Goal: Task Accomplishment & Management: Manage account settings

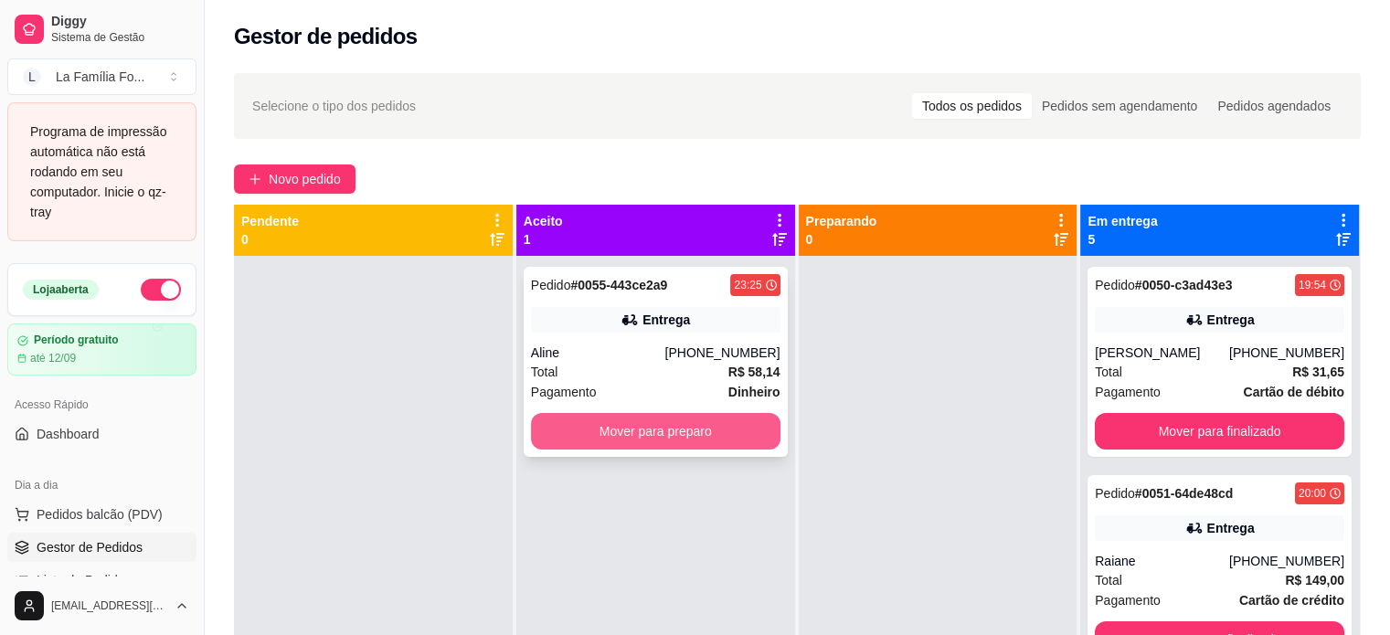
click at [660, 419] on button "Mover para preparo" at bounding box center [655, 431] width 249 height 37
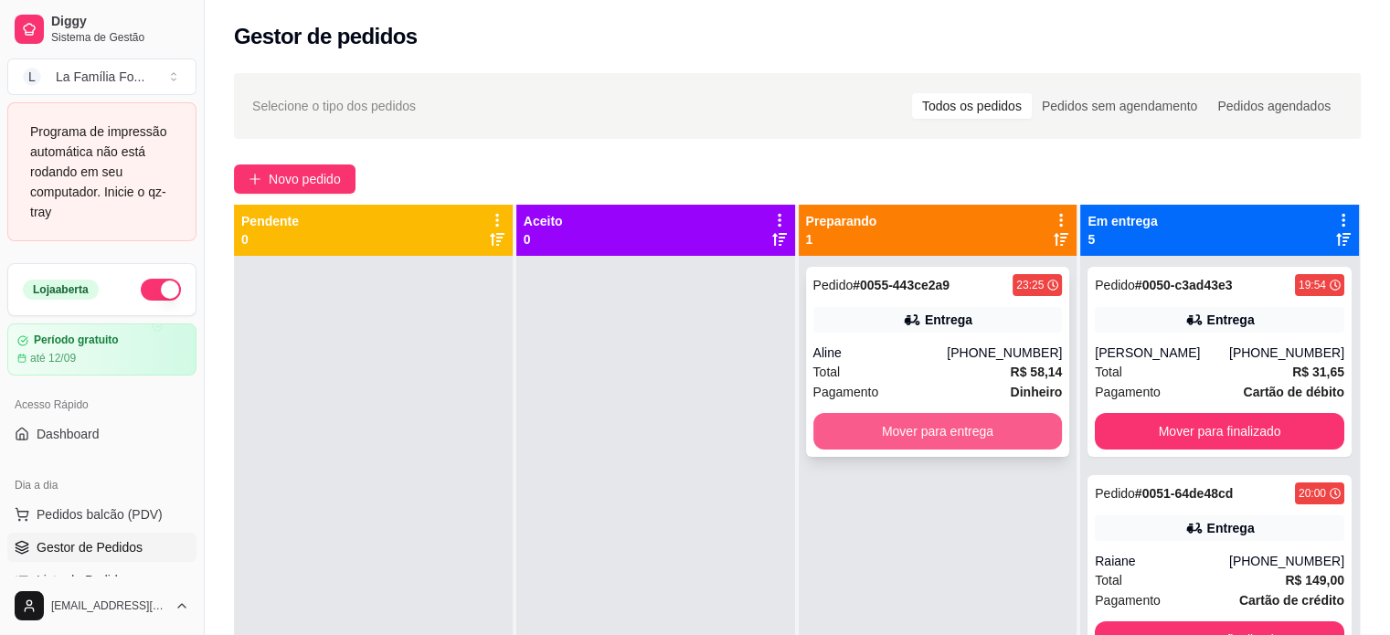
click at [909, 434] on button "Mover para entrega" at bounding box center [937, 431] width 249 height 37
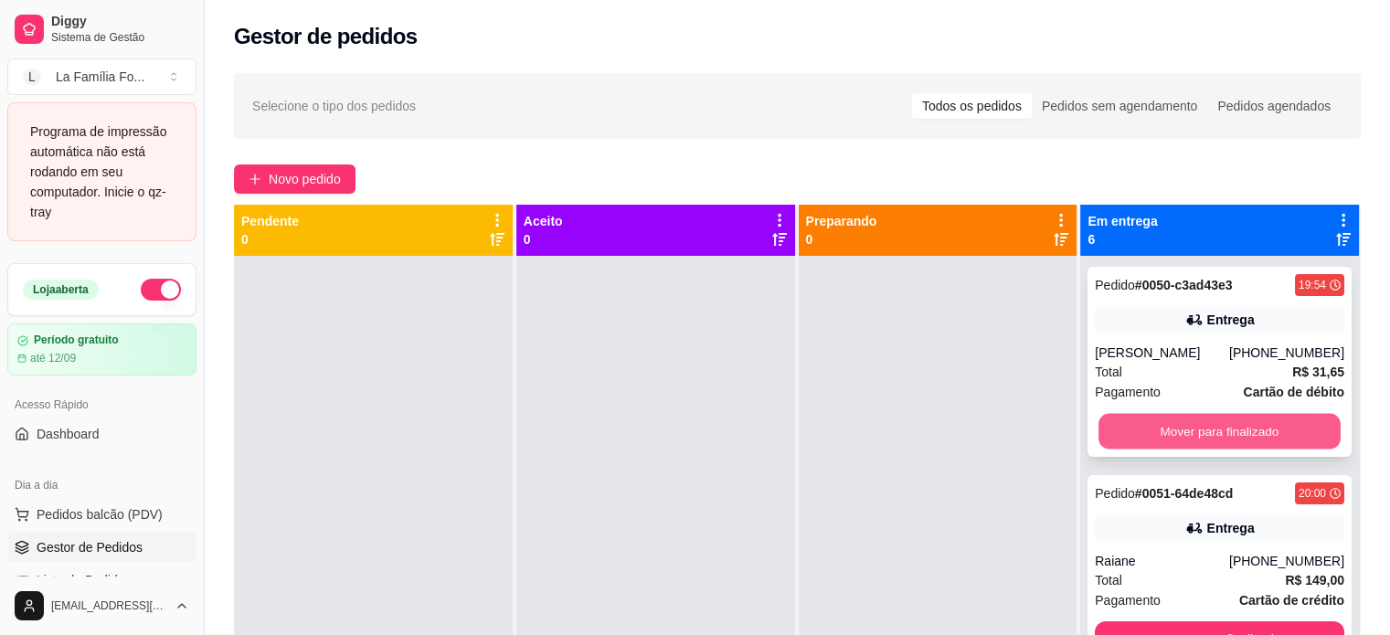
click at [1185, 450] on button "Mover para finalizado" at bounding box center [1219, 432] width 242 height 36
click at [1173, 426] on button "Mover para finalizado" at bounding box center [1219, 431] width 249 height 37
click at [1177, 426] on button "Mover para finalizado" at bounding box center [1219, 432] width 242 height 36
click at [1178, 427] on button "Mover para finalizado" at bounding box center [1219, 432] width 242 height 36
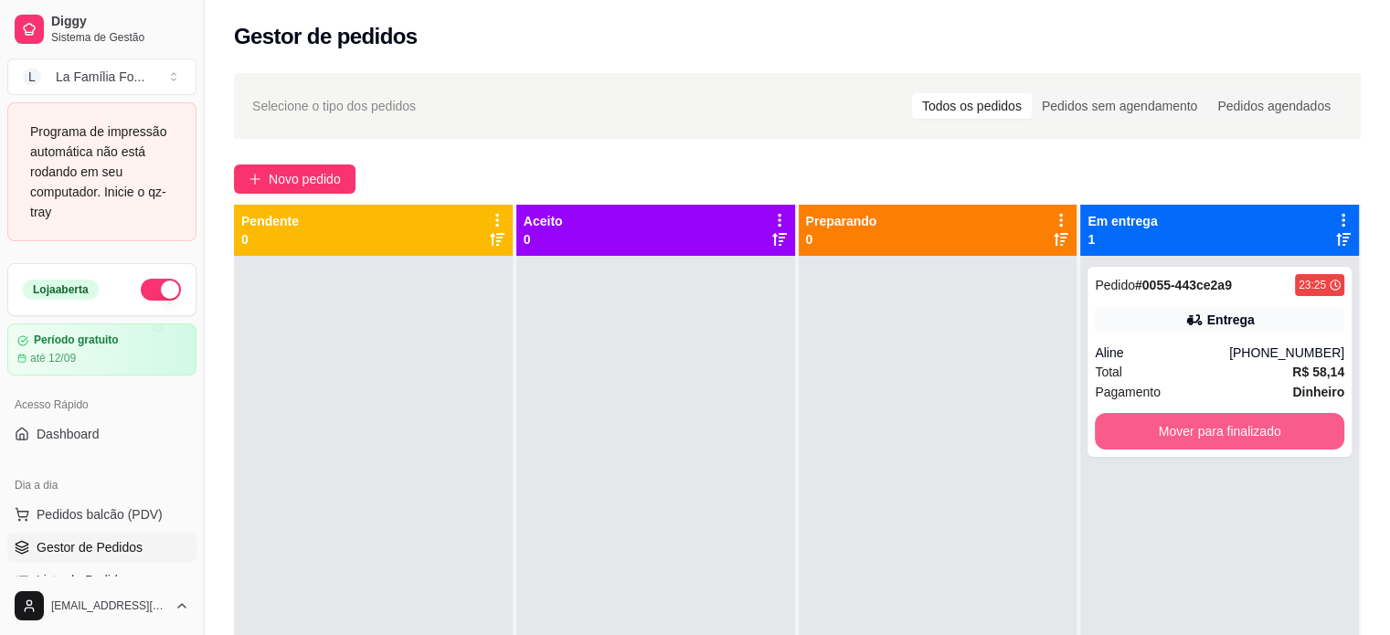
click at [1178, 427] on button "Mover para finalizado" at bounding box center [1219, 431] width 249 height 37
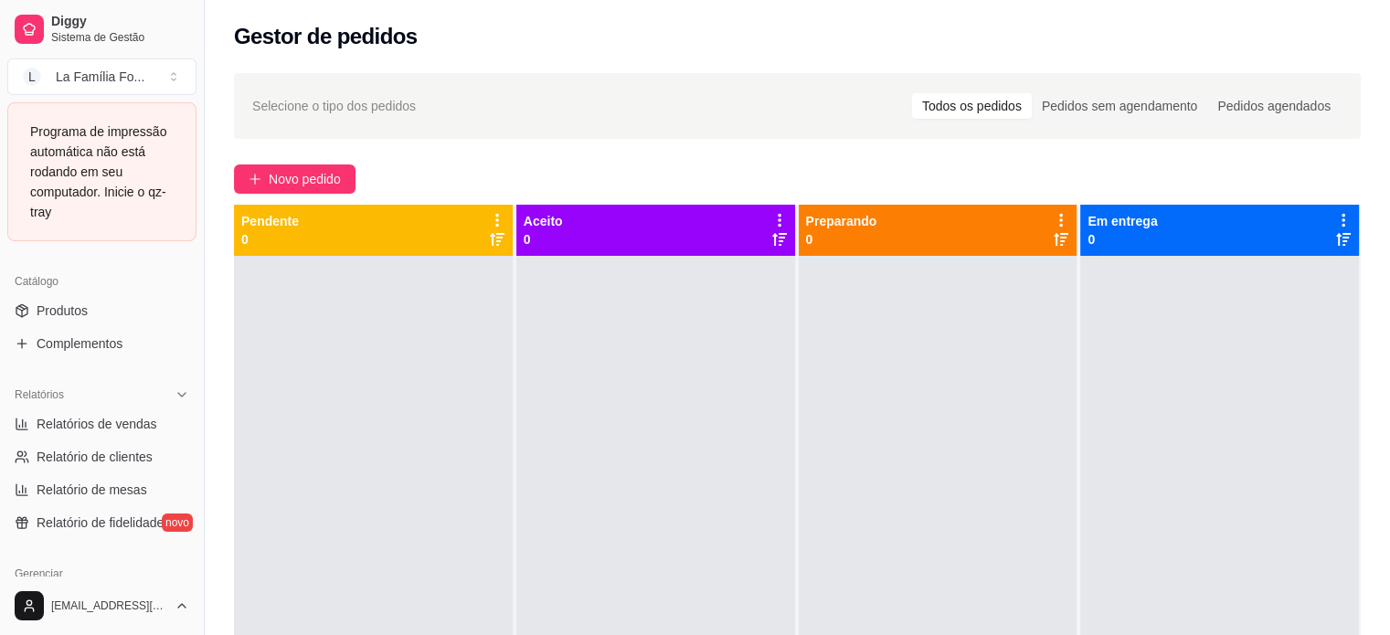
scroll to position [457, 0]
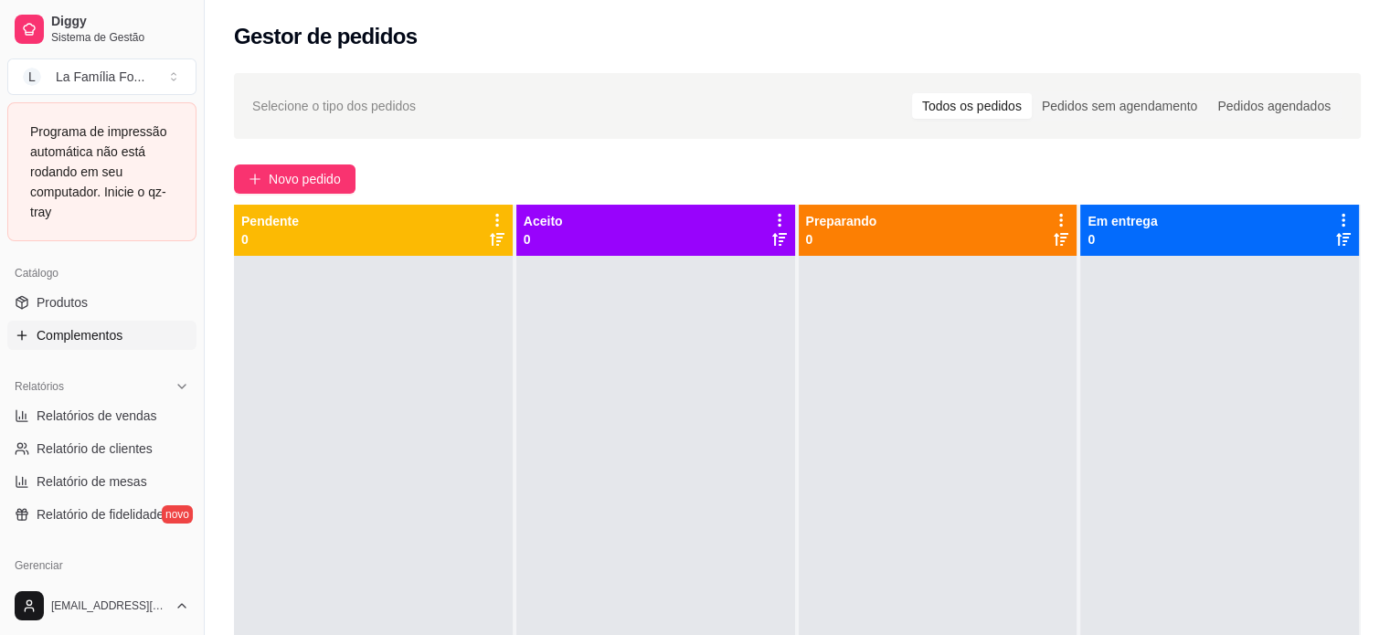
click at [137, 335] on link "Complementos" at bounding box center [101, 335] width 189 height 29
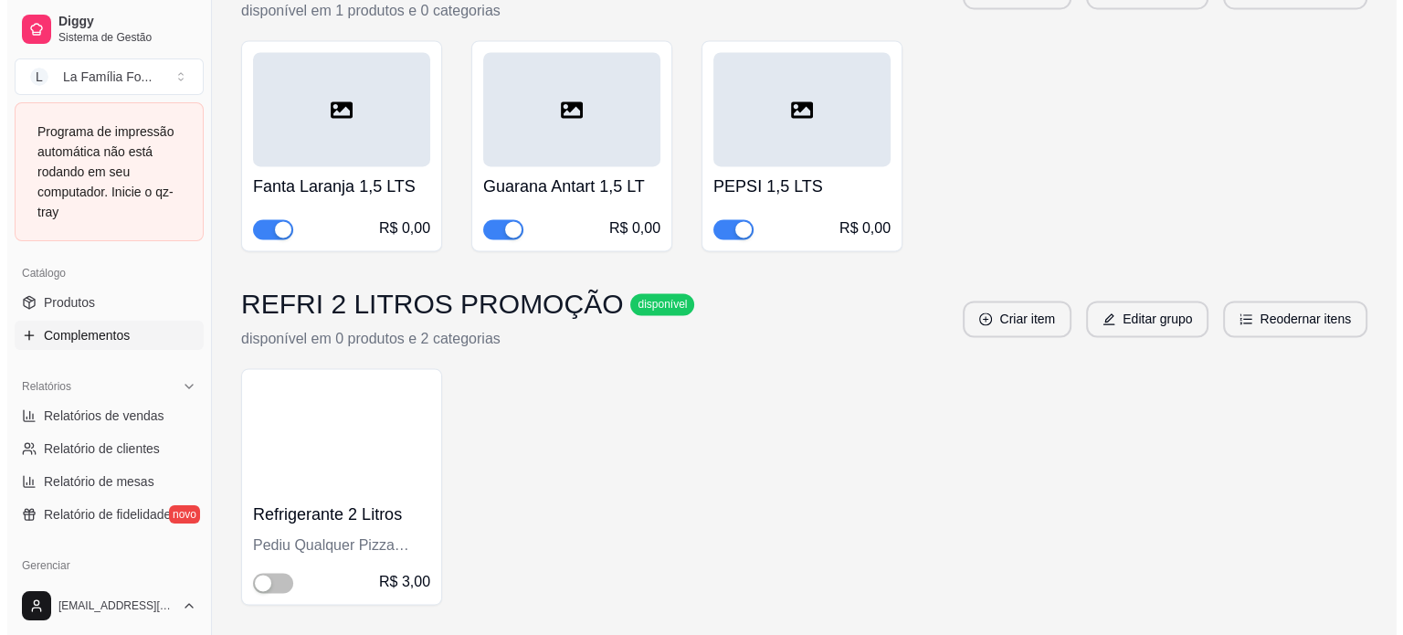
scroll to position [2594, 0]
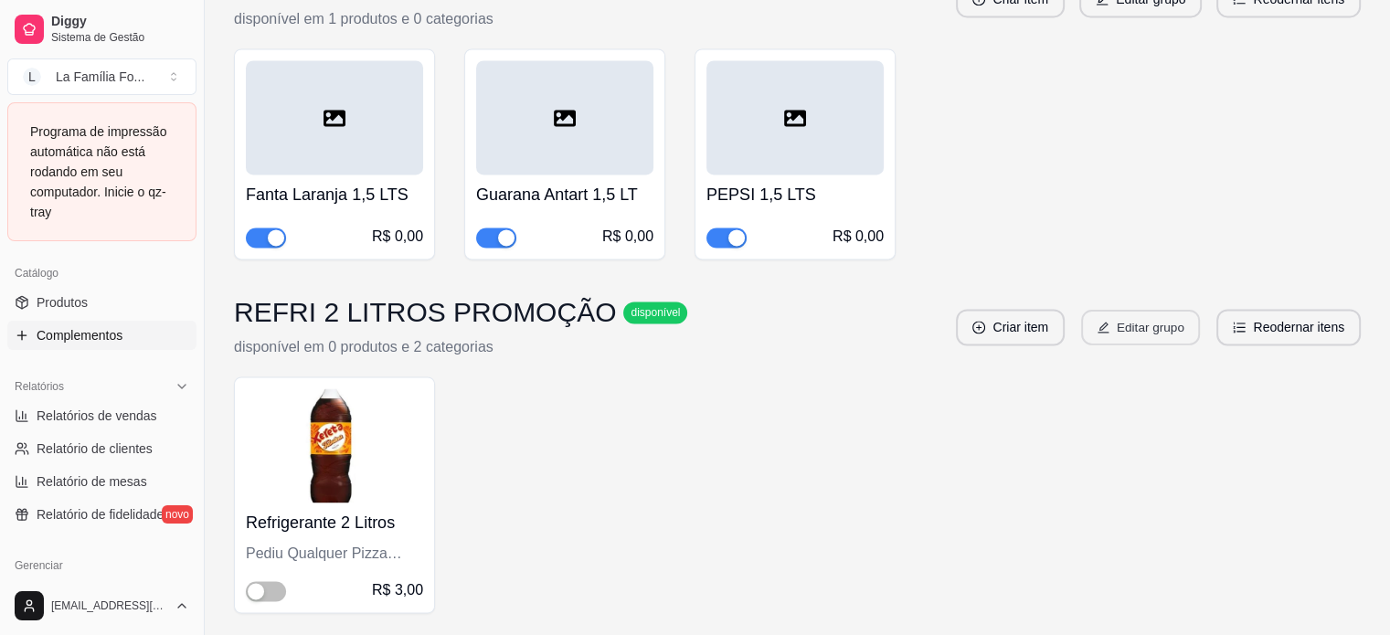
click at [1138, 310] on button "Editar grupo" at bounding box center [1140, 328] width 119 height 36
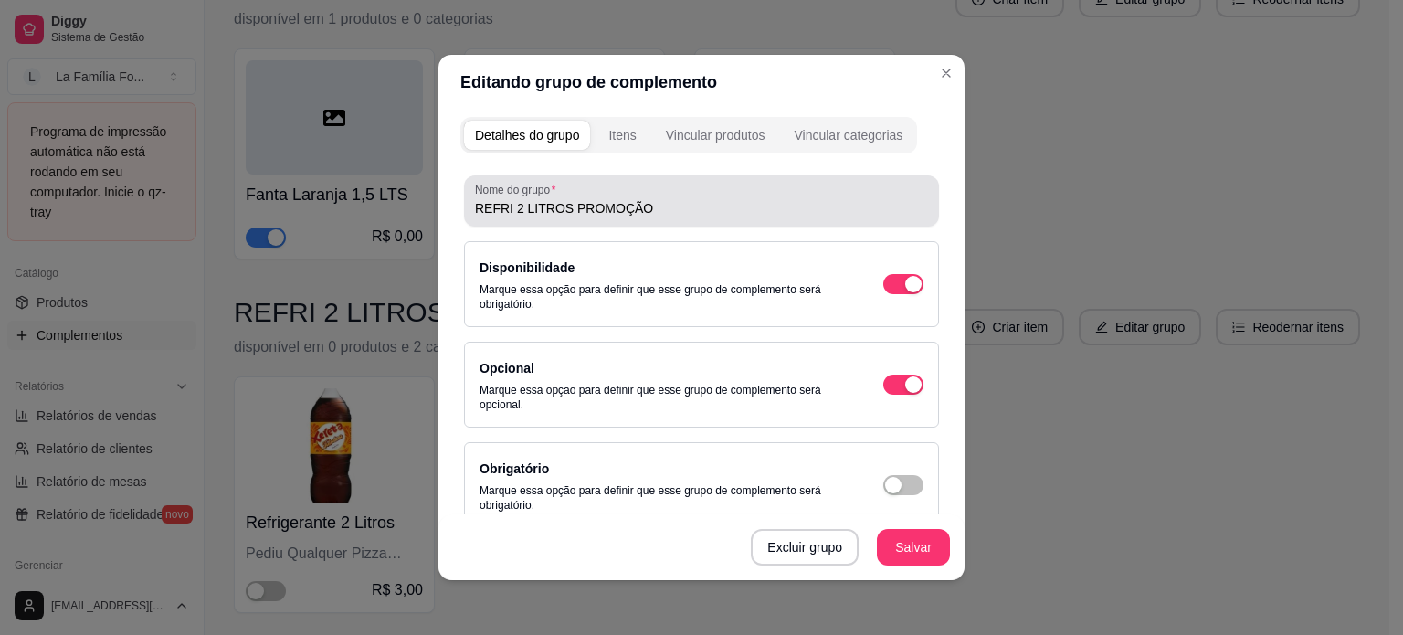
click at [770, 221] on div "Nome do grupo REFRI 2 LITROS PROMOÇÃO" at bounding box center [701, 200] width 475 height 51
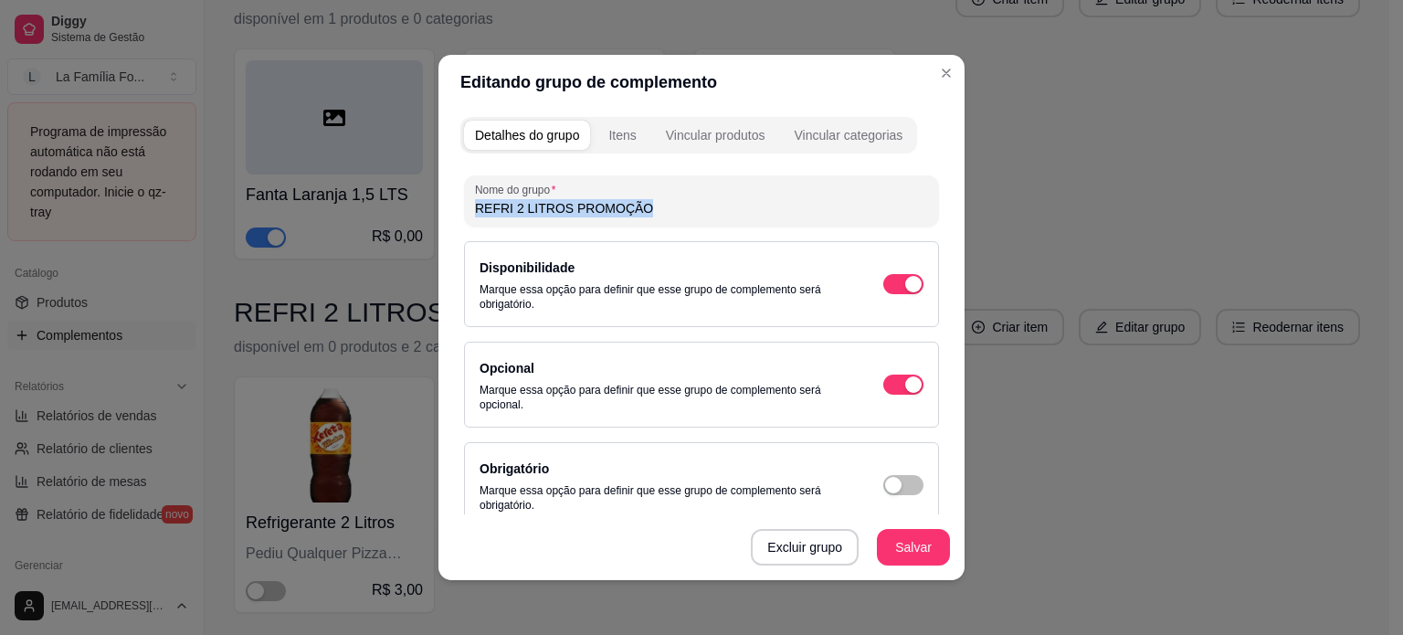
click at [770, 221] on div "Nome do grupo REFRI 2 LITROS PROMOÇÃO" at bounding box center [701, 200] width 475 height 51
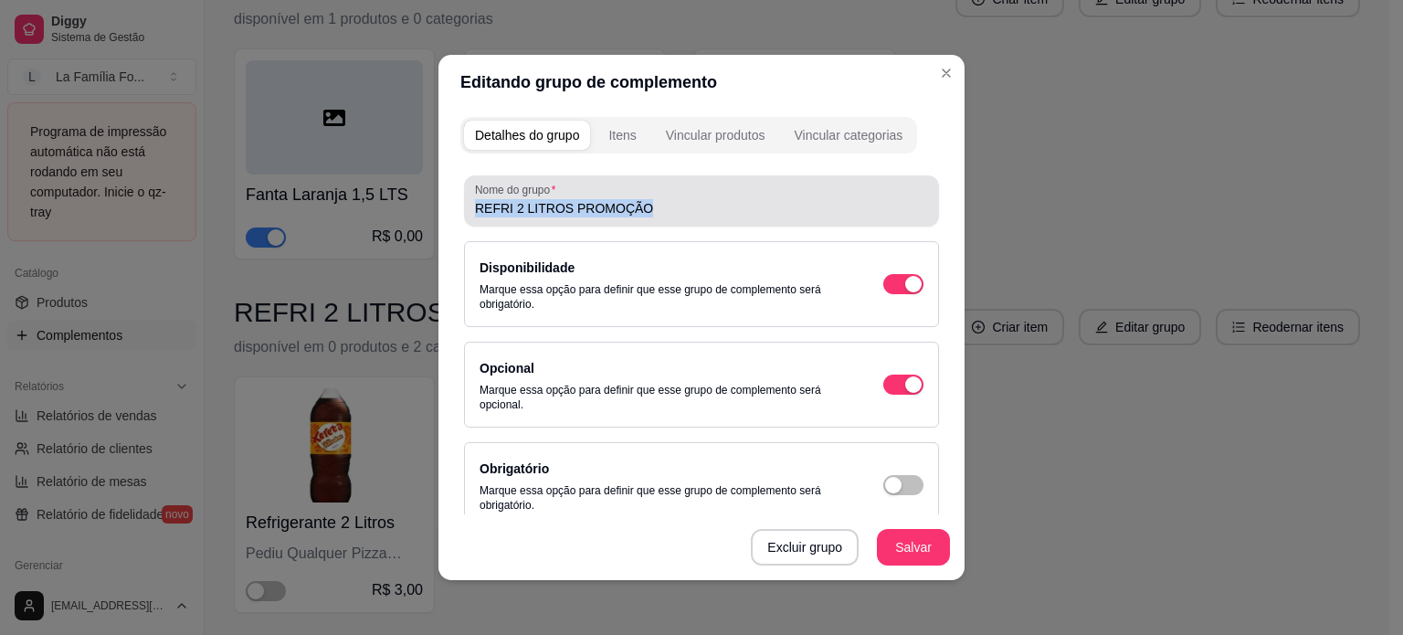
click at [770, 221] on div "Nome do grupo REFRI 2 LITROS PROMOÇÃO" at bounding box center [701, 200] width 475 height 51
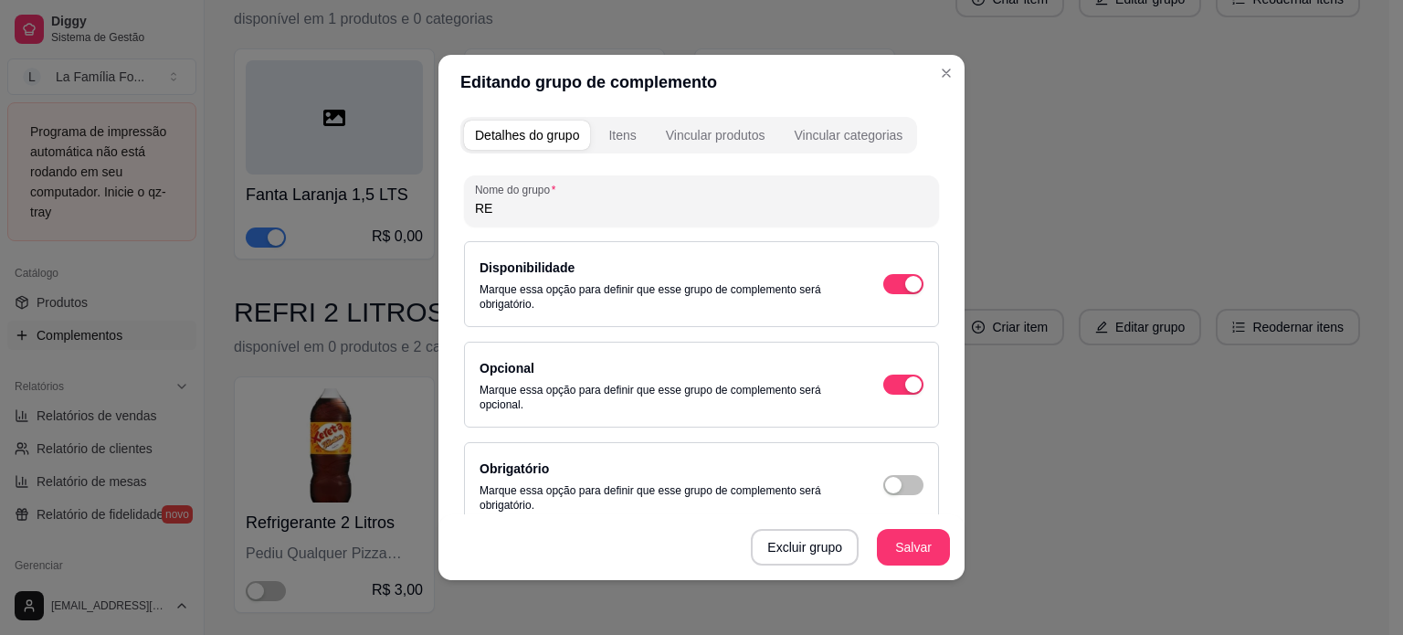
type input "R"
type input "p"
type input "PROMOÇÃO BROTO INDIVIDUAL"
click at [617, 143] on div "Itens" at bounding box center [621, 135] width 27 height 18
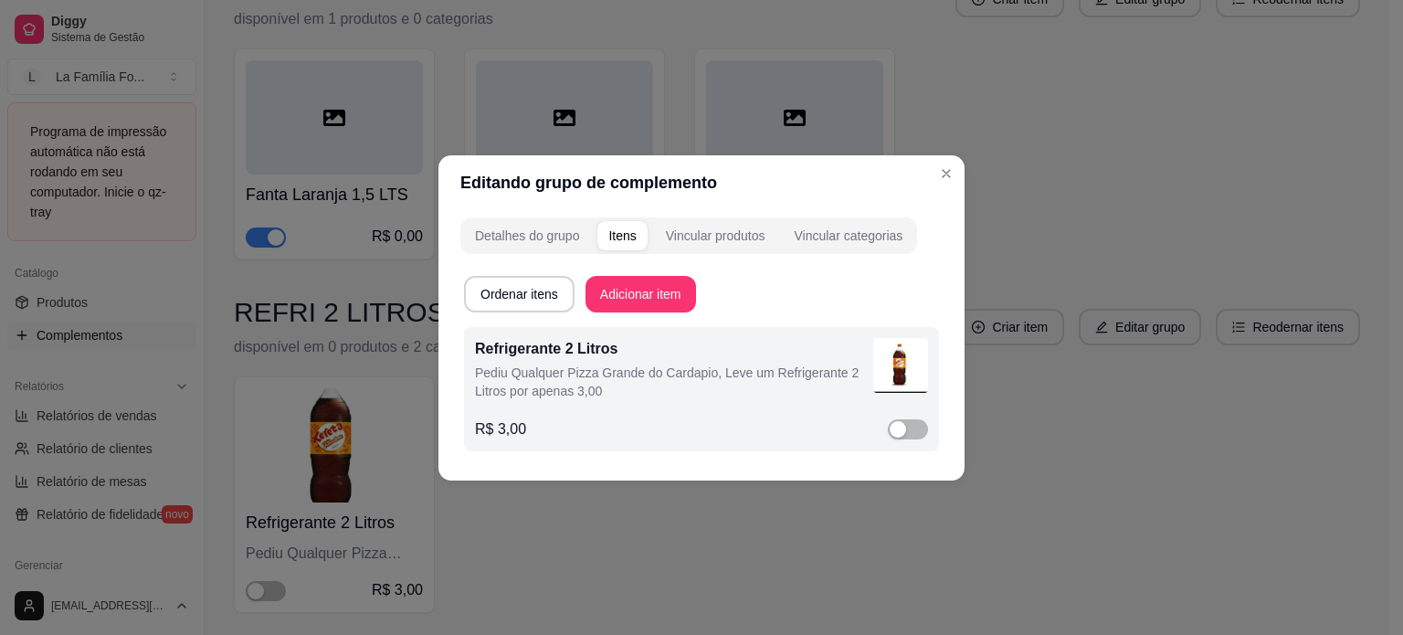
click at [718, 378] on p "Pediu Qualquer Pizza Grande do Cardapio, Leve um Refrigerante 2 Litros por apen…" at bounding box center [674, 382] width 398 height 37
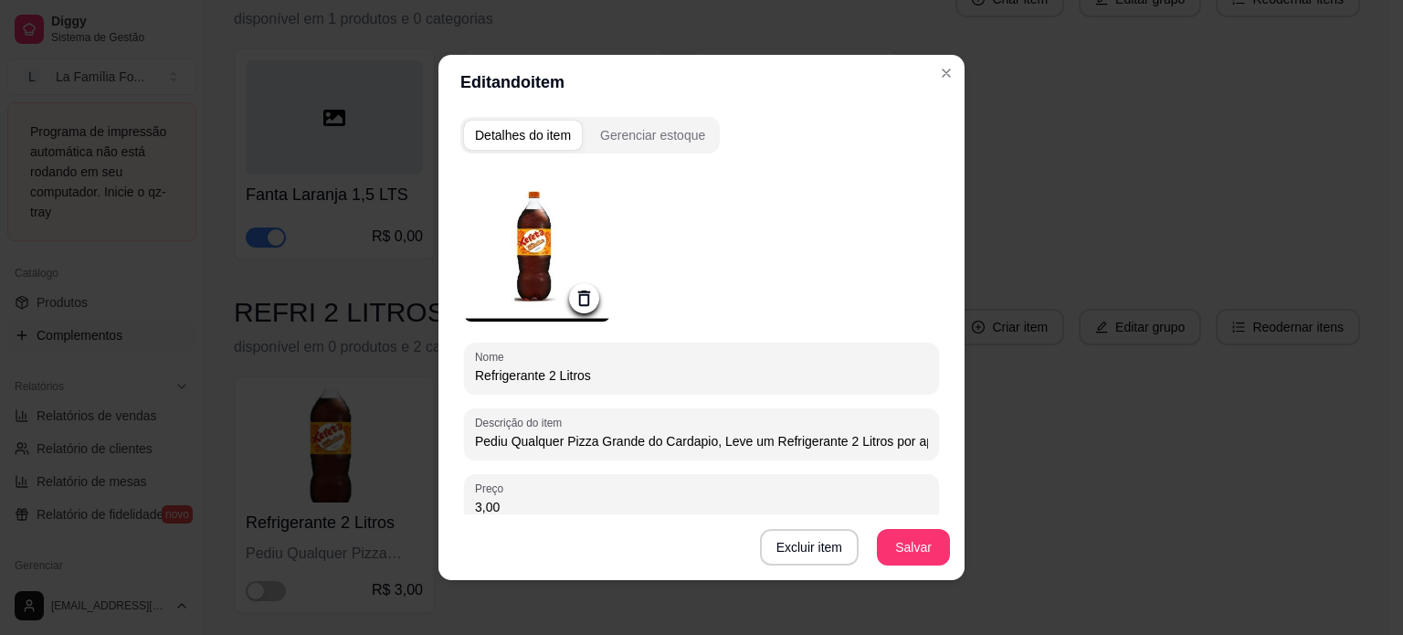
click at [574, 306] on icon at bounding box center [584, 298] width 21 height 21
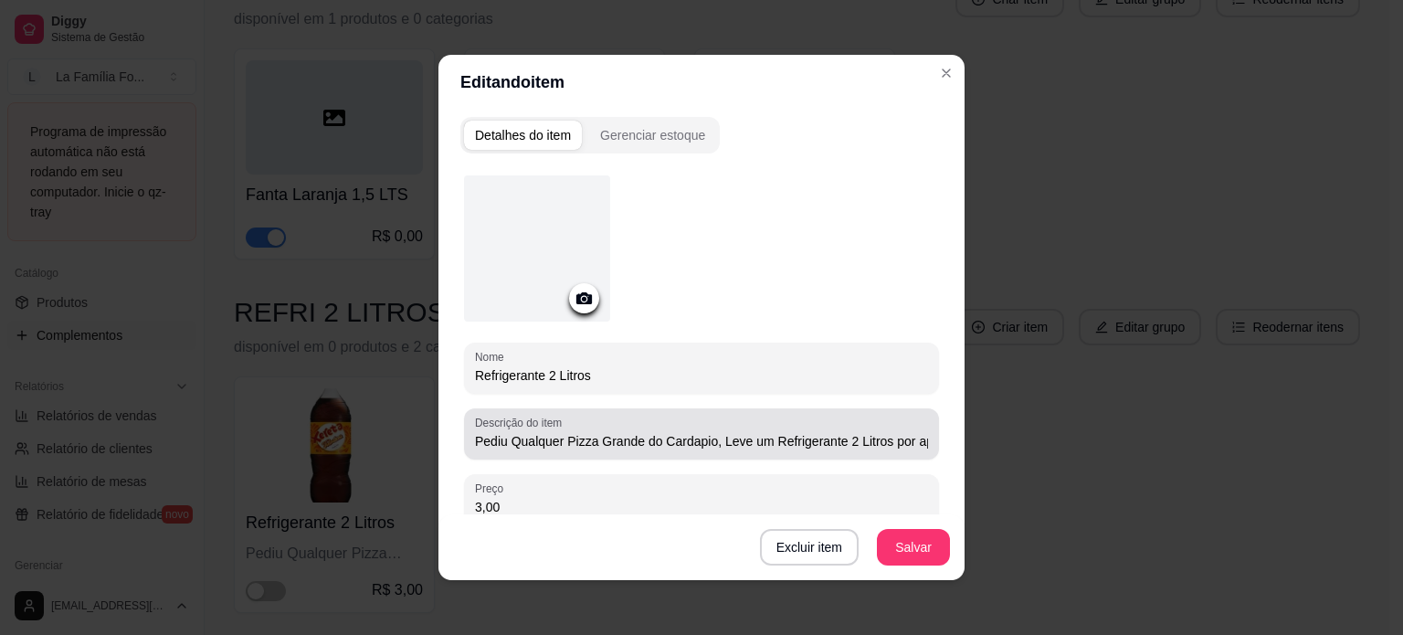
click at [610, 441] on input "Pediu Qualquer Pizza Grande do Cardapio, Leve um Refrigerante 2 Litros por apen…" at bounding box center [701, 441] width 453 height 18
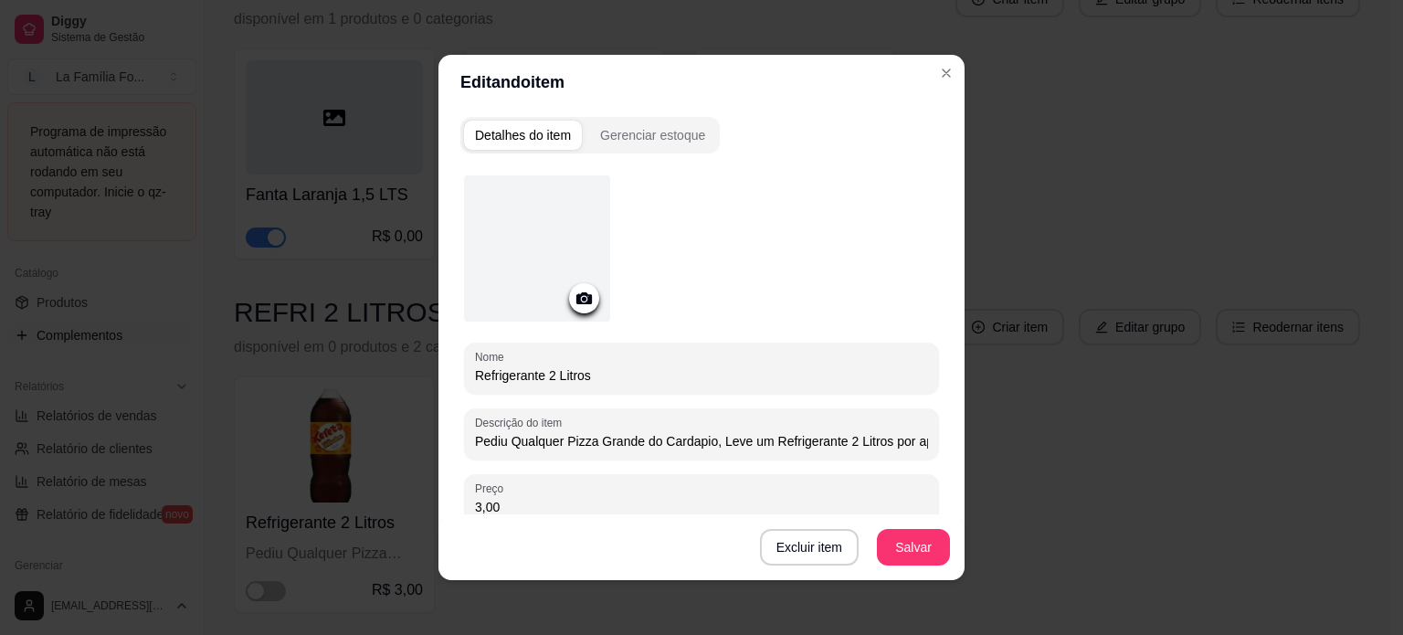
click at [610, 441] on input "Pediu Qualquer Pizza Grande do Cardapio, Leve um Refrigerante 2 Litros por apen…" at bounding box center [701, 441] width 453 height 18
click at [722, 453] on div "Descrição do item Pediu Qualquer Pizza Grande do Cardapio, Leve um Refrigerante…" at bounding box center [701, 433] width 475 height 51
click at [708, 450] on div "Pediu Qualquer Pizza Grande do Cardapio, Leve um Refrigerante 2 Litros por apen…" at bounding box center [701, 434] width 453 height 37
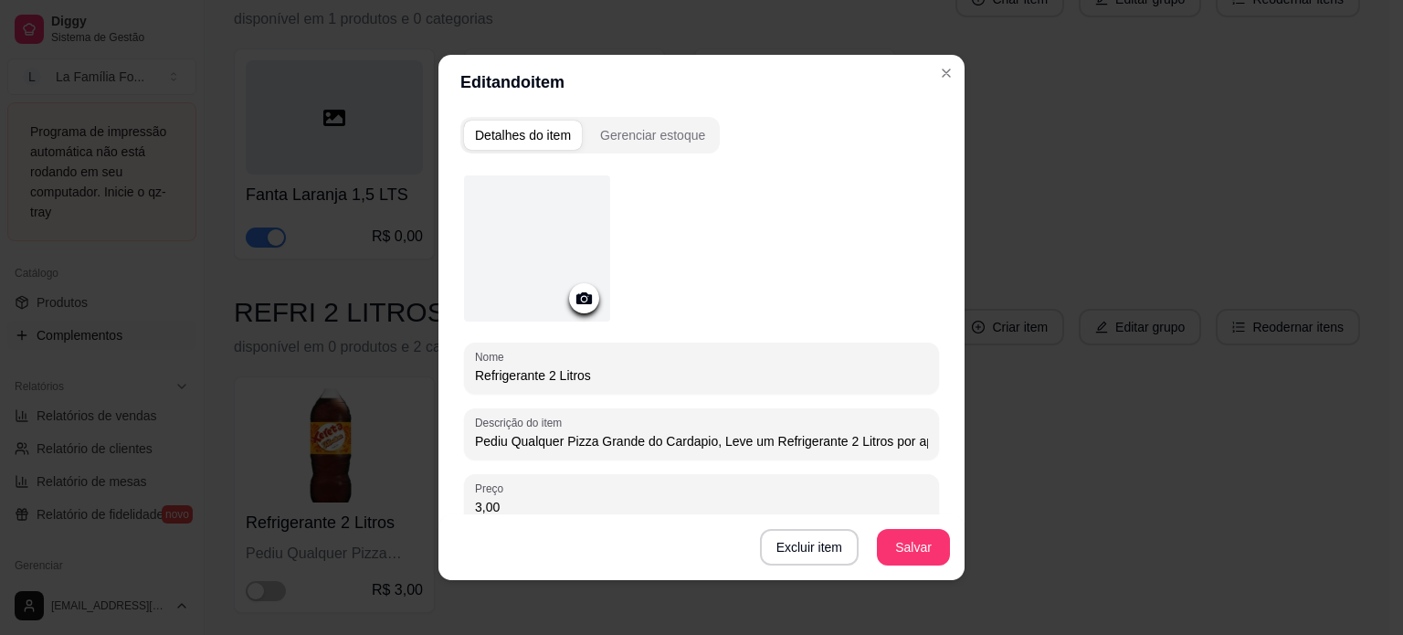
click at [708, 445] on input "Pediu Qualquer Pizza Grande do Cardapio, Leve um Refrigerante 2 Litros por apen…" at bounding box center [701, 441] width 453 height 18
drag, startPoint x: 708, startPoint y: 445, endPoint x: 990, endPoint y: 476, distance: 284.0
click at [990, 476] on div "Editando item Detalhes do item Gerenciar estoque Nome Refrigerante 2 Litros Des…" at bounding box center [701, 317] width 1403 height 635
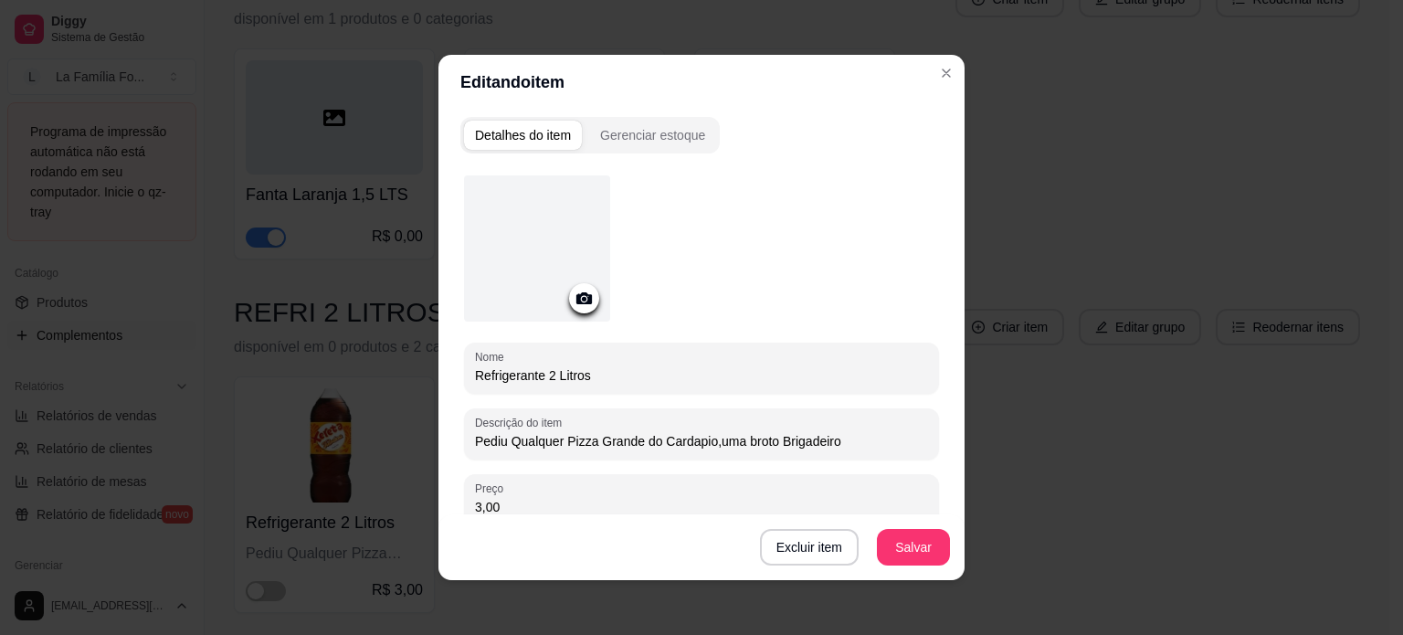
click at [735, 442] on input "Pediu Qualquer Pizza Grande do Cardapio,uma broto Brigadeiro" at bounding box center [701, 441] width 453 height 18
click at [738, 445] on input "Pediu Qualquer Pizza Grande do Cardapio,uma broto Brigadeiro" at bounding box center [701, 441] width 453 height 18
click at [738, 444] on input "Pediu Qualquer Pizza Grande do Cardapio,uma broto Brigadeiro" at bounding box center [701, 441] width 453 height 18
click at [742, 441] on input "Pediu Qualquer Pizza Grande do Cardapio,uma broto Brigadeiro" at bounding box center [701, 441] width 453 height 18
click at [771, 443] on input "Pediu Qualquer Pizza Grande do Cardapio,uma Broto Brigadeiro" at bounding box center [701, 441] width 453 height 18
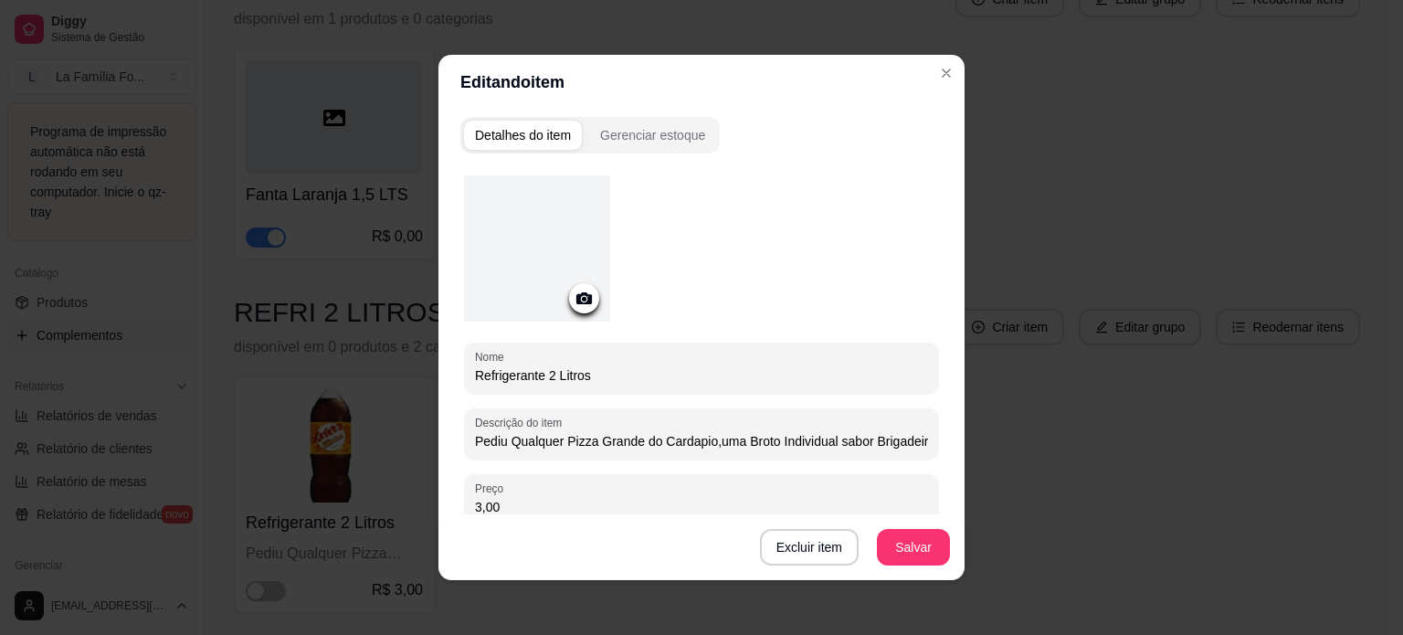
click at [888, 445] on input "Pediu Qualquer Pizza Grande do Cardapio,uma Broto Individual sabor Brigadeiro" at bounding box center [701, 441] width 453 height 18
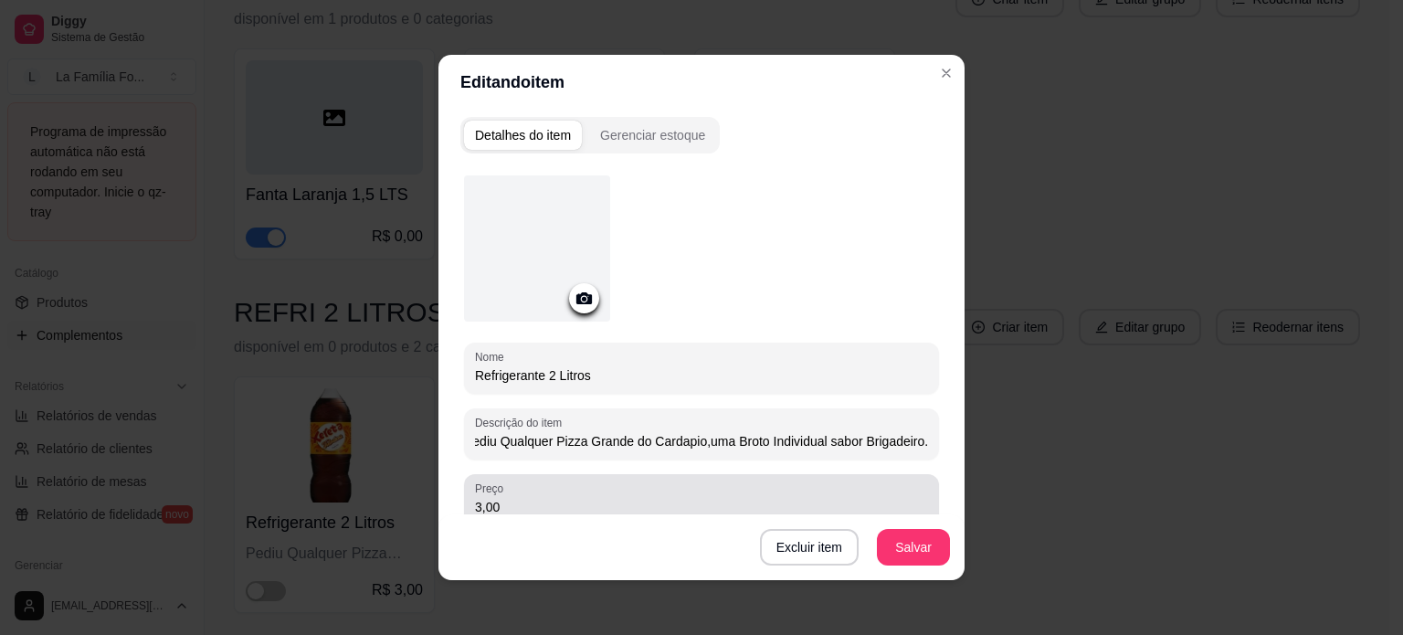
type input "Pediu Qualquer Pizza Grande do Cardapio,uma Broto Individual sabor Brigadeiro."
click at [610, 495] on div "3,00" at bounding box center [701, 500] width 453 height 37
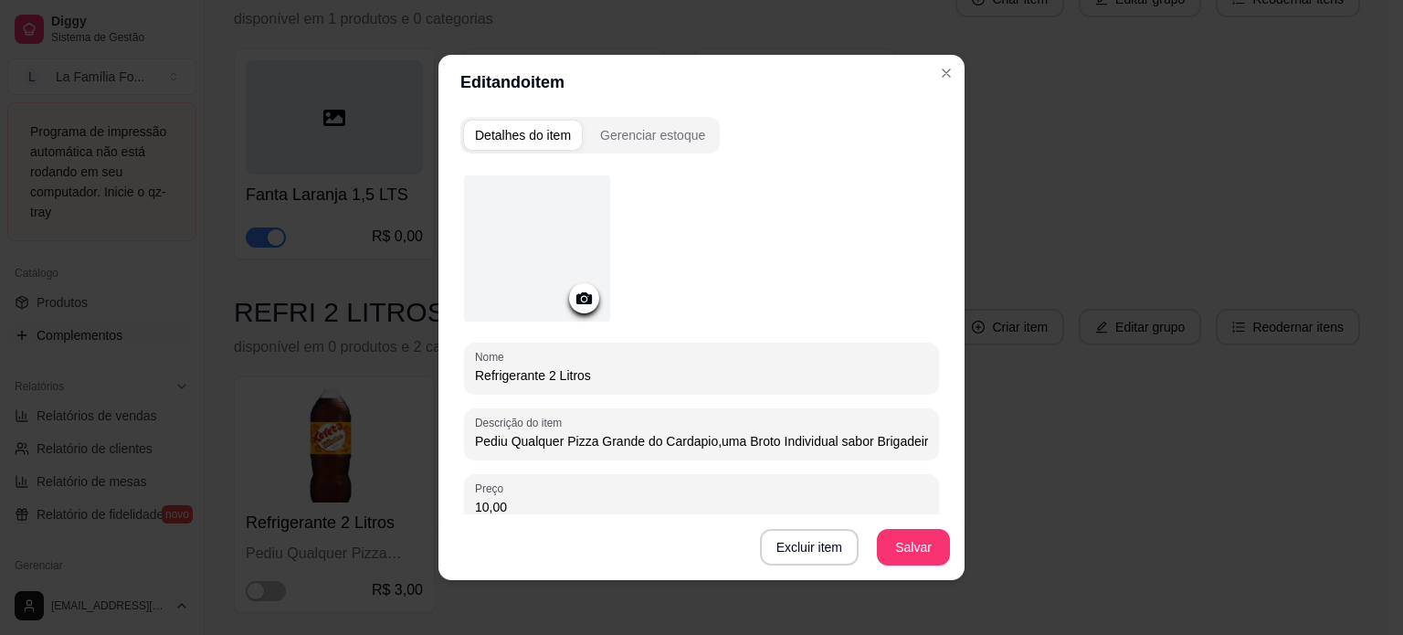
type input "10,00"
click at [579, 310] on div at bounding box center [584, 298] width 30 height 30
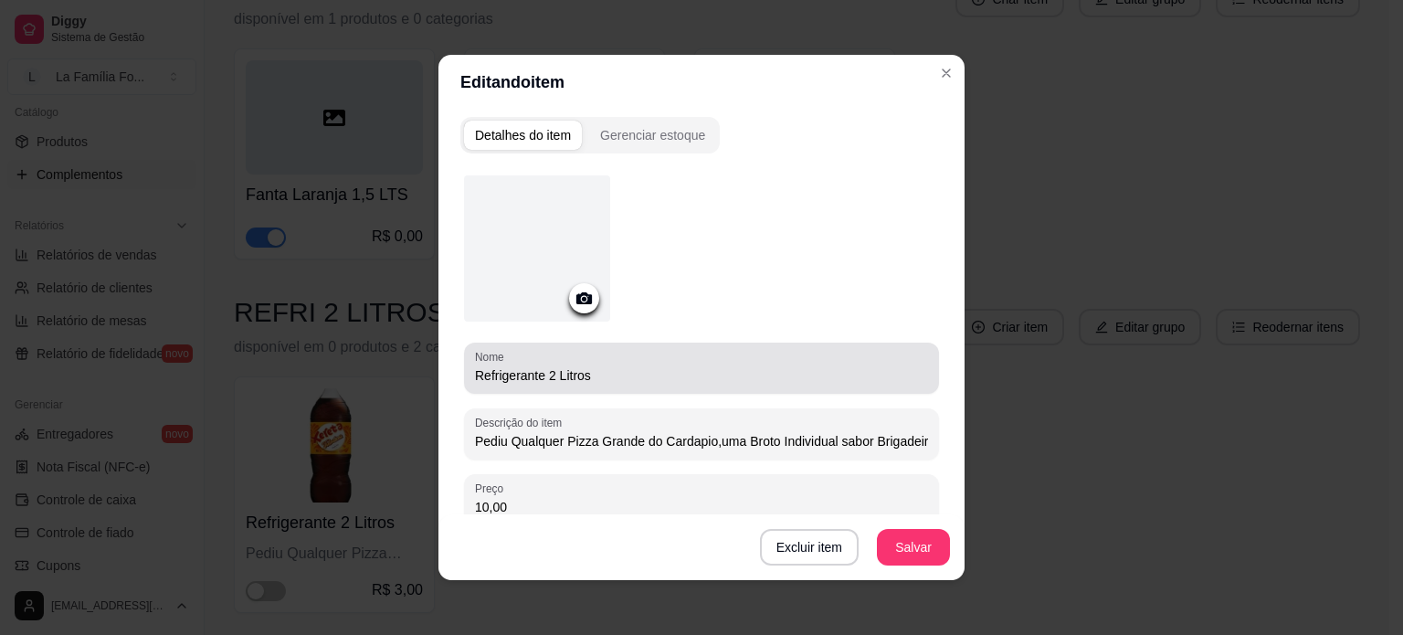
click at [516, 381] on input "Refrigerante 2 Litros" at bounding box center [701, 375] width 453 height 18
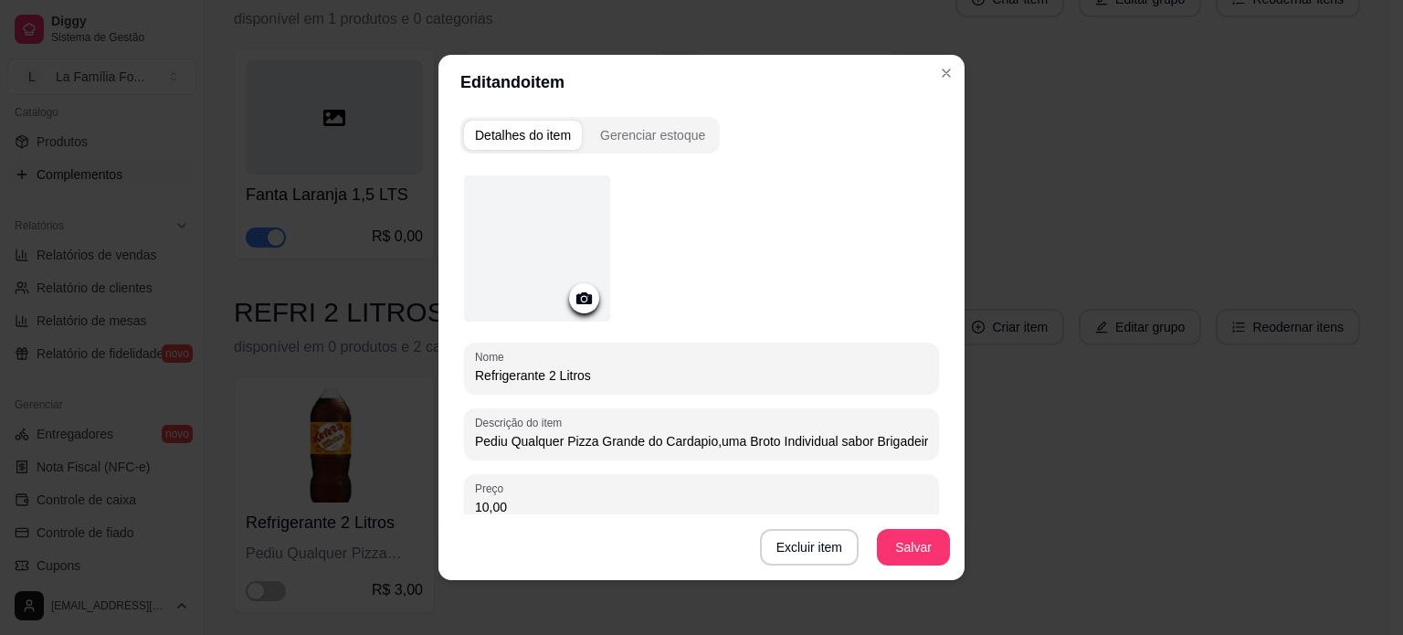
click at [516, 381] on input "Refrigerante 2 Litros" at bounding box center [701, 375] width 453 height 18
click at [503, 379] on input "Broto Brigadeiro" at bounding box center [701, 375] width 453 height 18
click at [605, 377] on input "Broto Brigadeiro" at bounding box center [701, 375] width 453 height 18
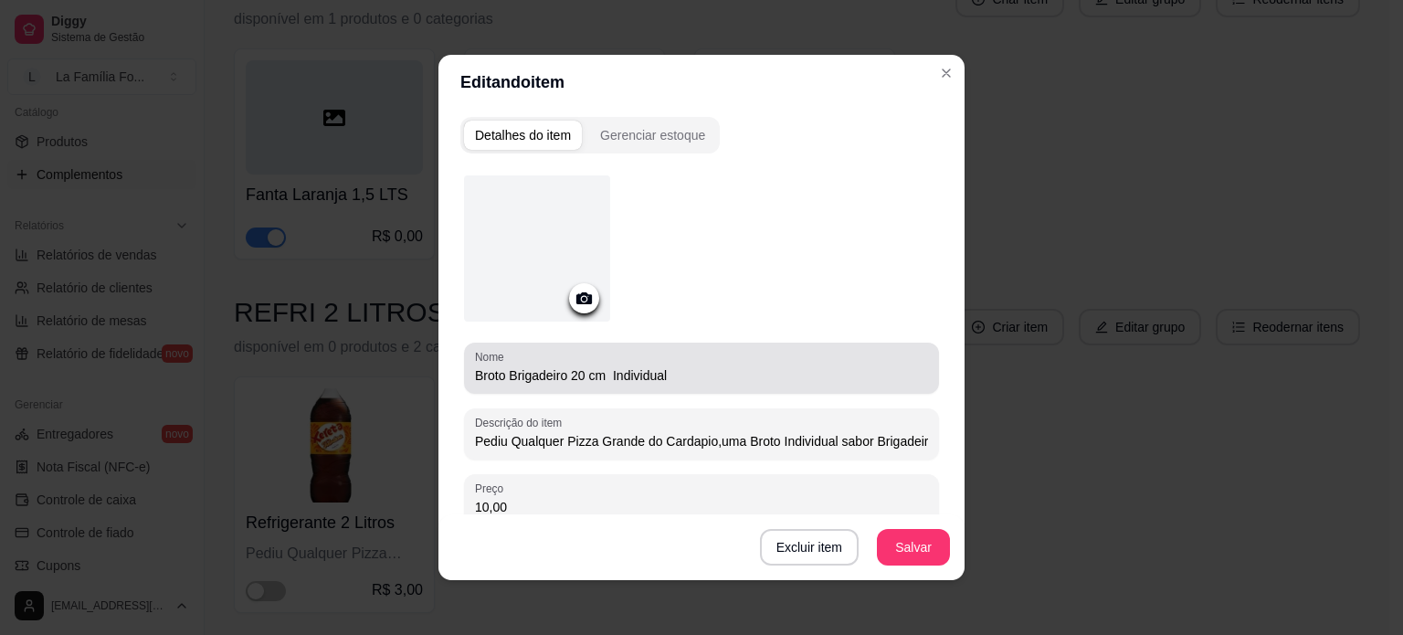
click at [604, 364] on div "Broto Brigadeiro 20 cm Individual" at bounding box center [701, 368] width 453 height 37
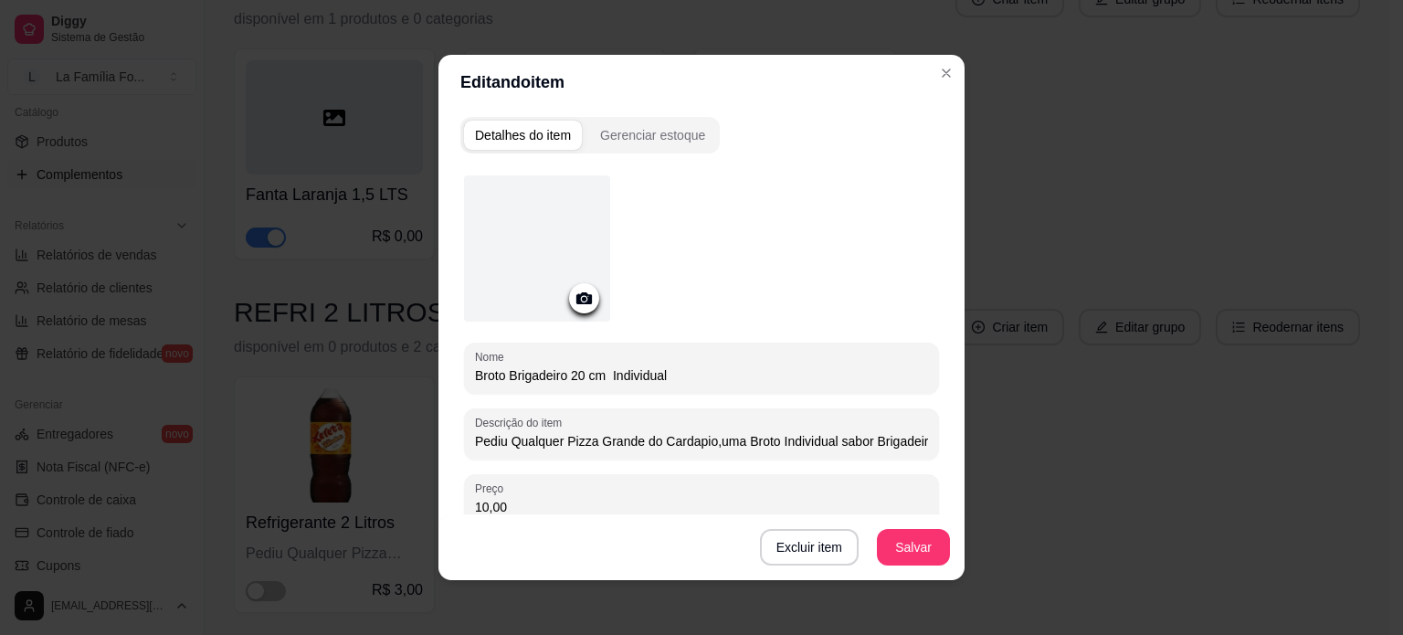
click at [605, 373] on input "Broto Brigadeiro 20 cm Individual" at bounding box center [701, 375] width 453 height 18
type input "Broto Brigadeiro 20 cm Individual"
click at [577, 289] on icon at bounding box center [584, 298] width 21 height 21
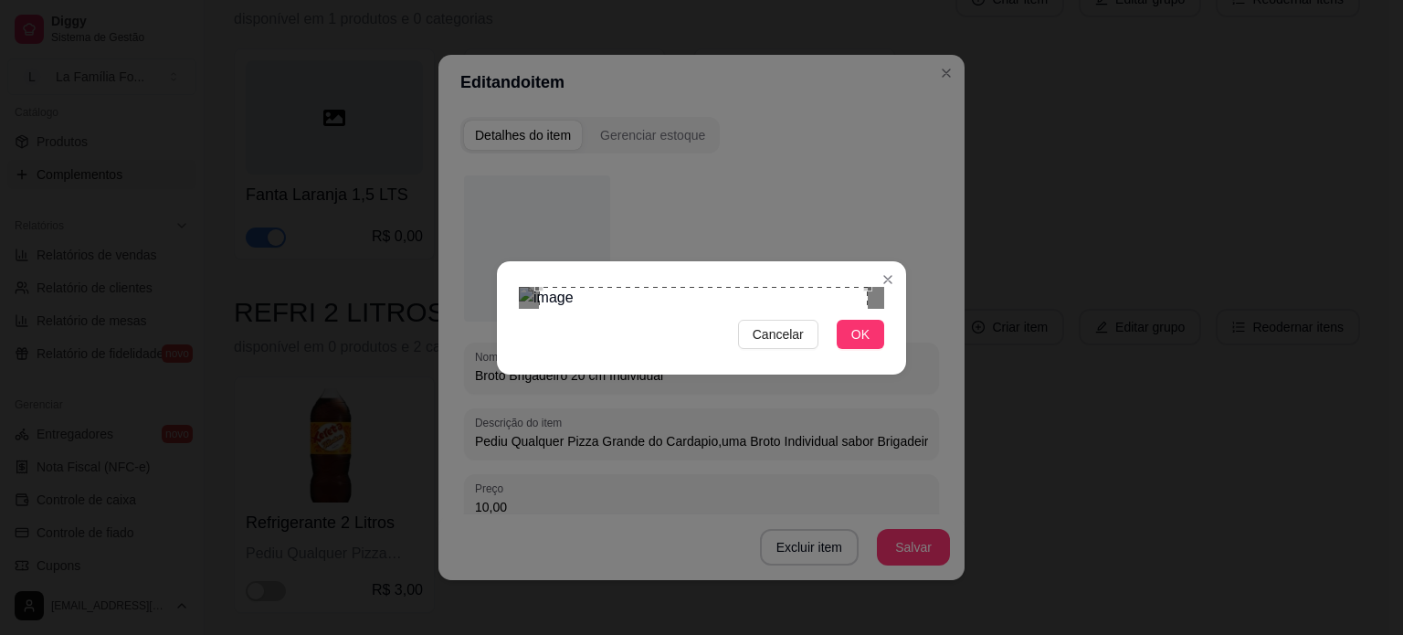
click at [665, 288] on div "Use the arrow keys to move the crop selection area" at bounding box center [703, 379] width 329 height 185
click at [677, 373] on div "Use the arrow keys to move the crop selection area" at bounding box center [683, 399] width 329 height 185
click at [847, 287] on div at bounding box center [701, 298] width 365 height 22
click at [746, 331] on div "Use the arrow keys to move the crop selection area" at bounding box center [719, 390] width 206 height 206
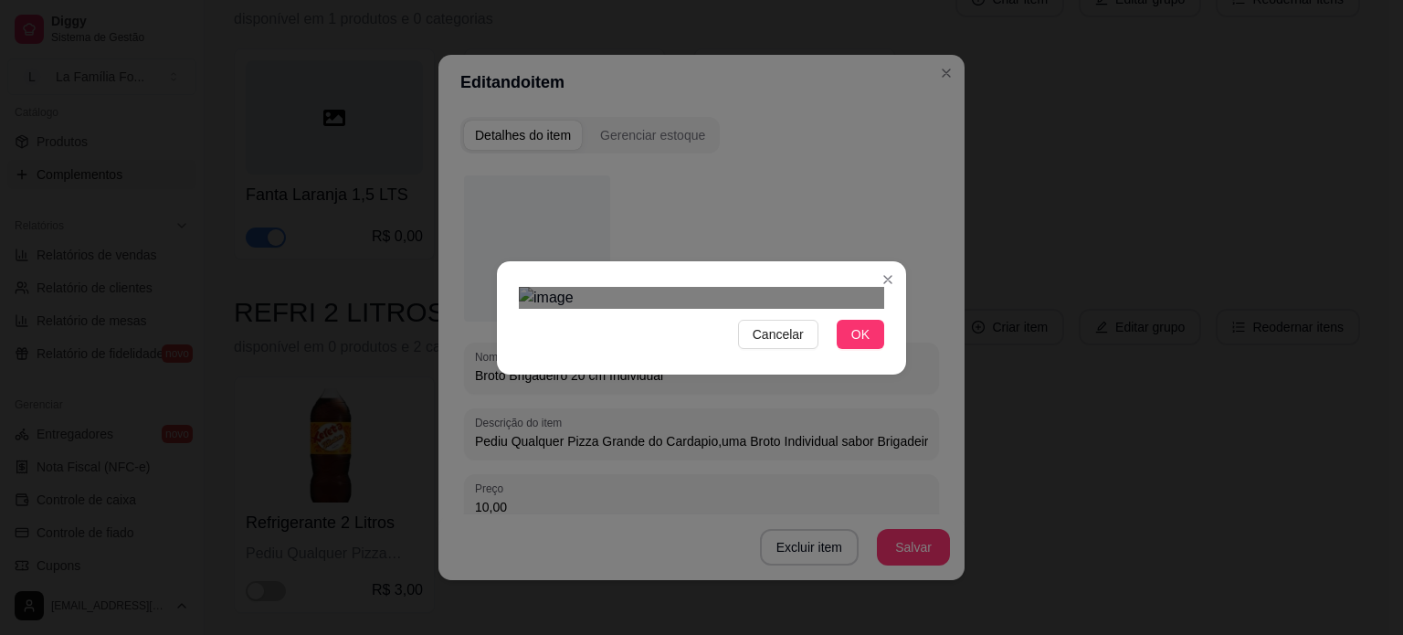
click at [843, 287] on div at bounding box center [701, 298] width 365 height 22
click at [636, 347] on div "Use the arrow keys to move the crop selection area" at bounding box center [604, 408] width 170 height 170
click at [866, 344] on span "OK" at bounding box center [861, 334] width 18 height 20
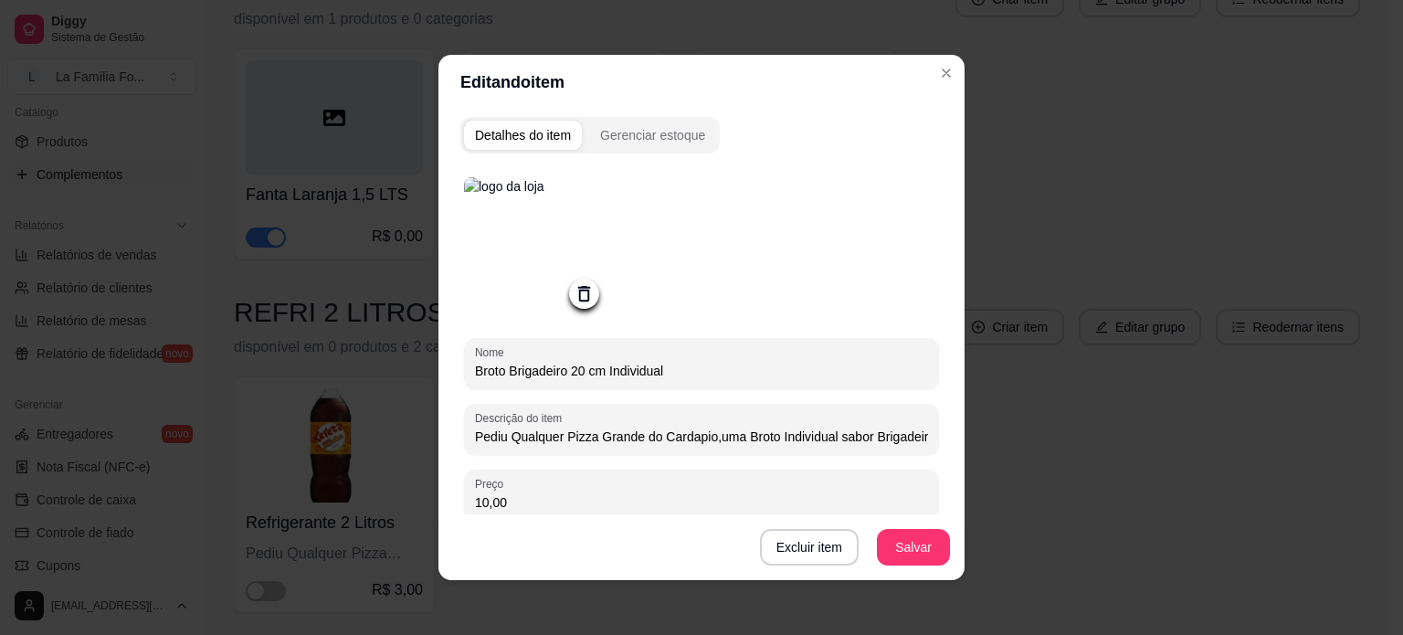
click at [733, 442] on input "Pediu Qualquer Pizza Grande do Cardapio,uma Broto Individual sabor Brigadeiro." at bounding box center [701, 437] width 453 height 18
click at [858, 444] on input "Pediu Qualquer Pizza Grande do Cardapio, Leve uma Broto Individual sabor Brigad…" at bounding box center [701, 437] width 453 height 18
type input "Pediu Qualquer Pizza Grande do Cardapio, Leve uma Broto 20 cm sabor Brigadeiro."
click at [921, 551] on button "Salvar" at bounding box center [913, 548] width 71 height 36
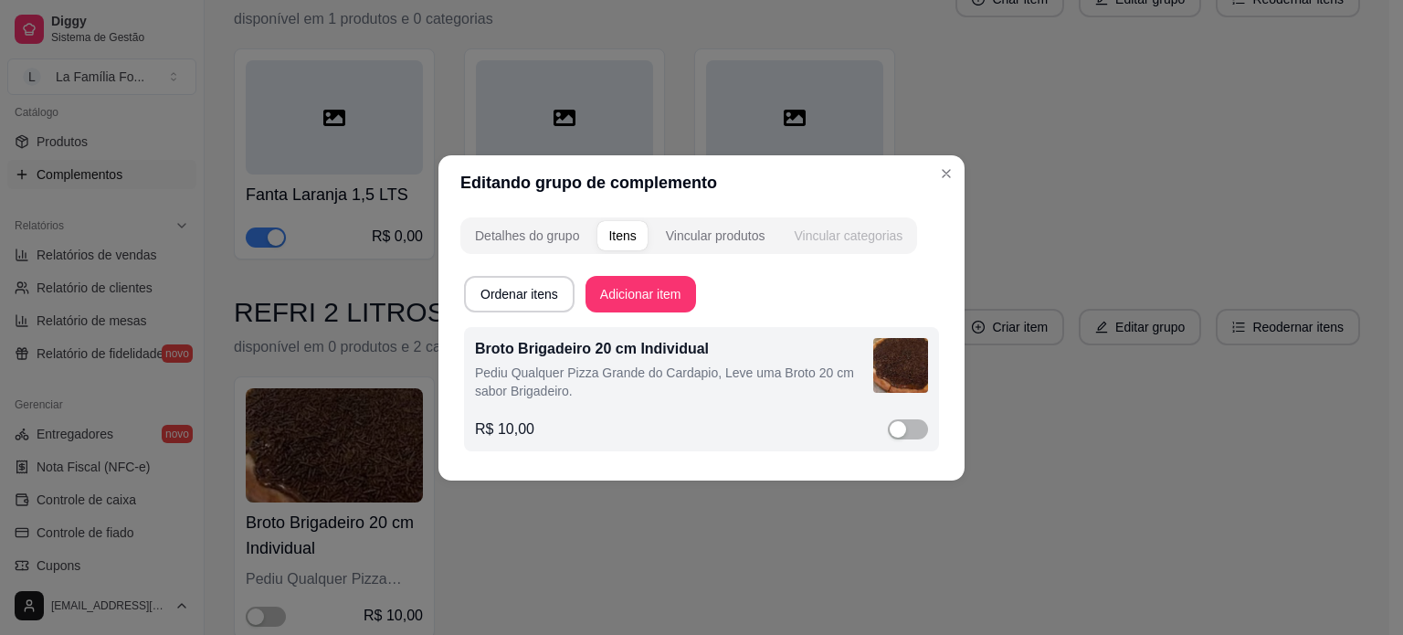
click at [841, 235] on div "Vincular categorias" at bounding box center [848, 236] width 109 height 18
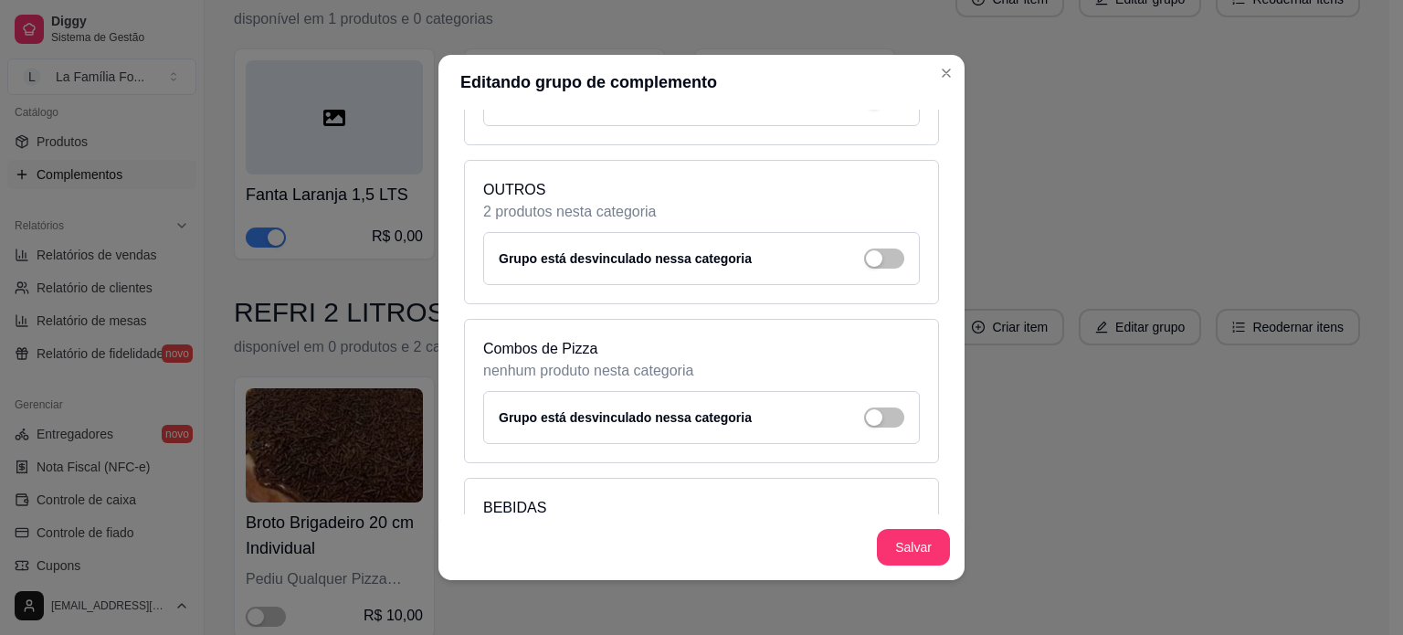
scroll to position [716, 0]
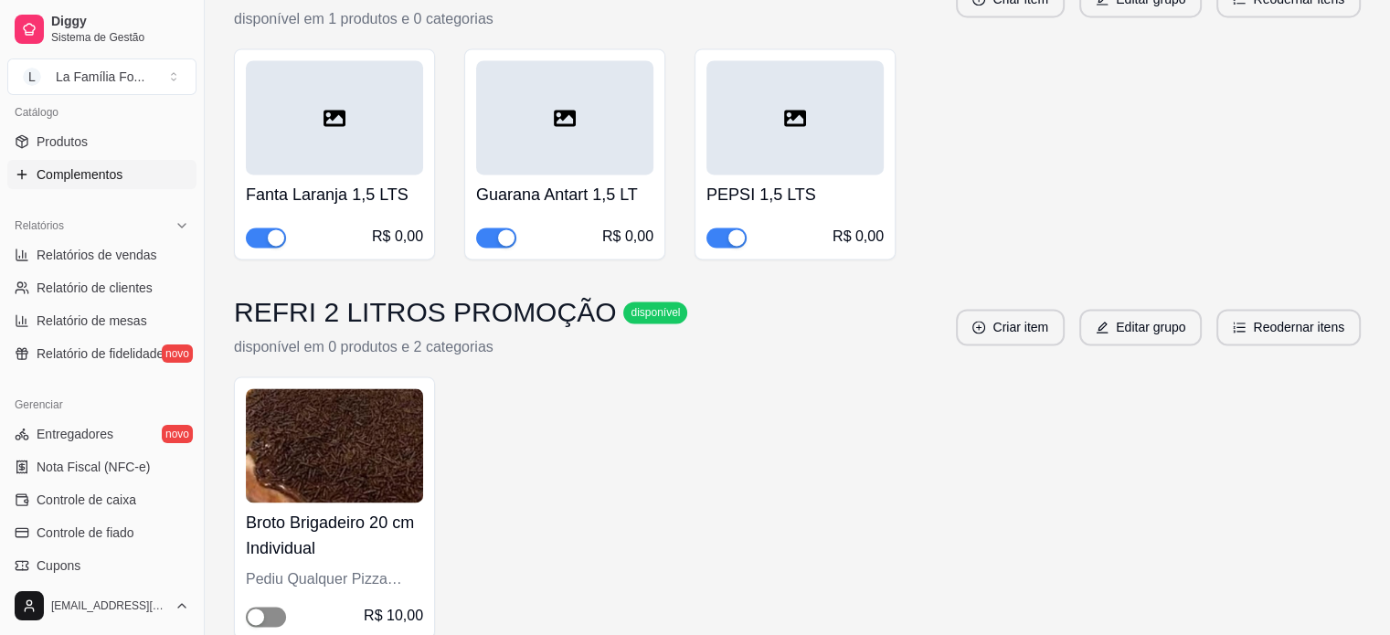
click at [278, 607] on span "button" at bounding box center [266, 617] width 40 height 20
click at [418, 510] on h4 "Broto Brigadeiro 20 cm Individual" at bounding box center [334, 535] width 177 height 51
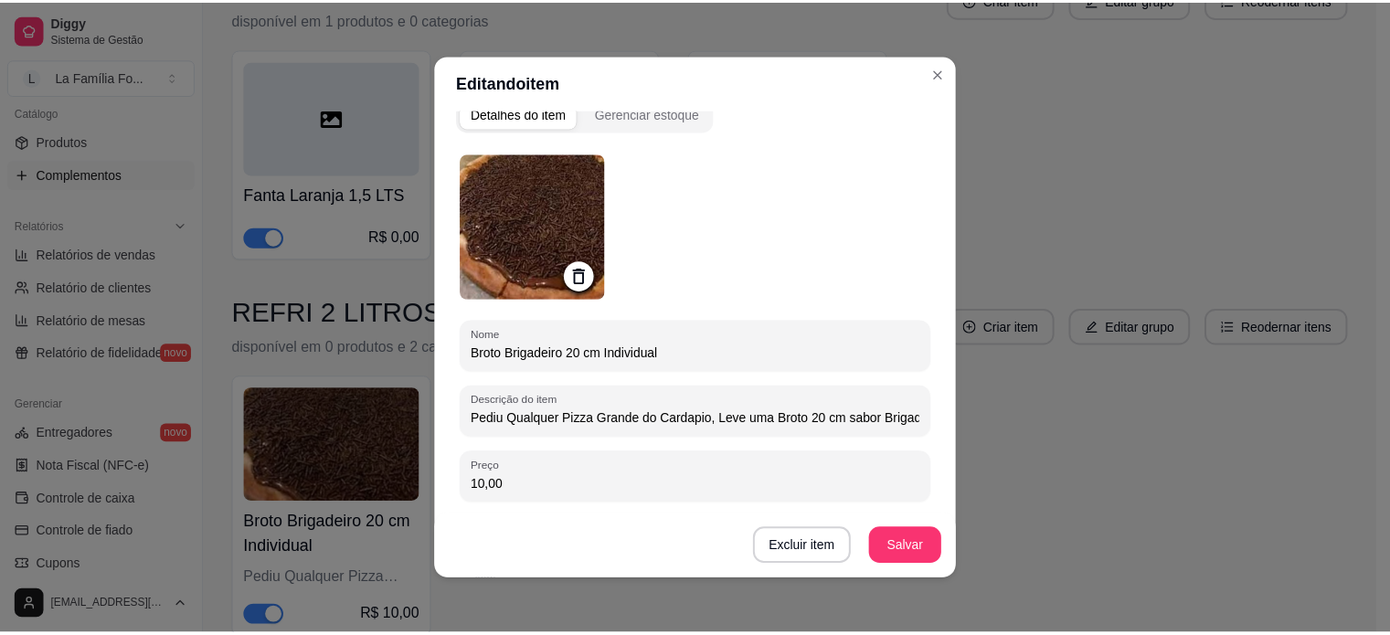
scroll to position [0, 0]
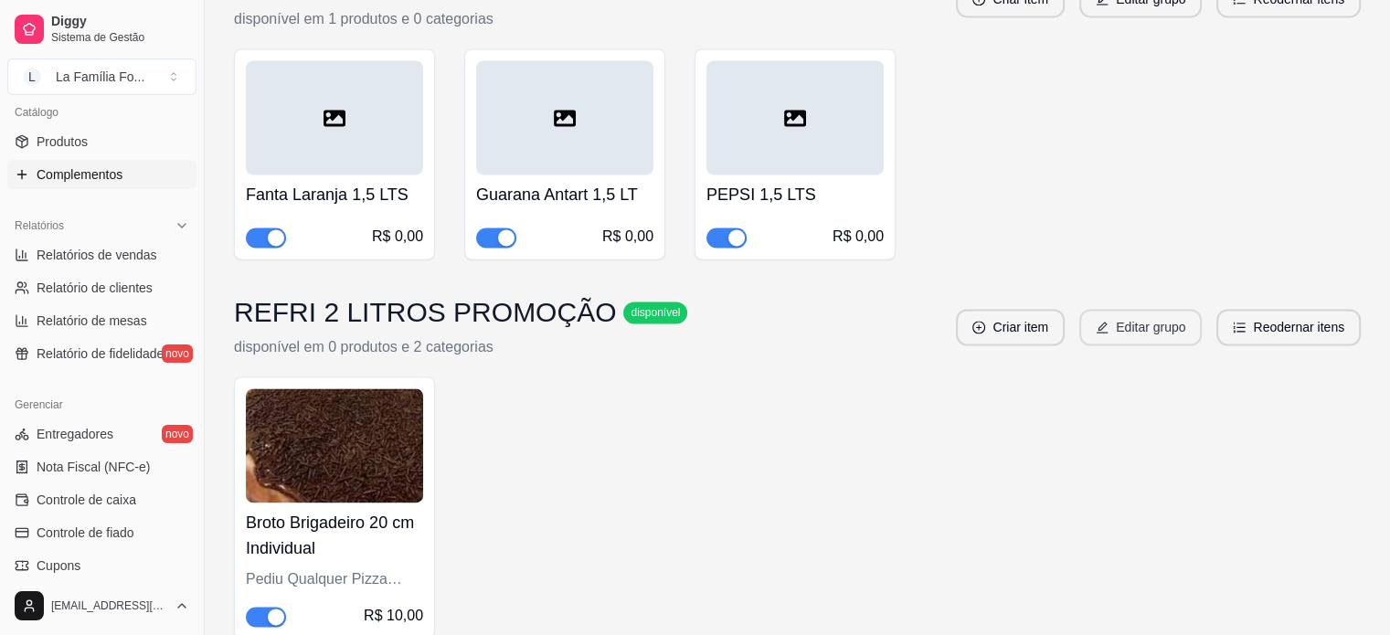
click at [1142, 309] on button "Editar grupo" at bounding box center [1140, 327] width 122 height 37
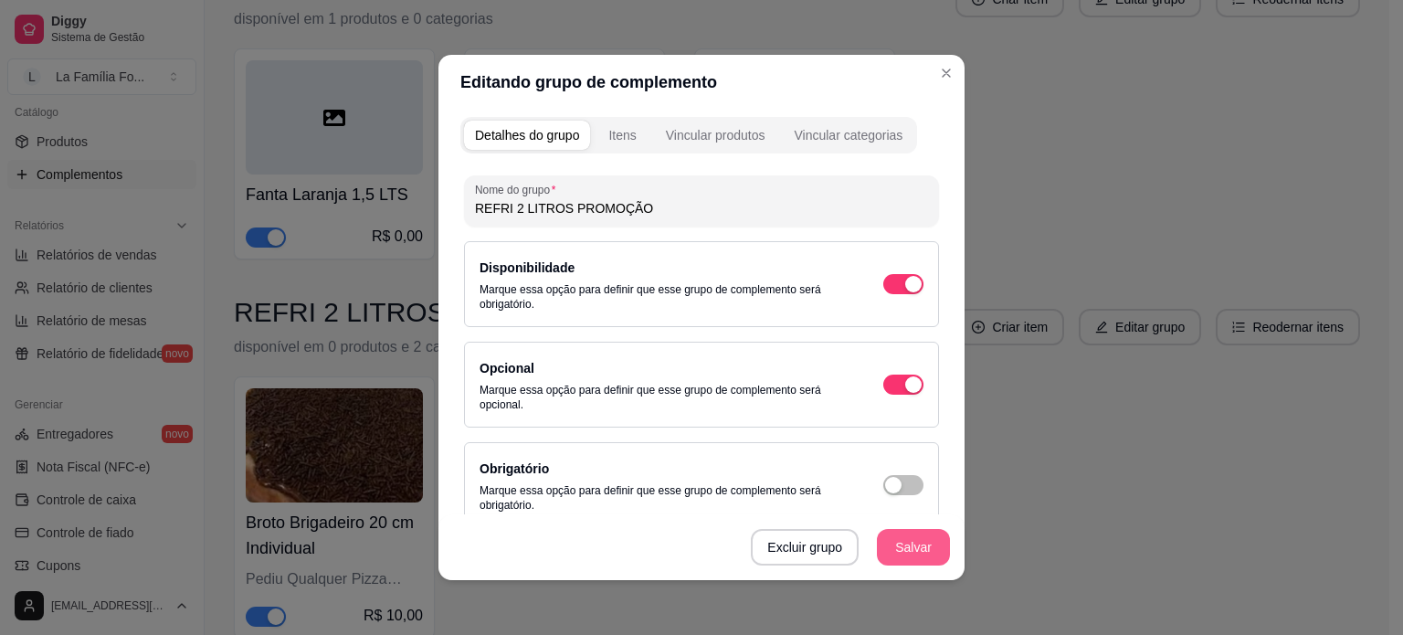
click at [928, 551] on button "Salvar" at bounding box center [913, 547] width 73 height 37
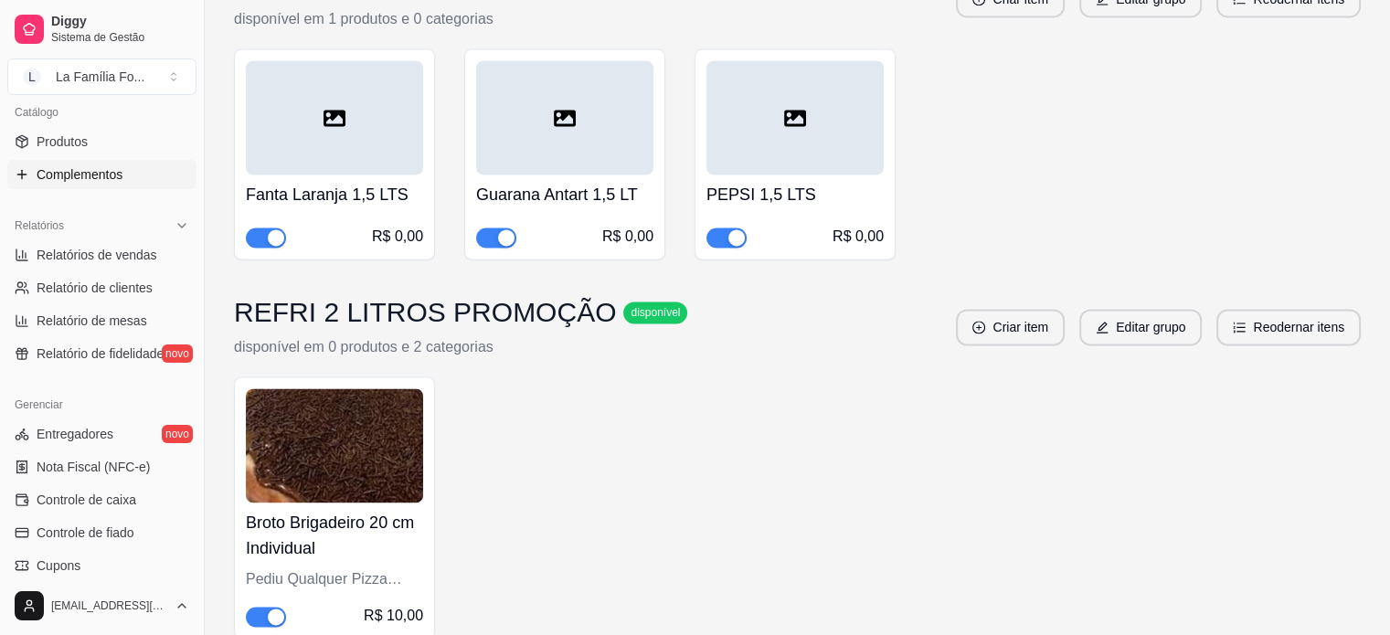
click at [394, 565] on div "Broto Brigadeiro 20 cm Individual Pediu Qualquer Pizza Grande do Cardapio, Leve…" at bounding box center [334, 565] width 177 height 124
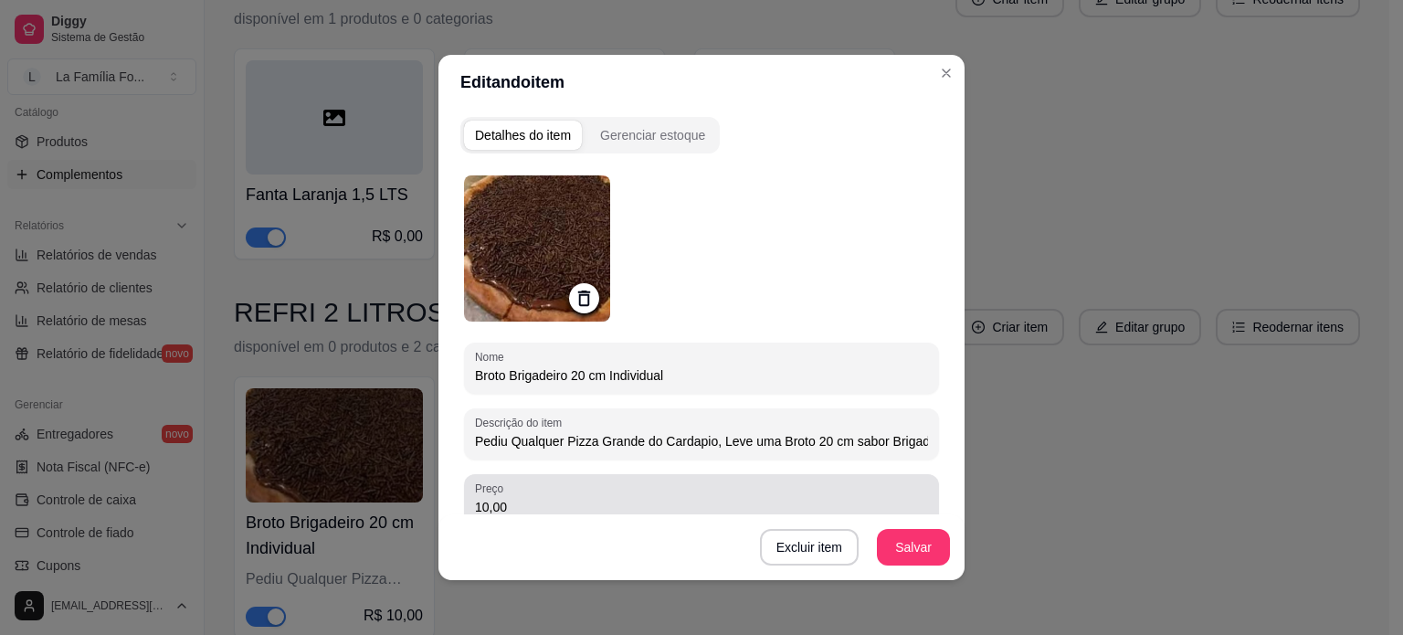
click at [750, 504] on input "10,00" at bounding box center [701, 507] width 453 height 18
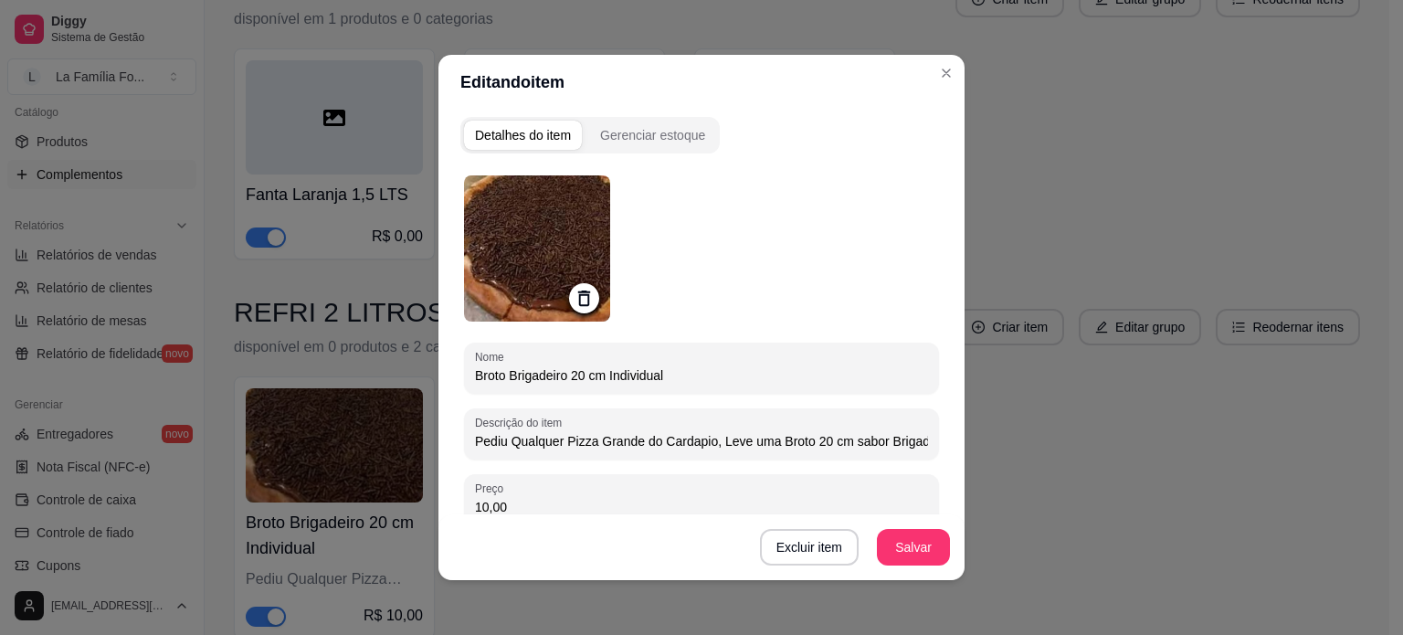
click at [750, 504] on input "10,00" at bounding box center [701, 507] width 453 height 18
type input "11,90"
click at [921, 552] on button "Salvar" at bounding box center [913, 547] width 73 height 37
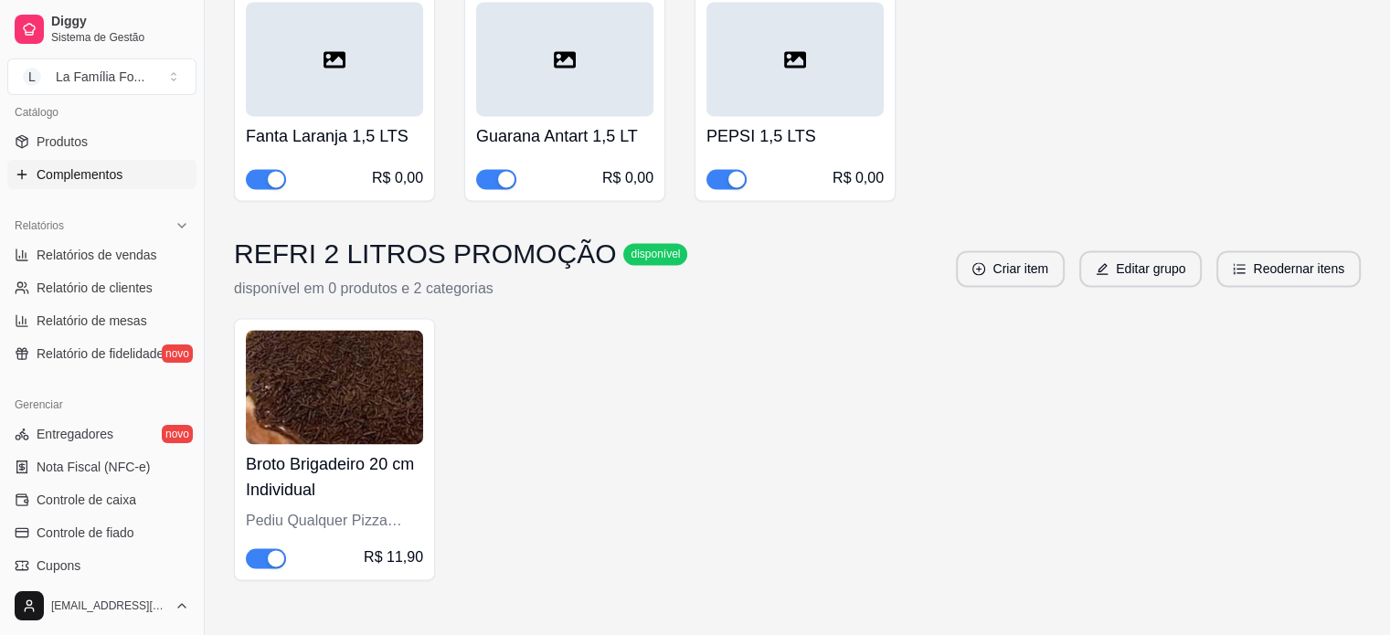
scroll to position [2679, 0]
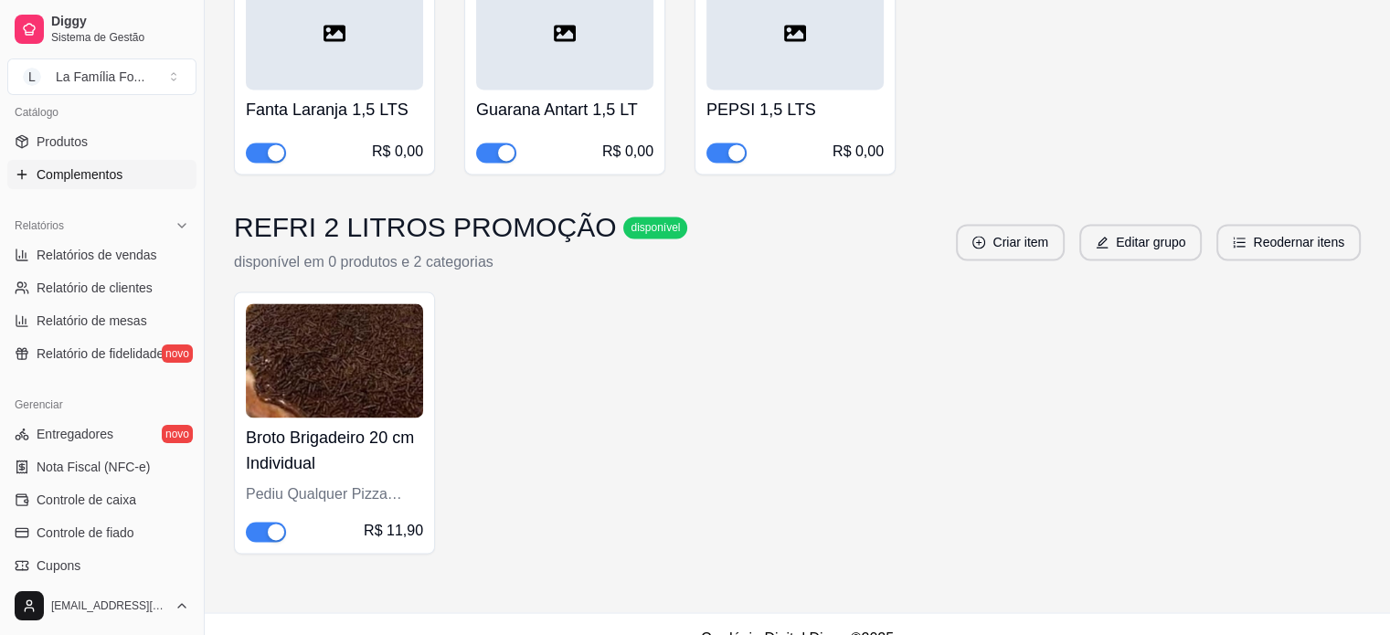
drag, startPoint x: 1386, startPoint y: 556, endPoint x: 1386, endPoint y: 493, distance: 62.1
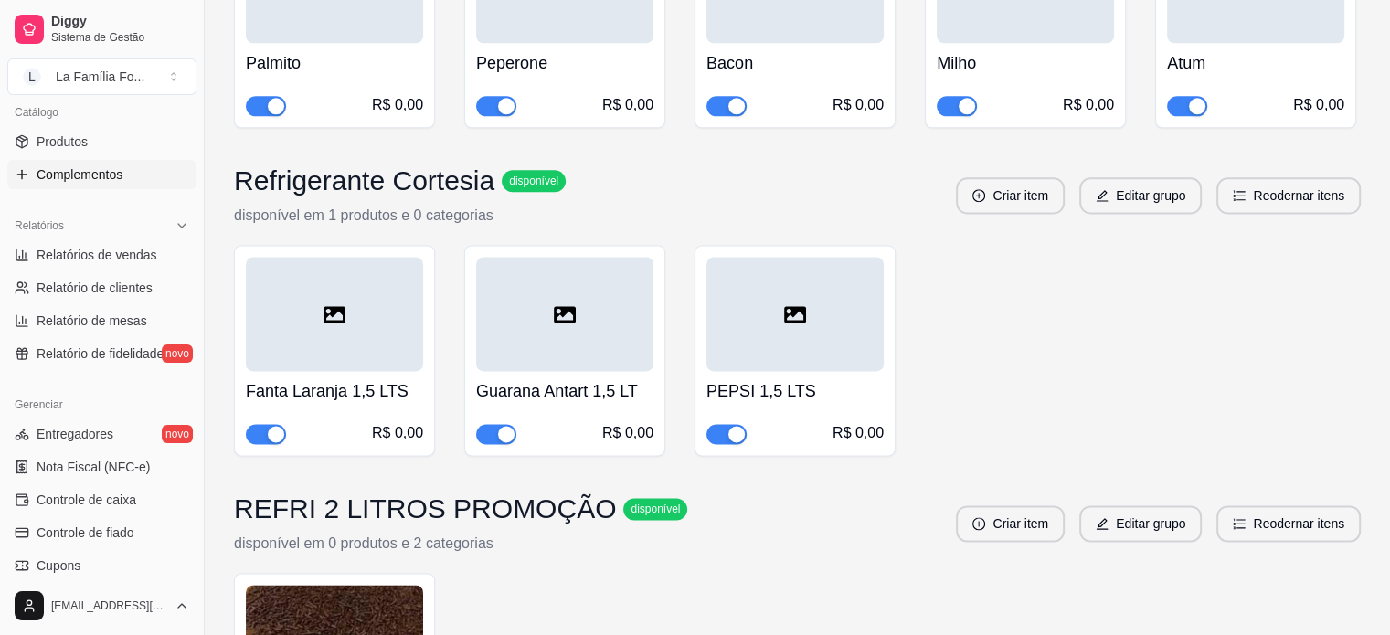
scroll to position [2390, 0]
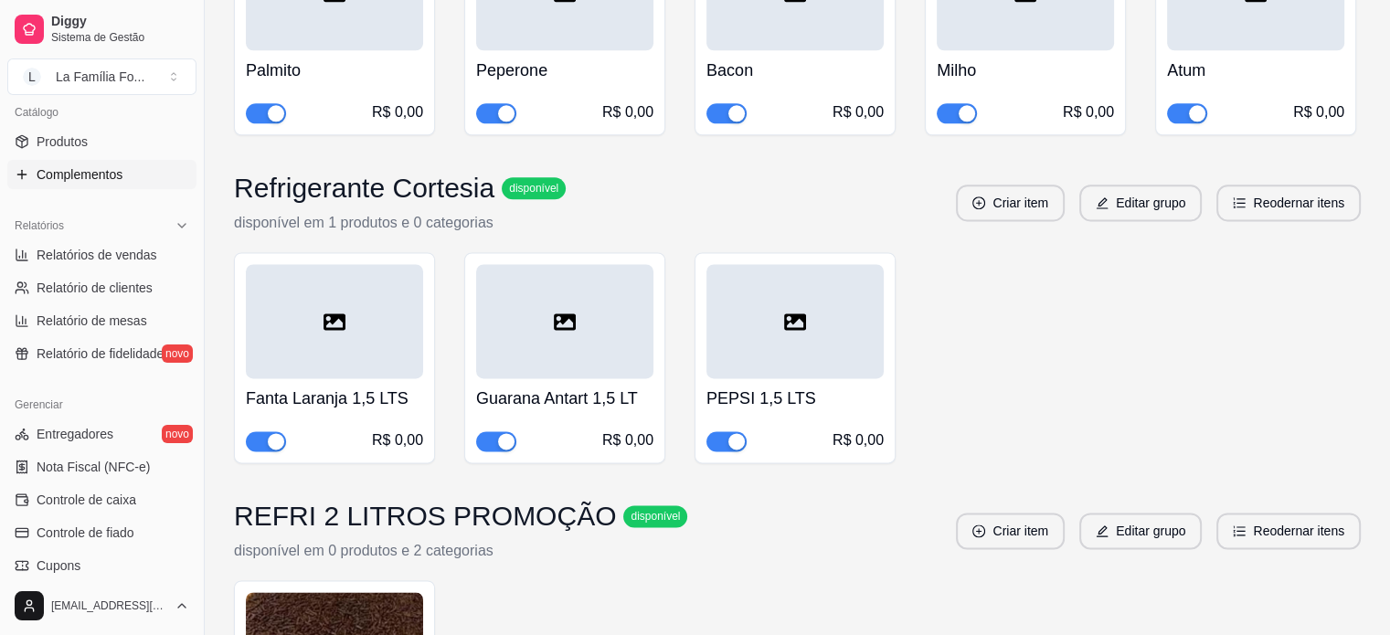
click at [822, 429] on div "R$ 0,00" at bounding box center [794, 440] width 177 height 22
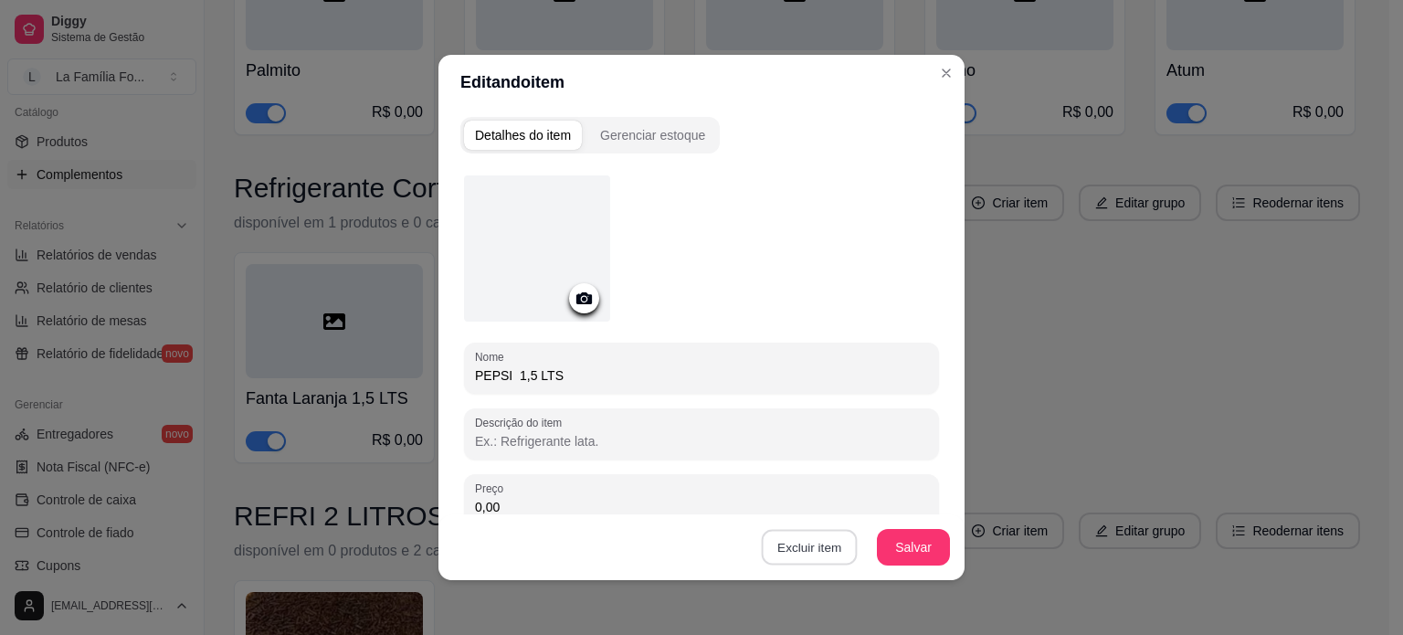
click at [820, 546] on button "Excluir item" at bounding box center [809, 548] width 96 height 36
click at [867, 514] on button "Sim" at bounding box center [878, 505] width 55 height 27
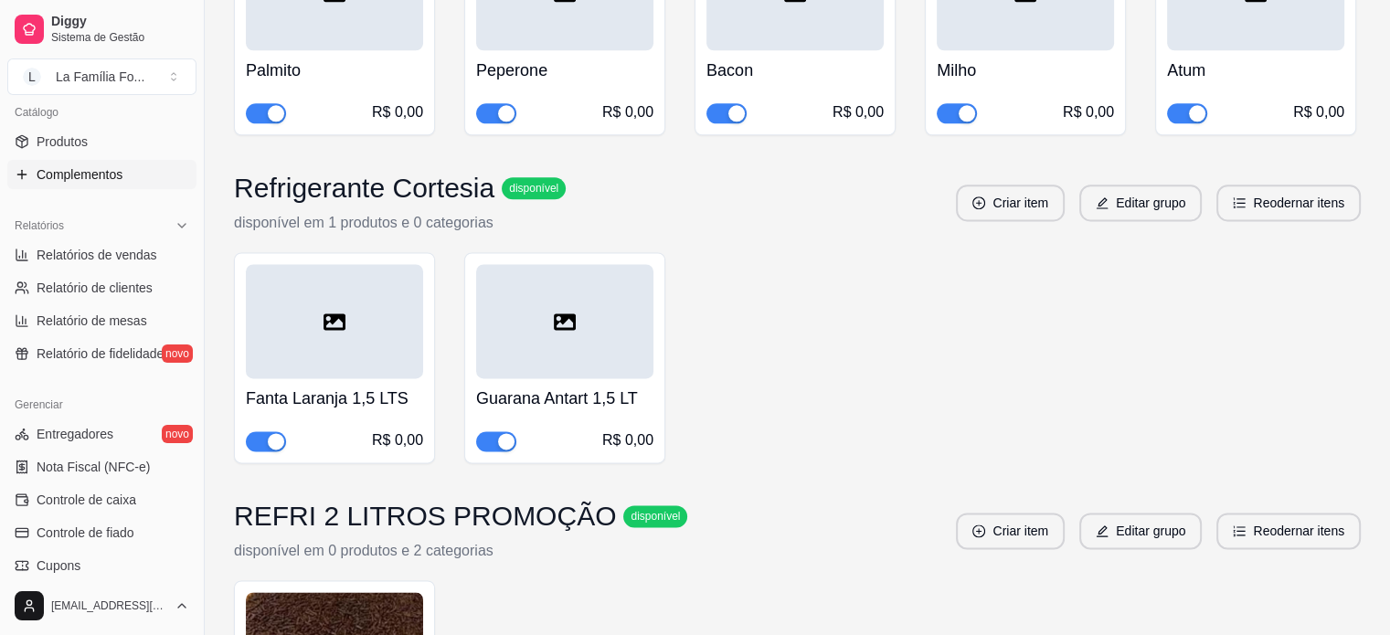
click at [565, 396] on div "Guarana Antart 1,5 LT R$ 0,00" at bounding box center [564, 414] width 177 height 73
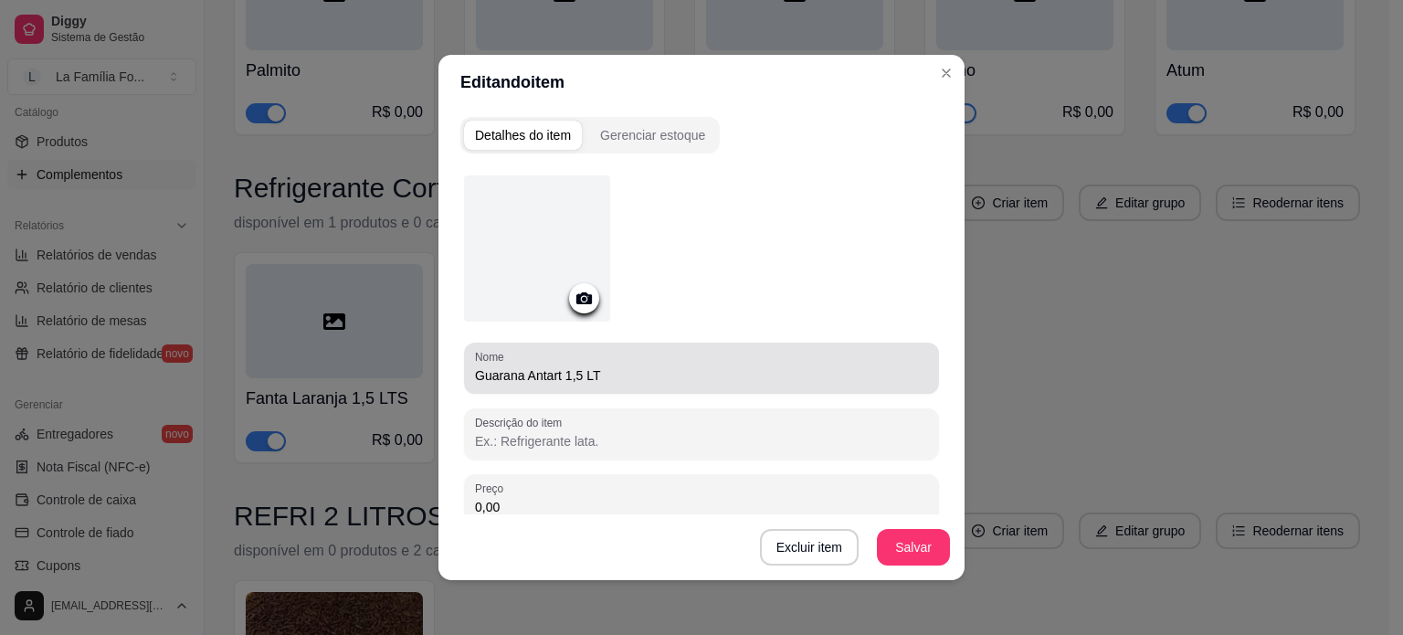
click at [577, 366] on input "Guarana Antart 1,5 LT" at bounding box center [701, 375] width 453 height 18
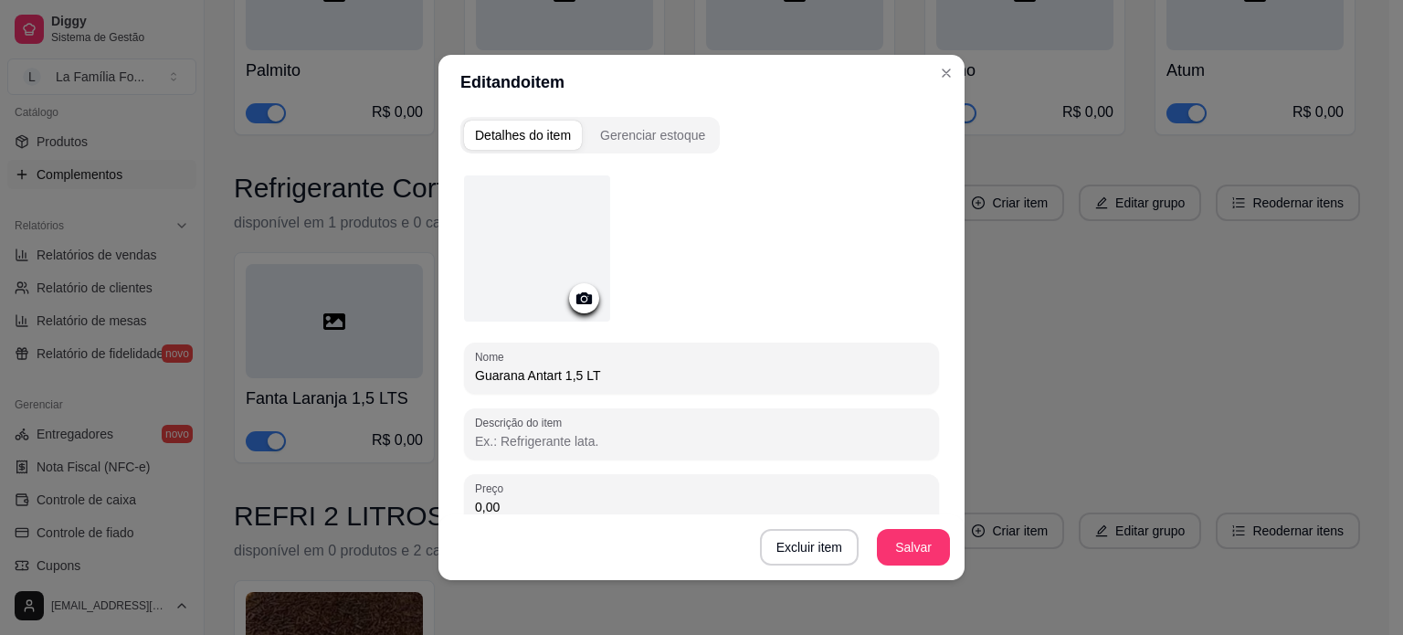
click at [577, 366] on input "Guarana Antart 1,5 LT" at bounding box center [701, 375] width 453 height 18
type input "Fanta Guarana 1,5 LT"
click at [922, 551] on button "Salvar" at bounding box center [913, 548] width 71 height 36
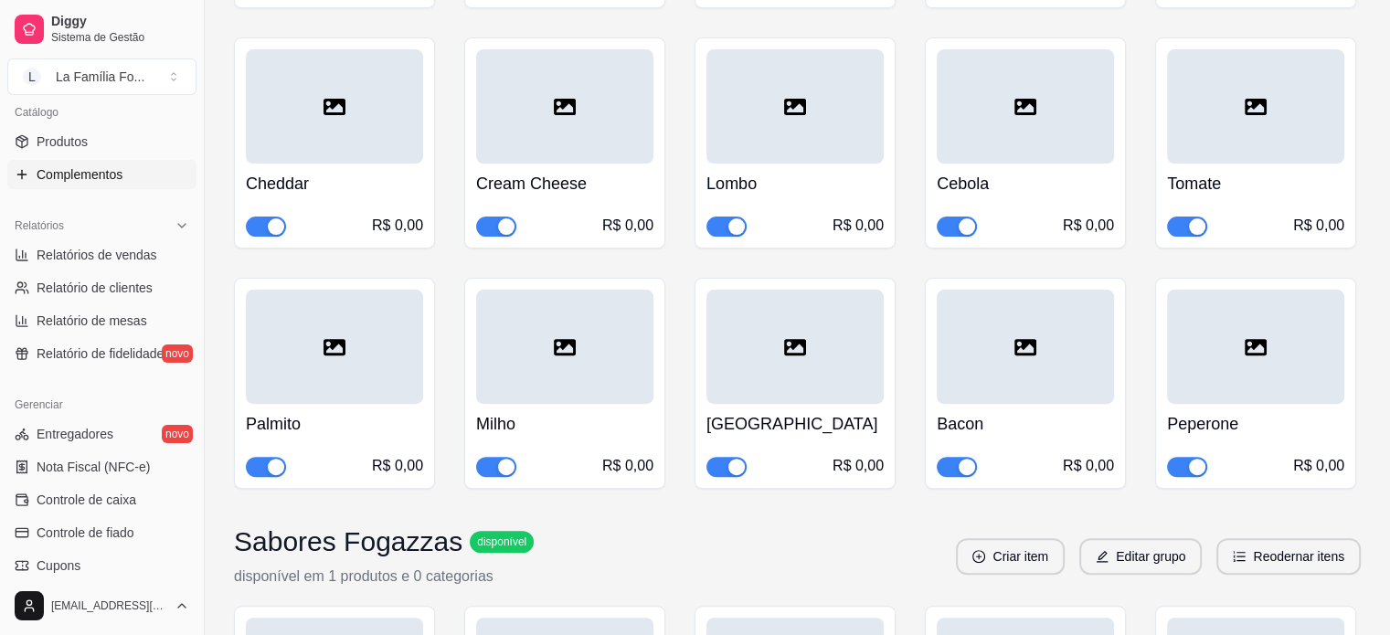
scroll to position [497, 0]
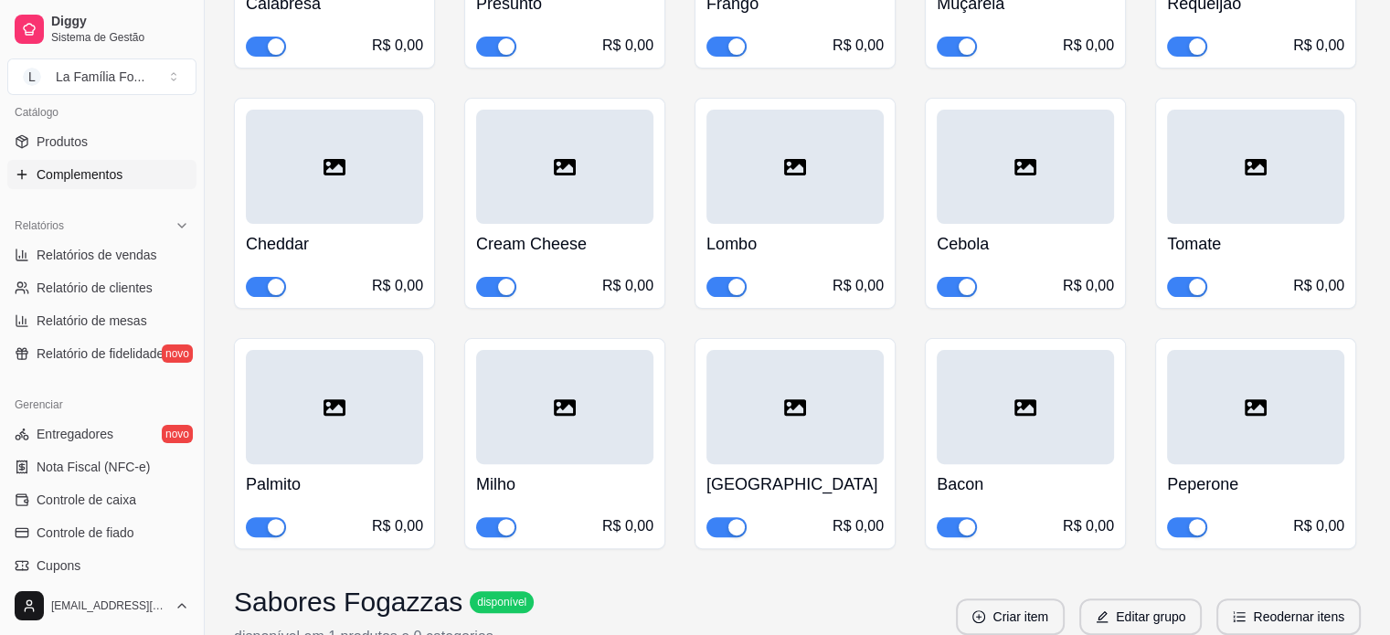
click at [726, 284] on button "button" at bounding box center [726, 287] width 40 height 20
click at [1109, 270] on div "Calabresa R$ 0,00 Presunto R$ 0,00 Frango R$ 0,00 Muçarela R$ 0,00 Requeijão R$…" at bounding box center [797, 203] width 1127 height 692
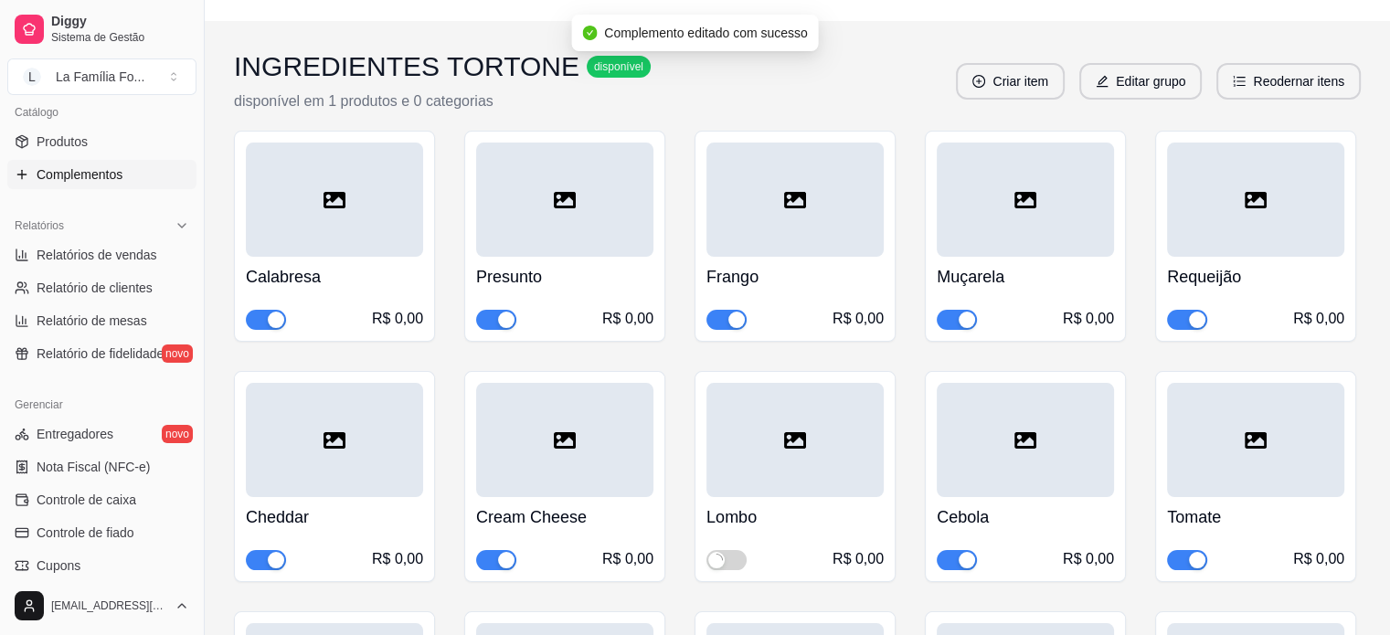
scroll to position [0, 0]
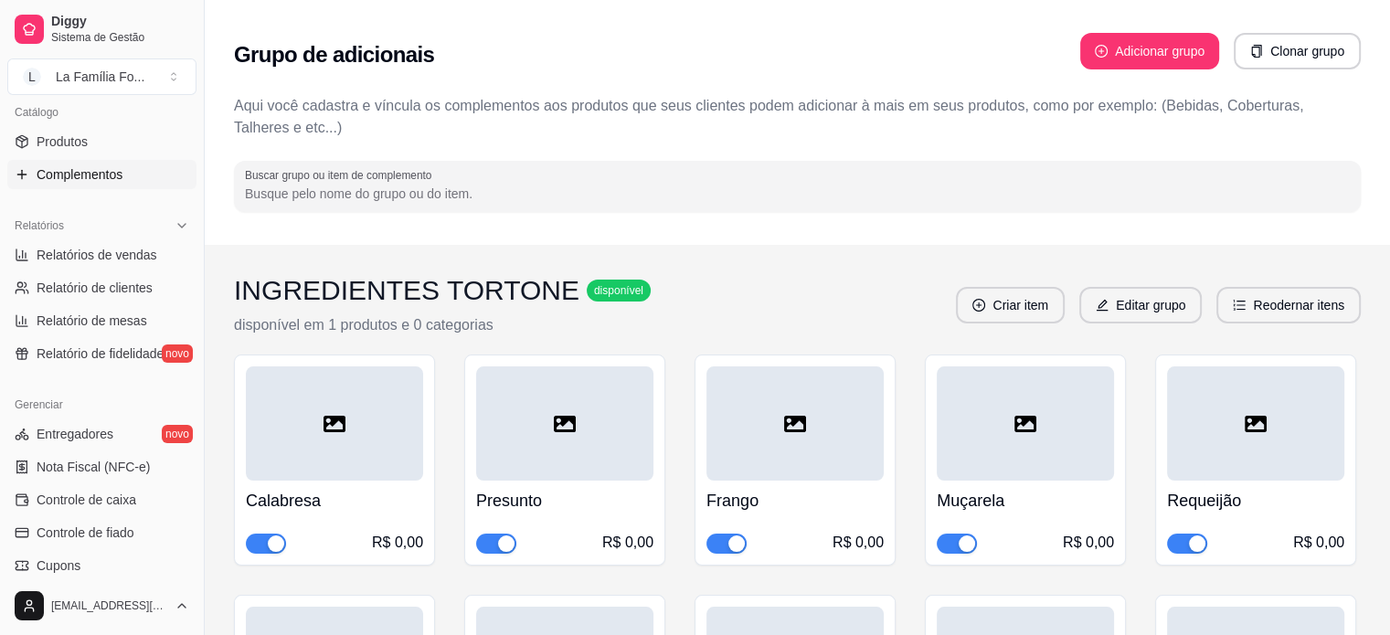
drag, startPoint x: 201, startPoint y: 460, endPoint x: 189, endPoint y: 660, distance: 200.4
click at [189, 634] on html "Diggy Sistema de Gestão L La Família Fo ... Loja aberta Período gratuito até 12…" at bounding box center [695, 317] width 1390 height 635
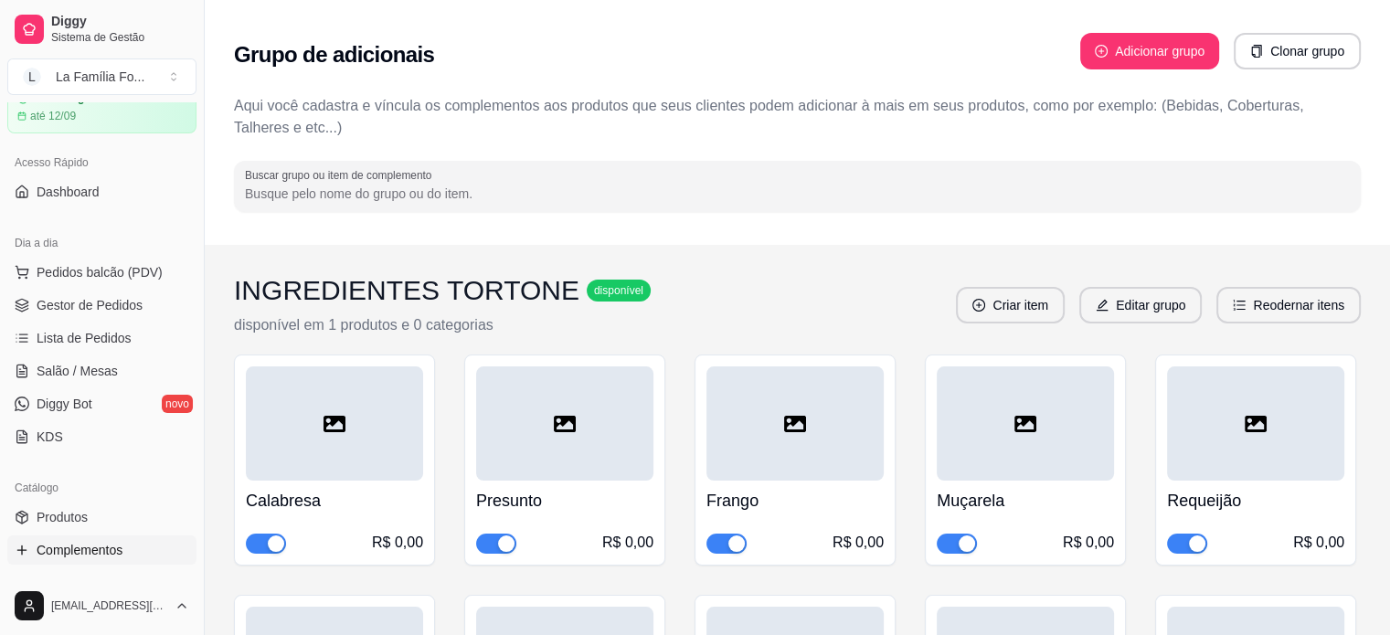
scroll to position [39, 0]
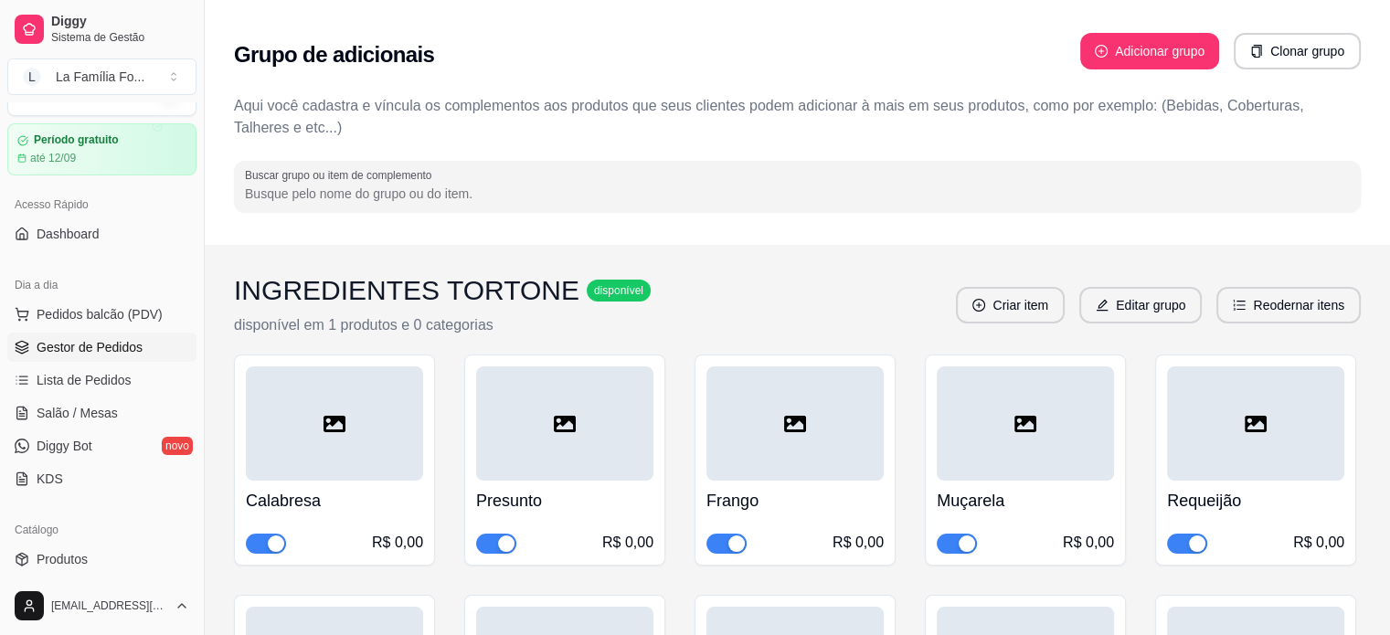
click at [87, 350] on span "Gestor de Pedidos" at bounding box center [90, 347] width 106 height 18
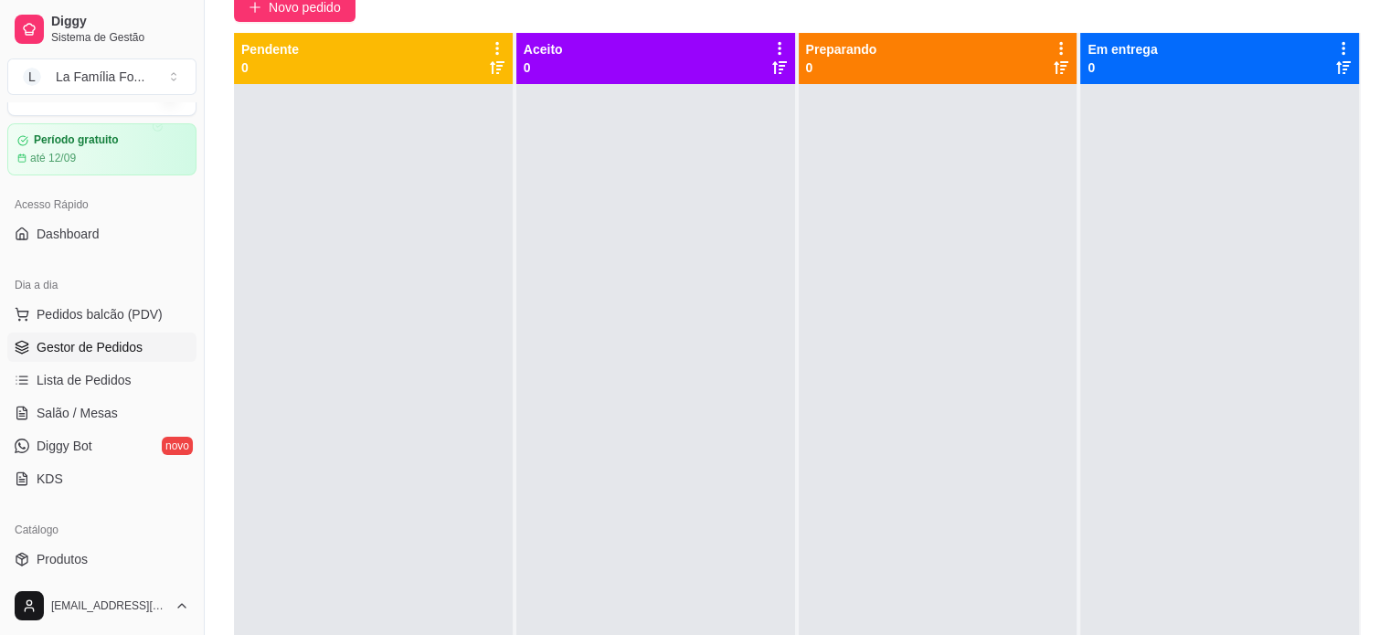
scroll to position [278, 0]
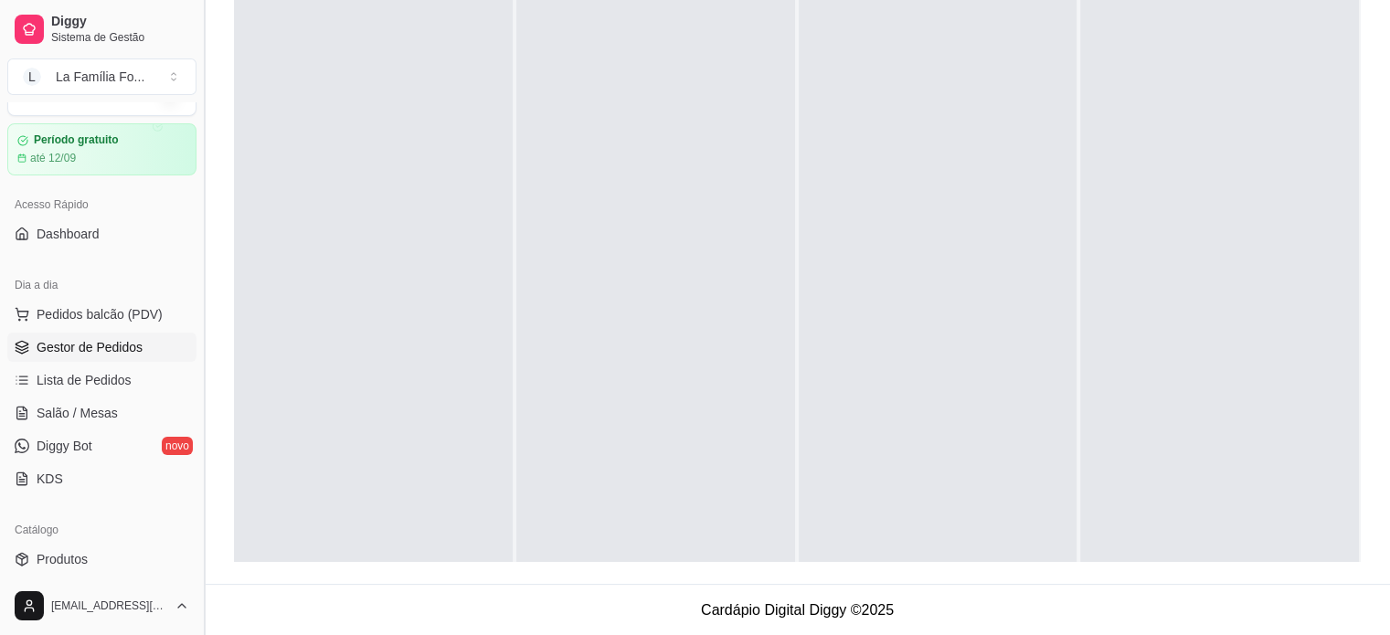
drag, startPoint x: 197, startPoint y: 265, endPoint x: 205, endPoint y: 411, distance: 146.4
click at [205, 411] on button "Toggle Sidebar" at bounding box center [203, 317] width 15 height 635
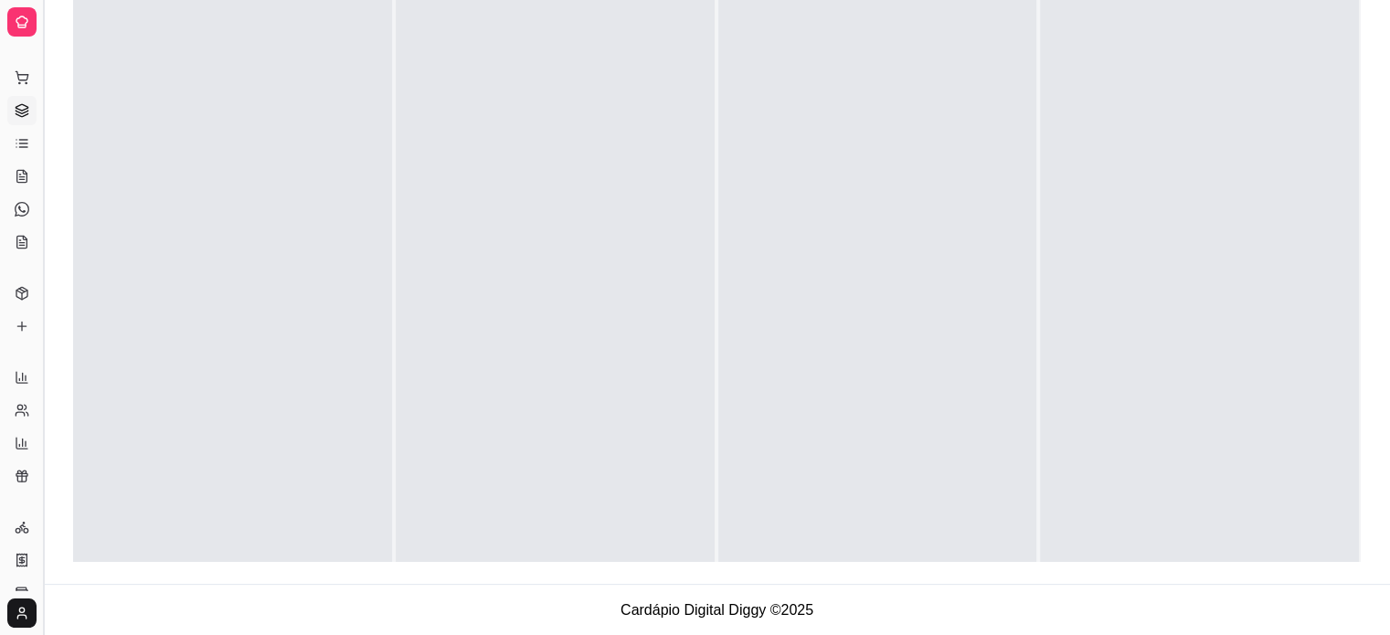
scroll to position [0, 0]
click at [205, 411] on div at bounding box center [232, 295] width 319 height 635
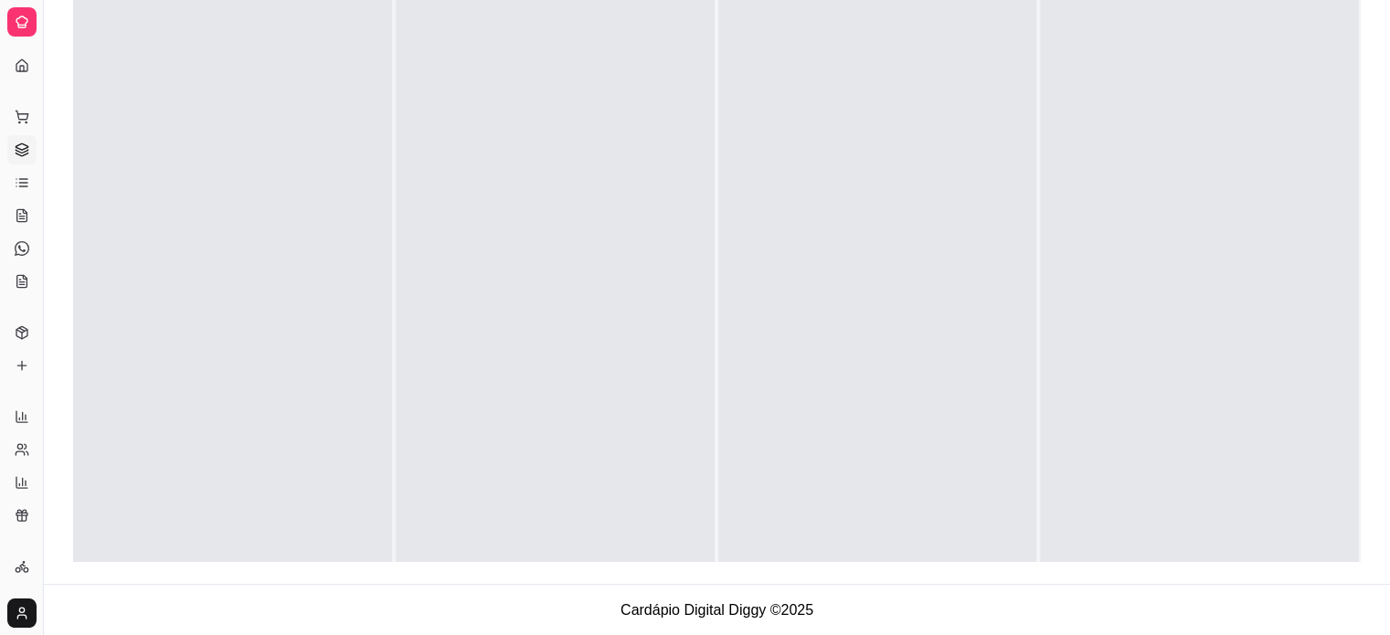
click at [21, 378] on div "Relatórios" at bounding box center [21, 387] width 28 height 29
click at [18, 366] on icon at bounding box center [22, 365] width 15 height 15
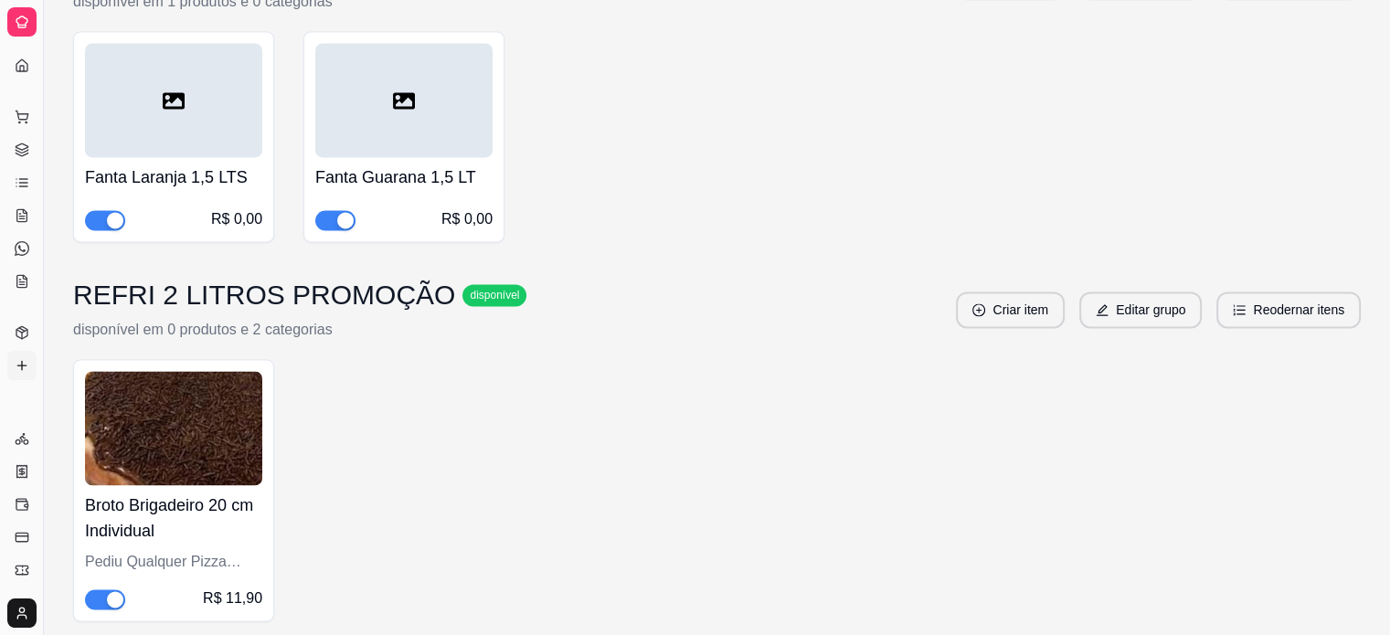
scroll to position [2657, 0]
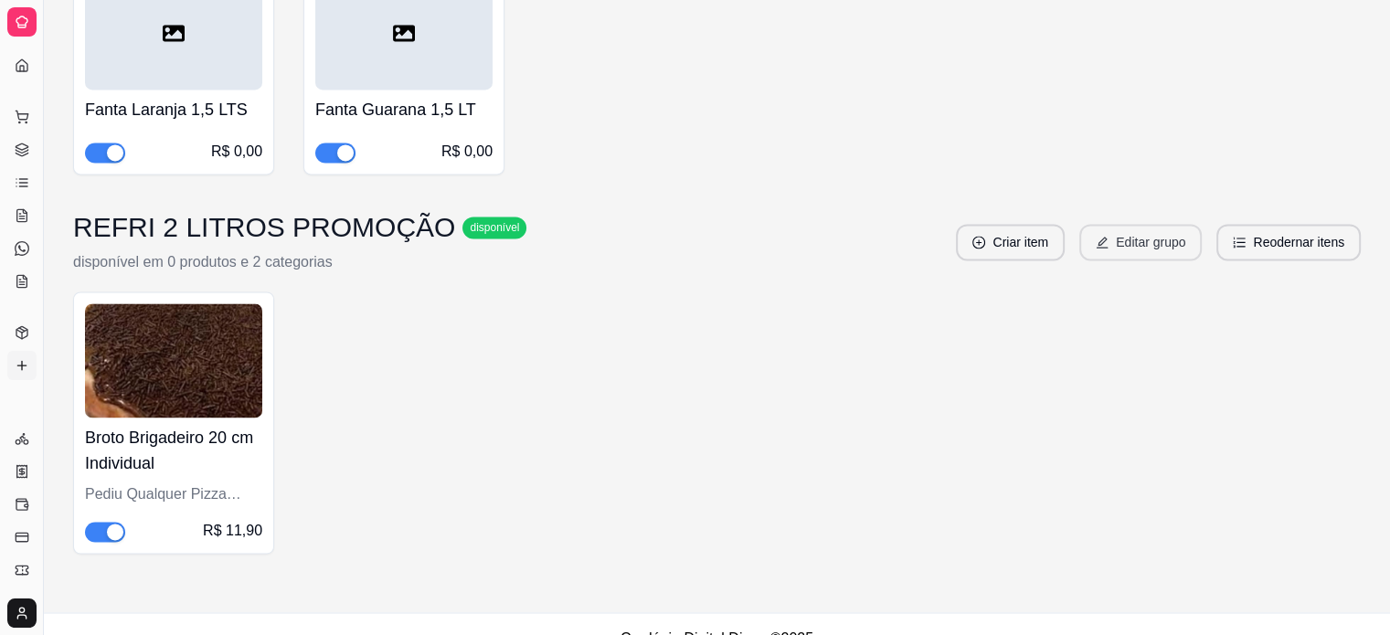
click at [1156, 224] on button "Editar grupo" at bounding box center [1140, 242] width 122 height 37
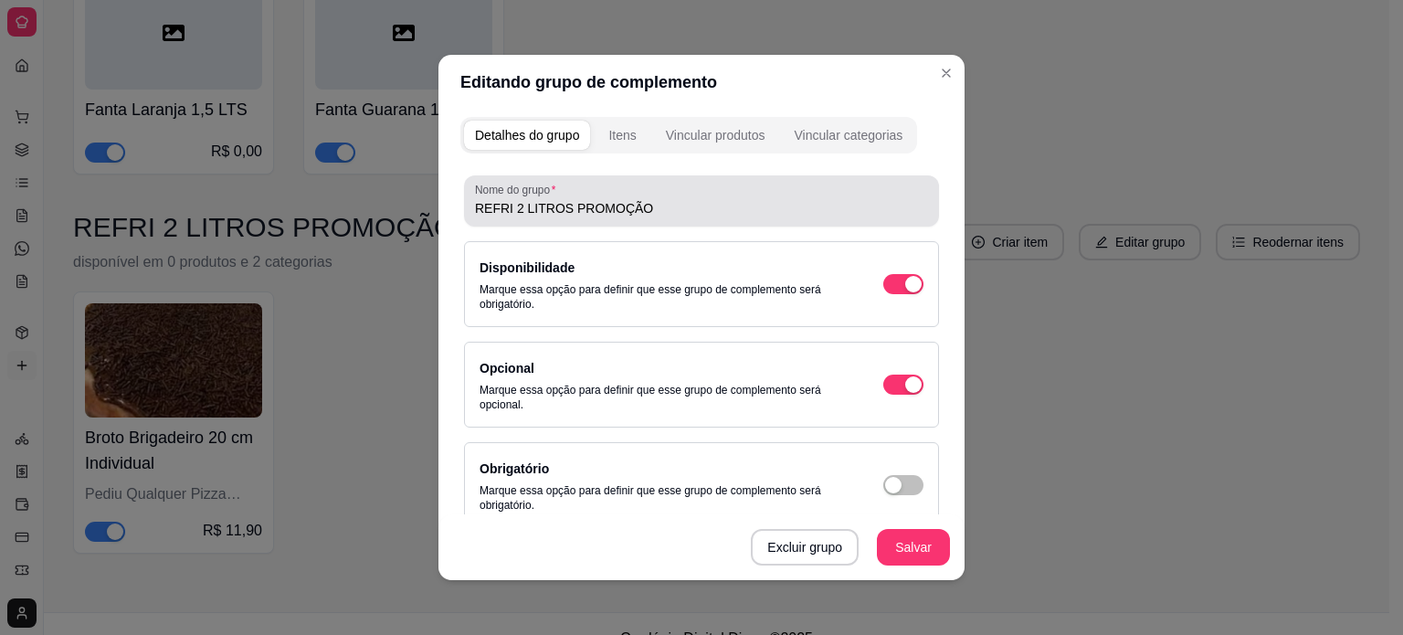
click at [671, 221] on div "Nome do grupo REFRI 2 LITROS PROMOÇÃO" at bounding box center [701, 200] width 475 height 51
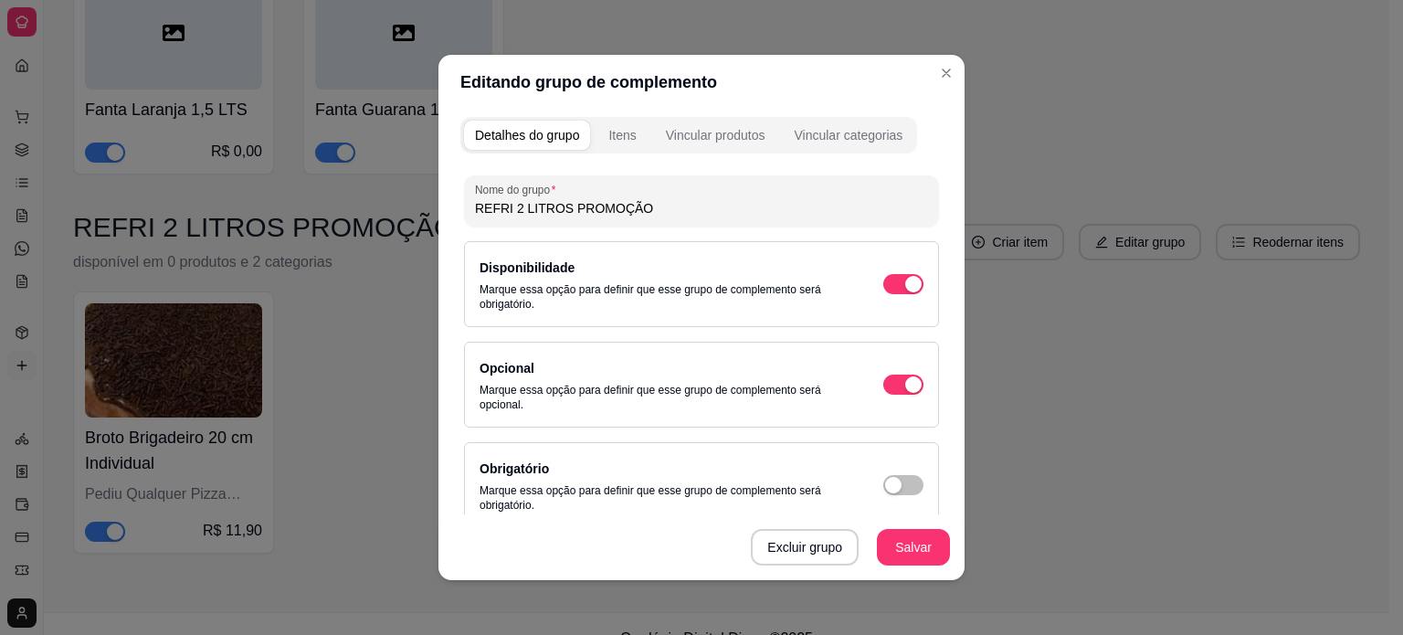
click at [671, 221] on div "Nome do grupo REFRI 2 LITROS PROMOÇÃO" at bounding box center [701, 200] width 475 height 51
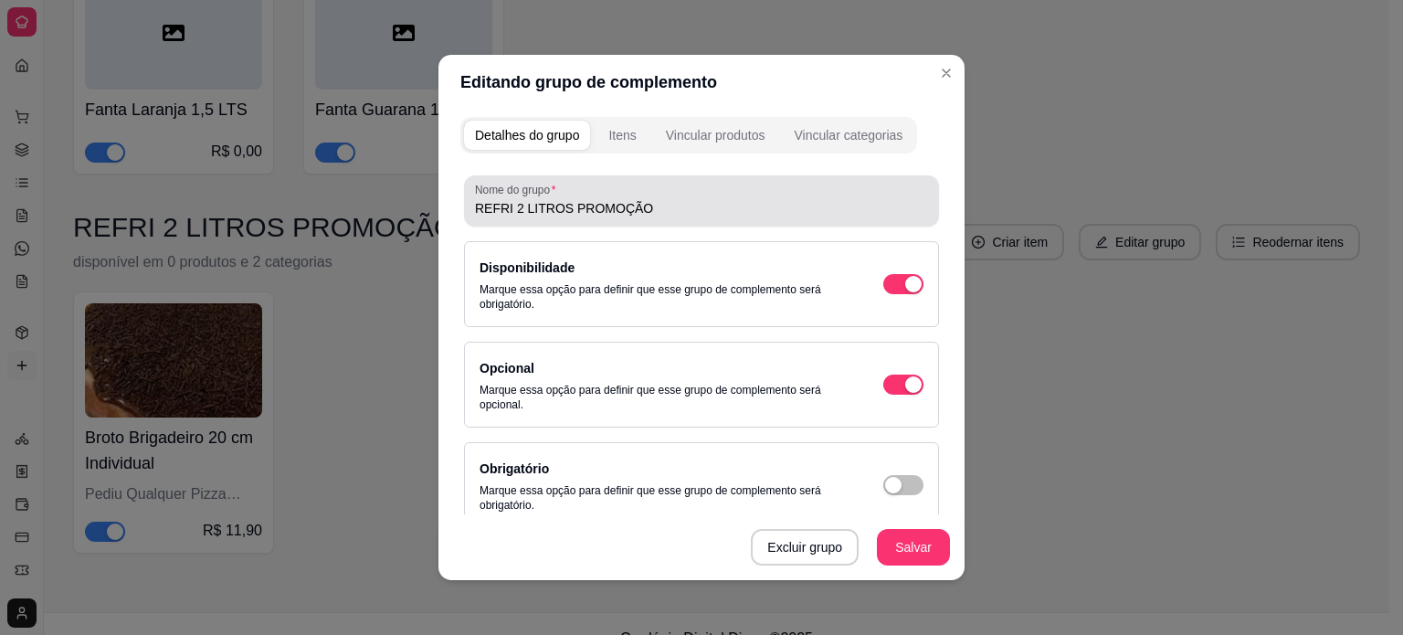
click at [671, 221] on div "Nome do grupo REFRI 2 LITROS PROMOÇÃO" at bounding box center [701, 200] width 475 height 51
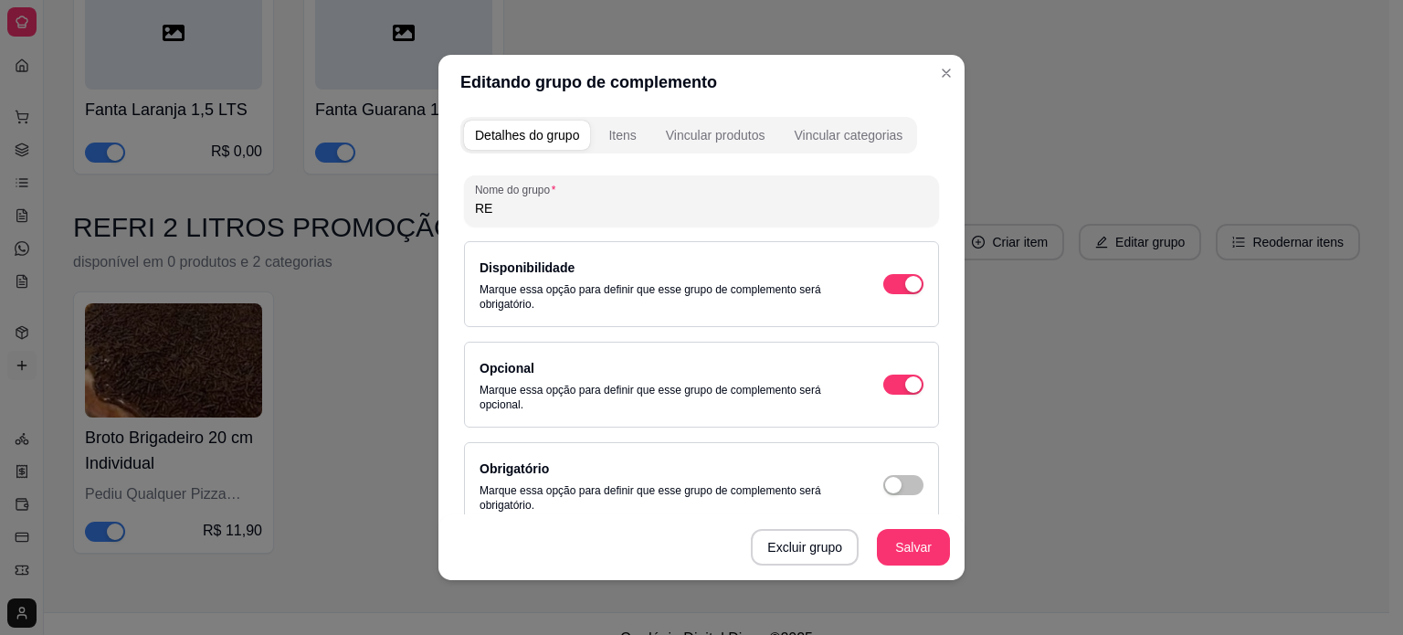
type input "R"
type input "PROMOÇÃO"
click at [922, 540] on button "Salvar" at bounding box center [913, 547] width 73 height 37
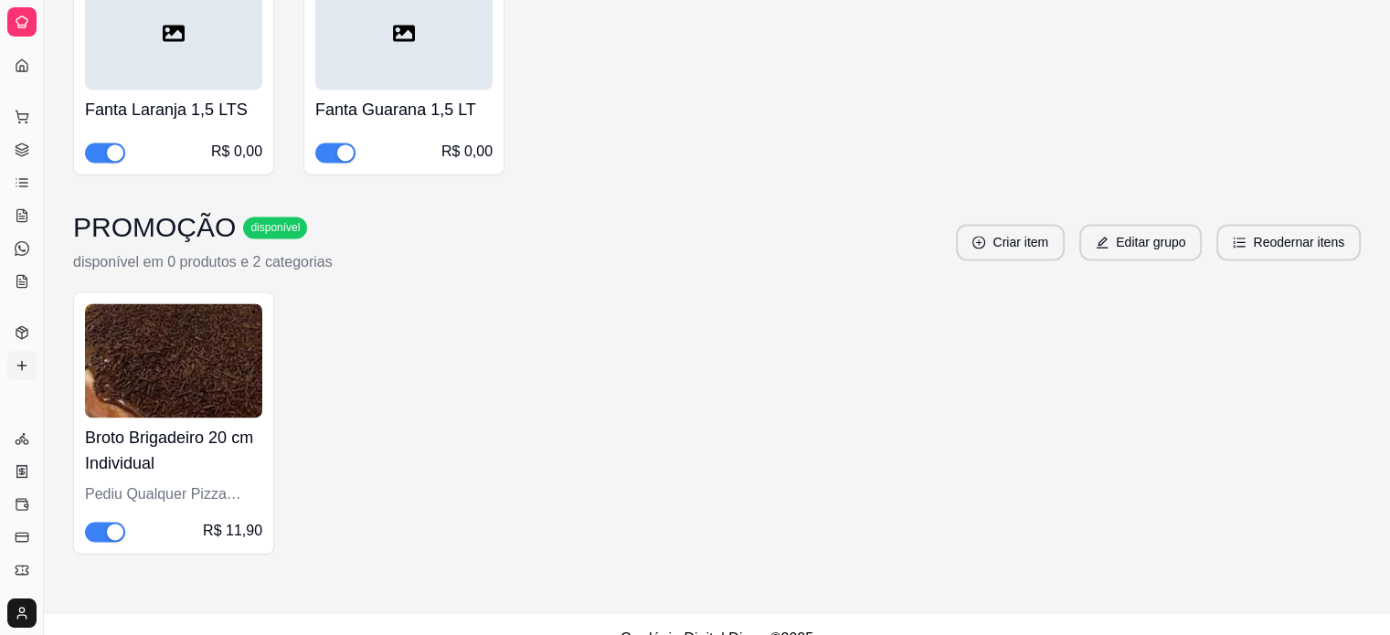
click at [940, 79] on div "Fanta Laranja 1,5 LTS R$ 0,00 Fanta Guarana 1,5 LT R$ 0,00" at bounding box center [716, 68] width 1287 height 211
click at [26, 135] on link "Gestor de Pedidos" at bounding box center [21, 149] width 29 height 29
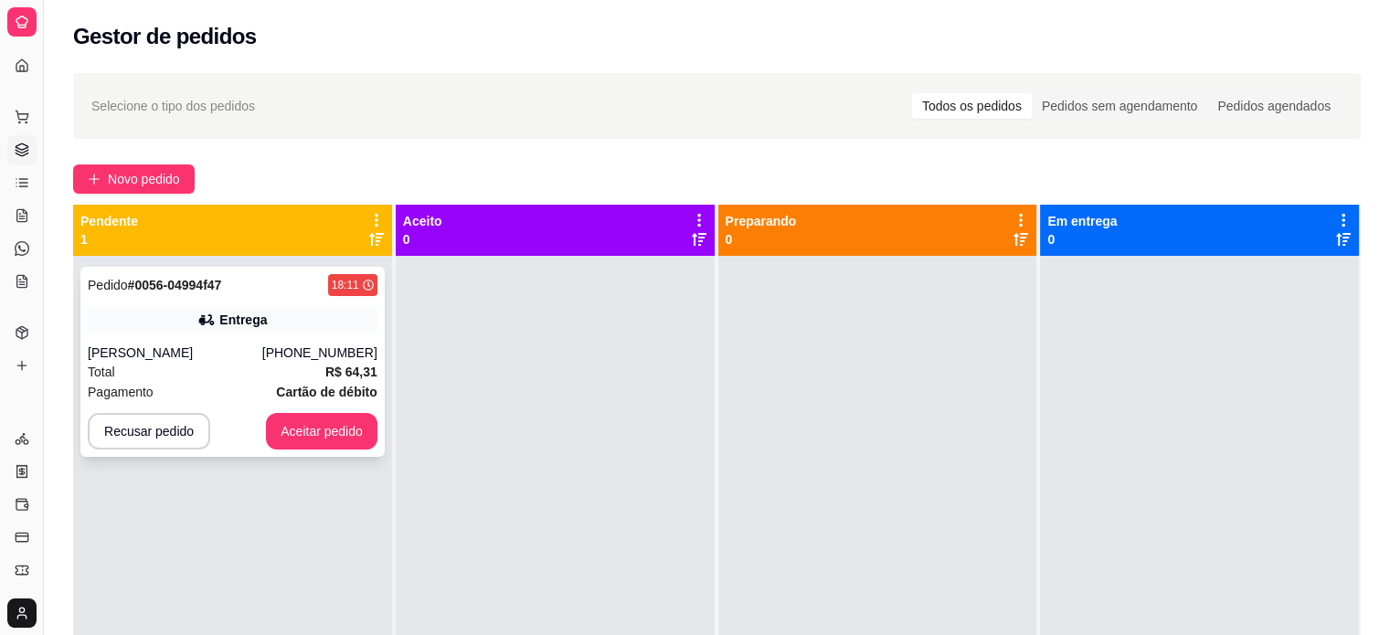
click at [140, 324] on div "Entrega" at bounding box center [233, 320] width 290 height 26
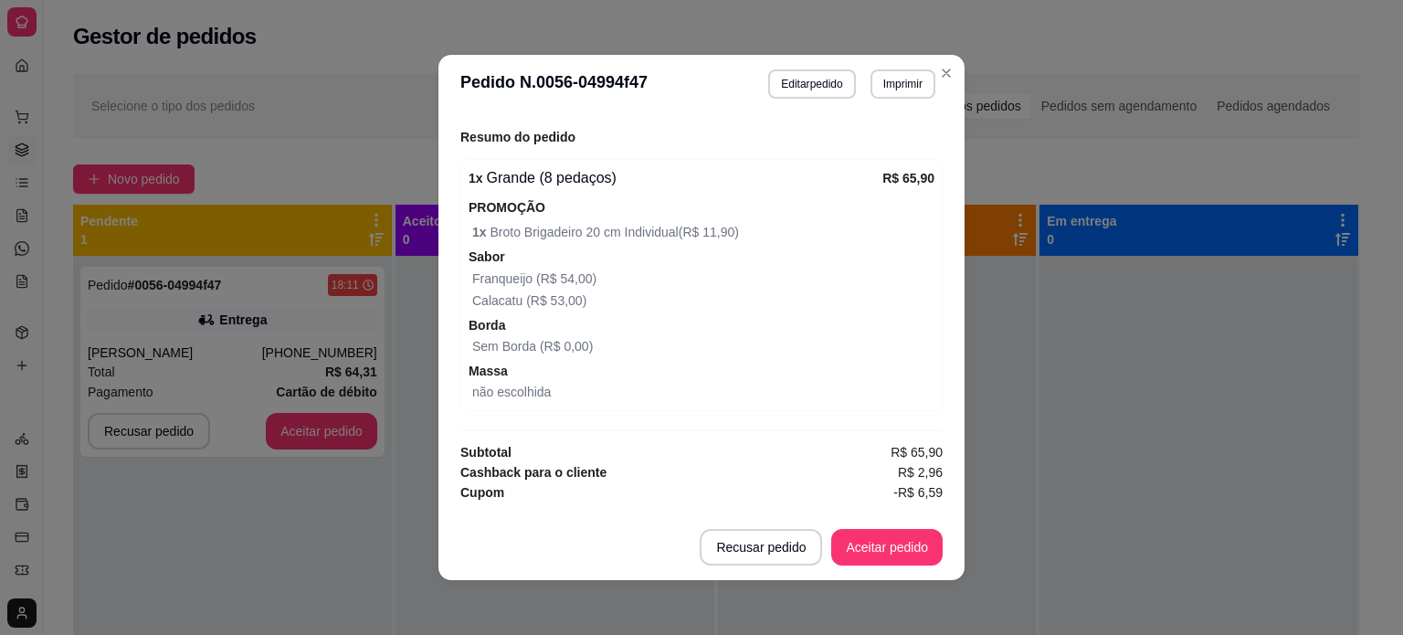
scroll to position [677, 0]
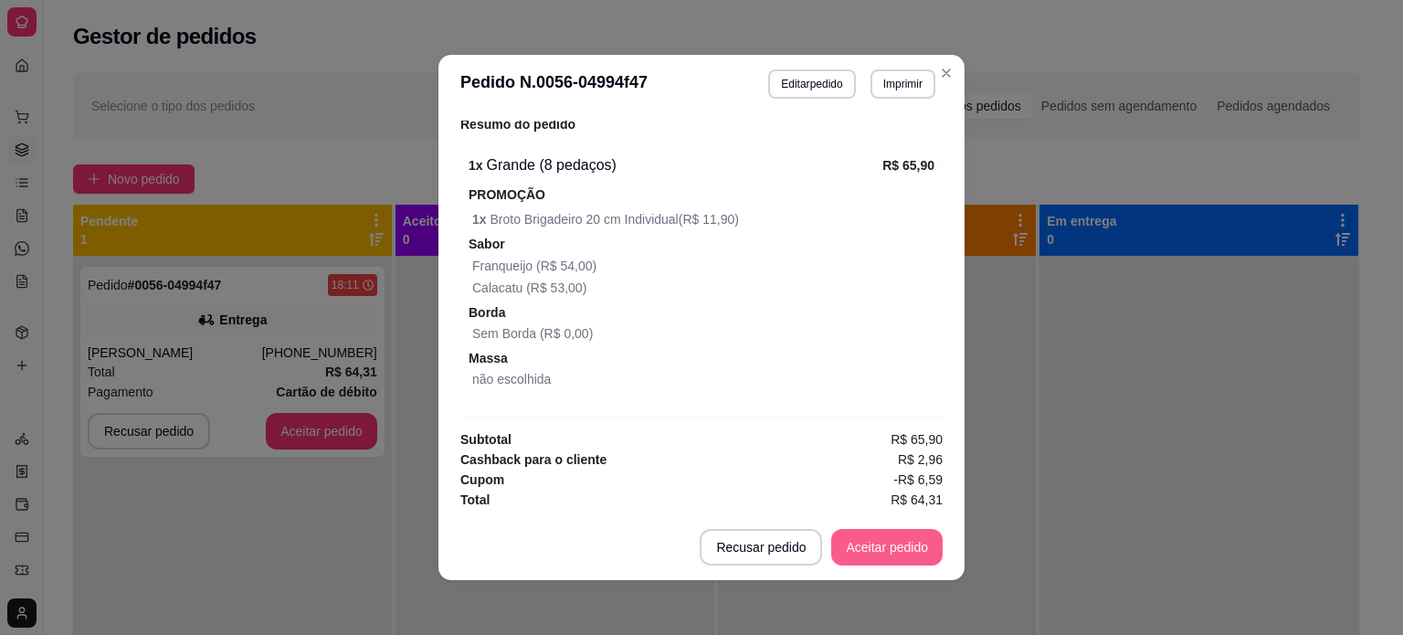
click at [900, 550] on button "Aceitar pedido" at bounding box center [886, 547] width 111 height 37
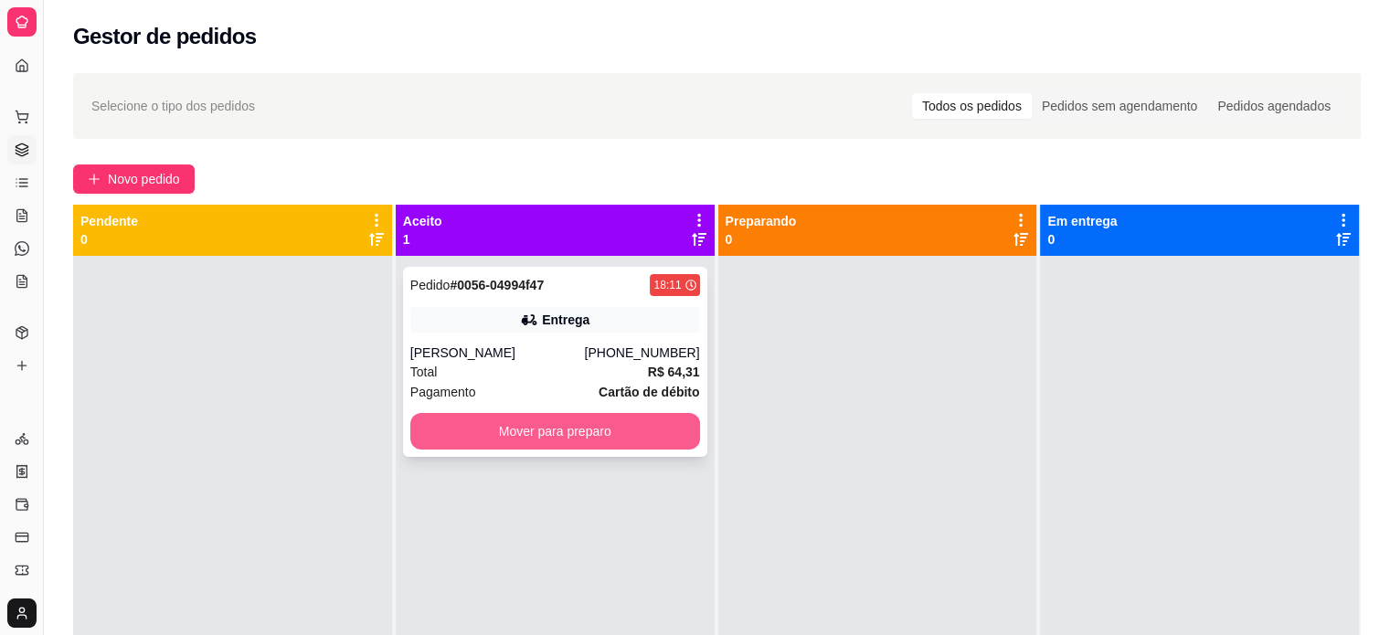
click at [632, 433] on button "Mover para preparo" at bounding box center [555, 431] width 290 height 37
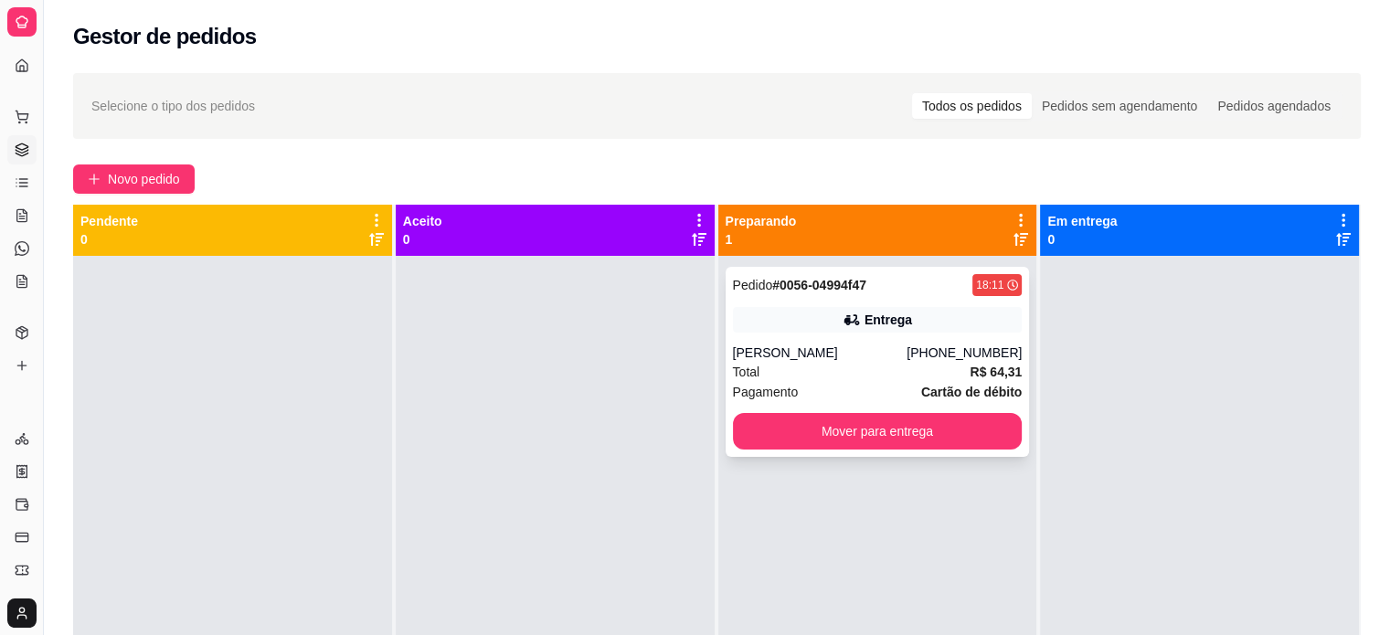
click at [793, 360] on div "[PERSON_NAME]" at bounding box center [820, 353] width 175 height 18
click at [777, 350] on div "[PERSON_NAME]" at bounding box center [820, 353] width 175 height 18
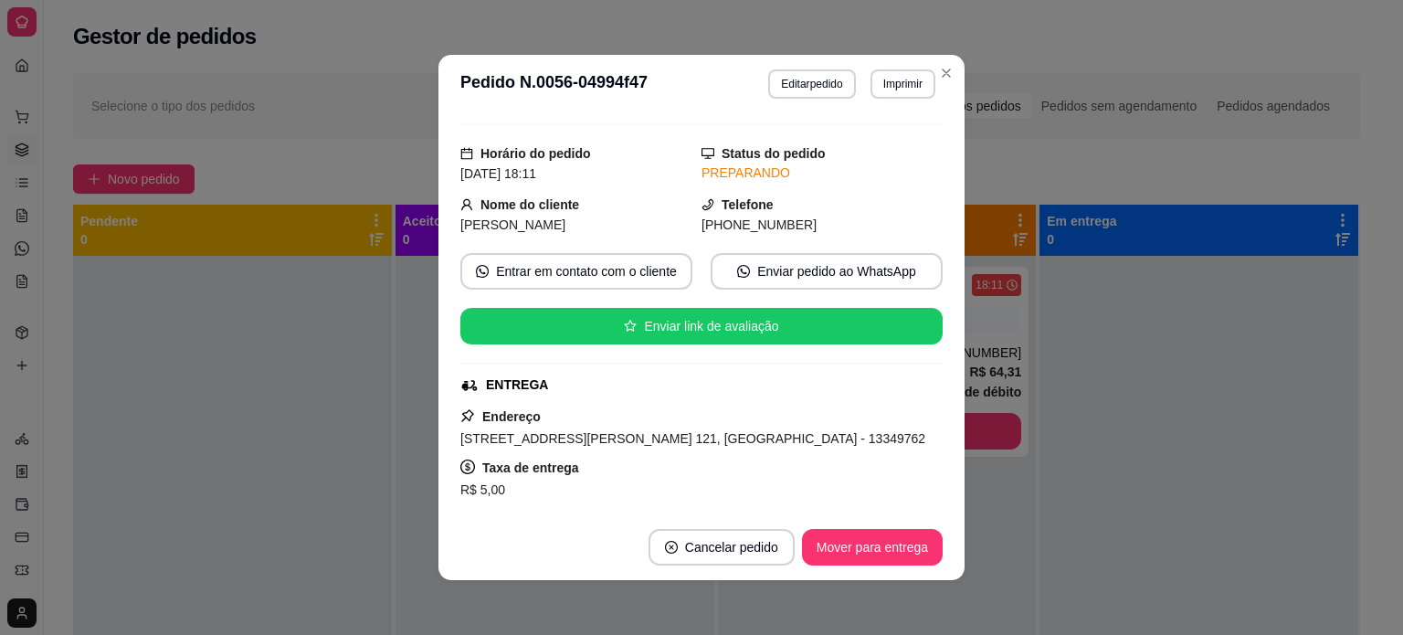
scroll to position [0, 0]
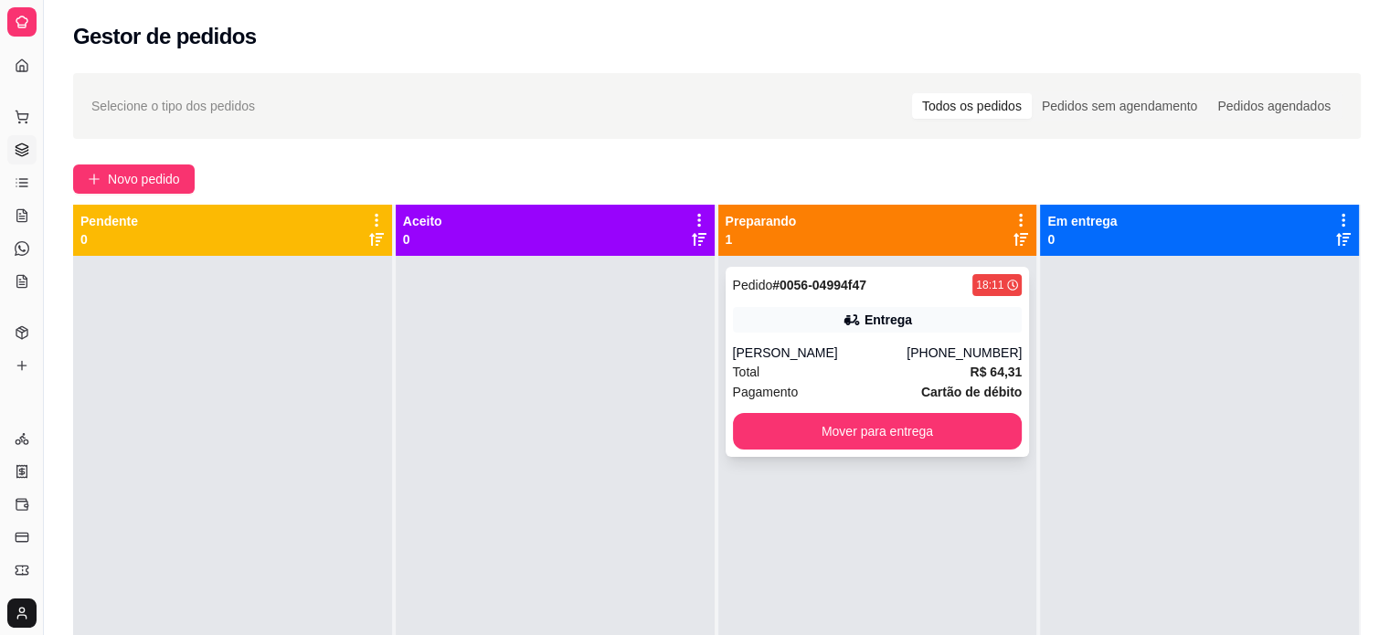
click at [908, 321] on div "Entrega" at bounding box center [878, 320] width 290 height 26
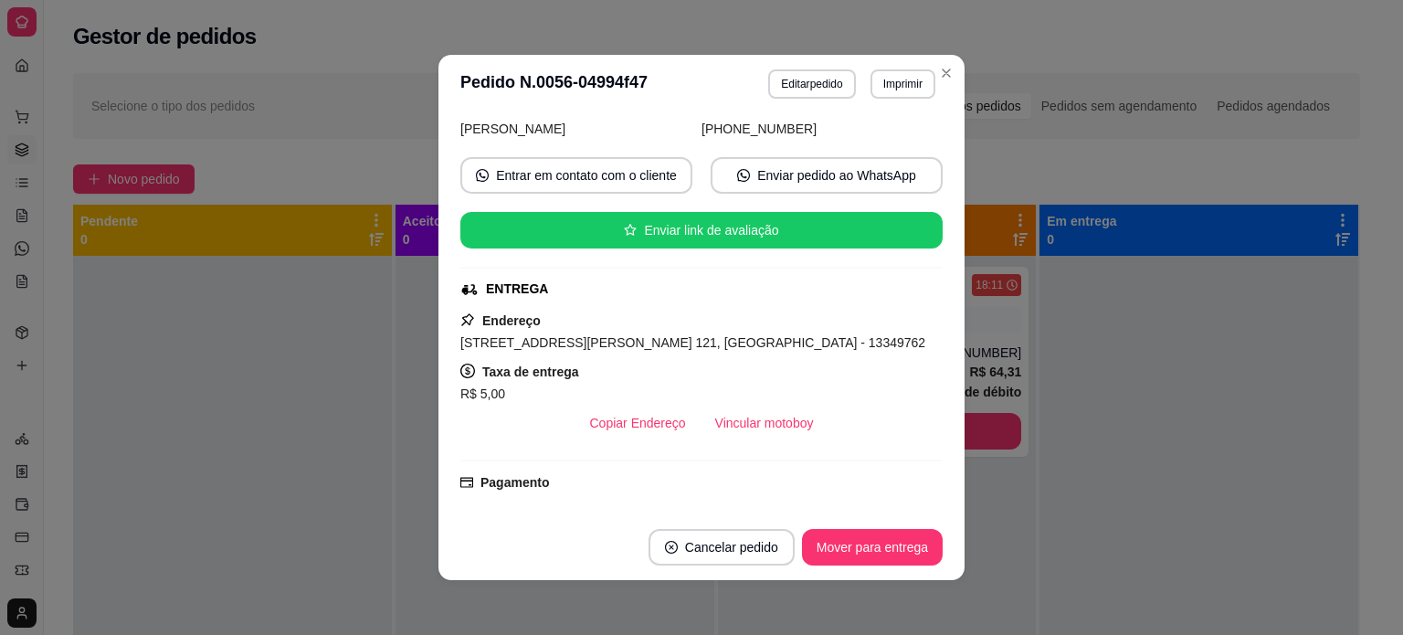
scroll to position [136, 0]
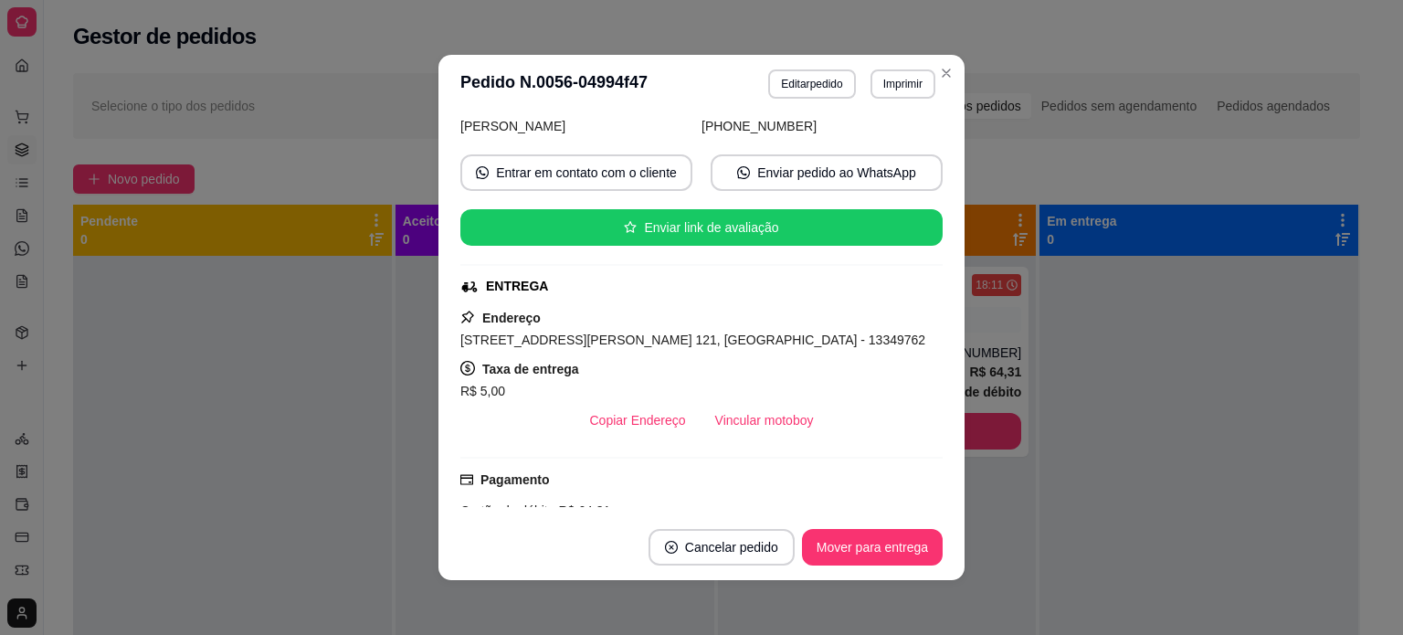
click at [626, 438] on div "feito há 25 minutos Horário do pedido [DATE] 18:11 Status do pedido PREPARANDO …" at bounding box center [701, 314] width 482 height 386
click at [625, 429] on button "Copiar Endereço" at bounding box center [638, 420] width 125 height 37
click at [850, 332] on div "[STREET_ADDRESS][PERSON_NAME] 121, [GEOGRAPHIC_DATA] - 13349762" at bounding box center [701, 340] width 482 height 22
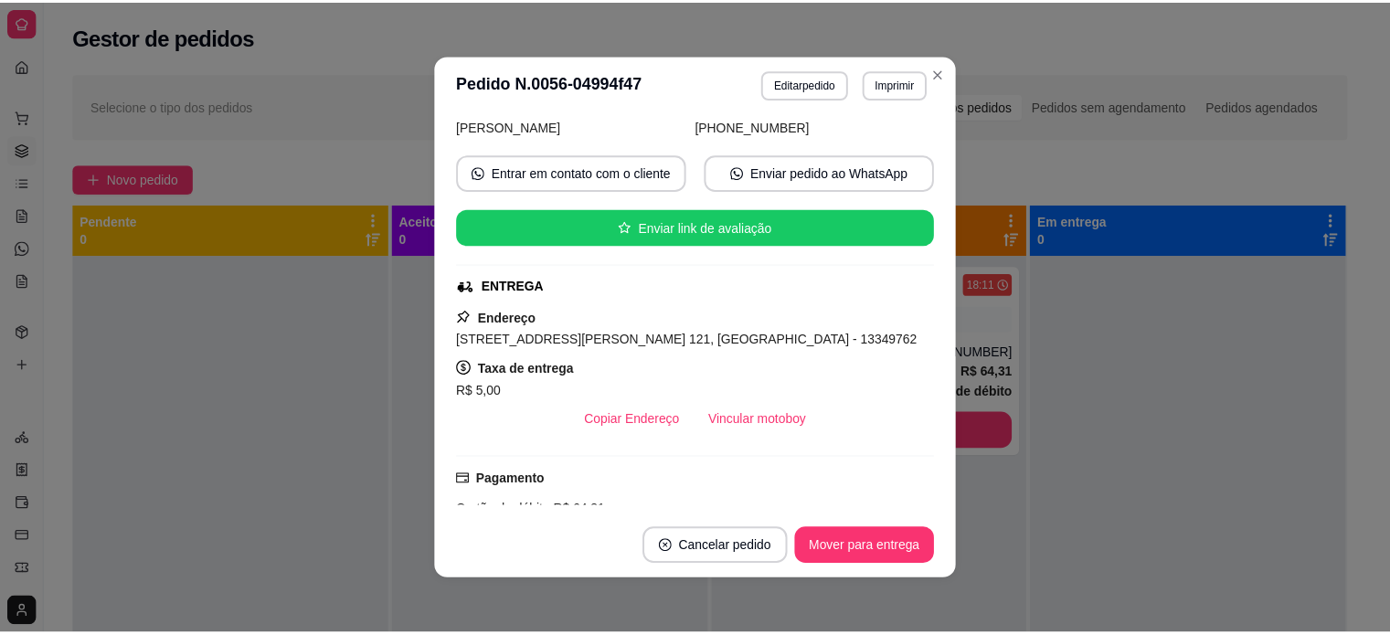
scroll to position [0, 0]
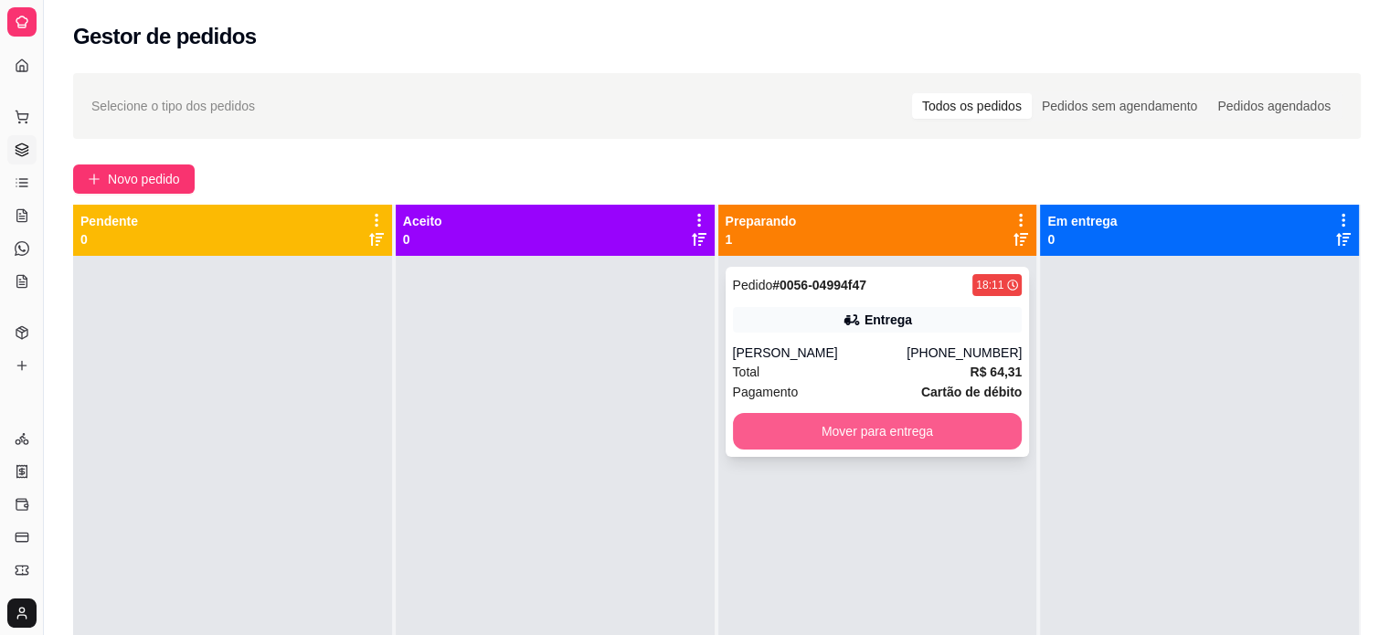
click at [847, 430] on button "Mover para entrega" at bounding box center [878, 431] width 290 height 37
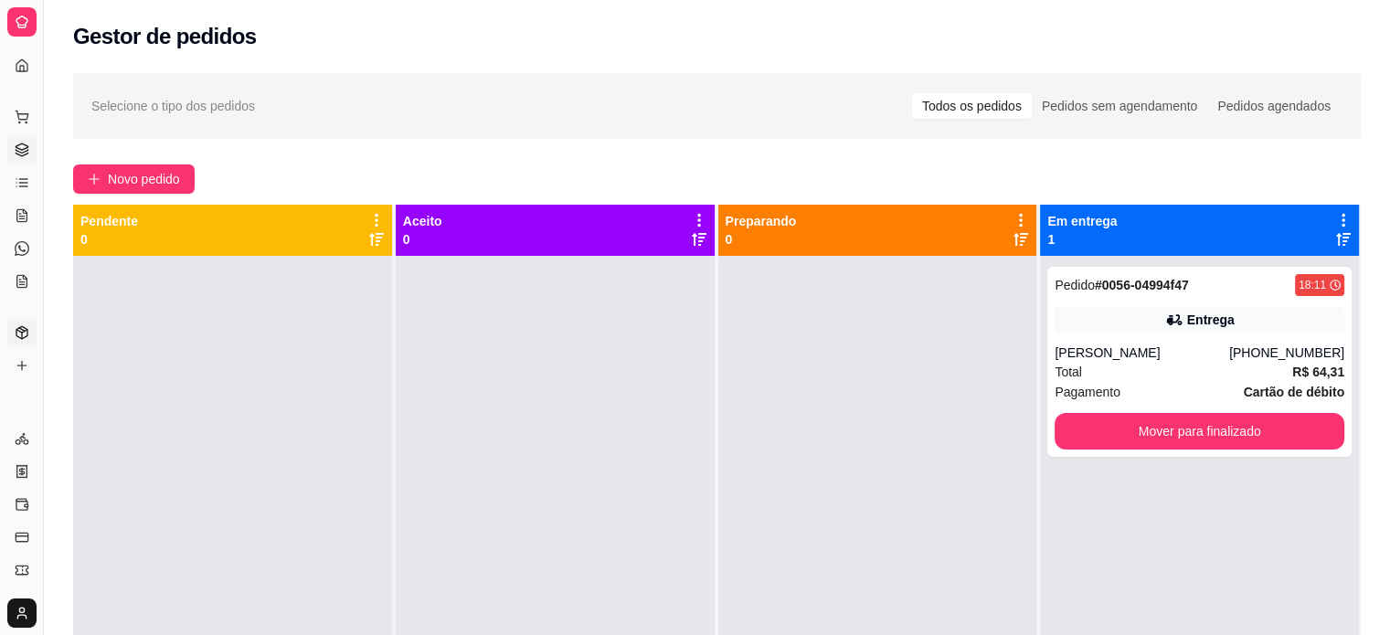
click at [21, 329] on icon at bounding box center [21, 329] width 5 height 3
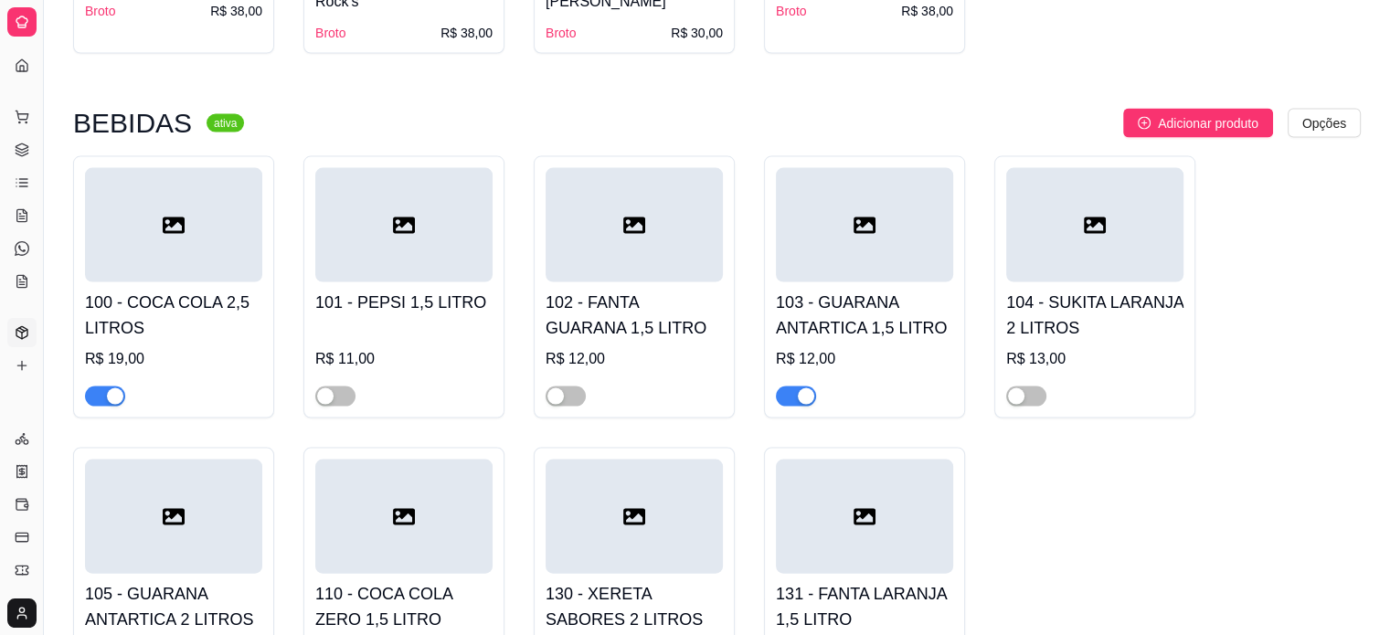
scroll to position [3921, 0]
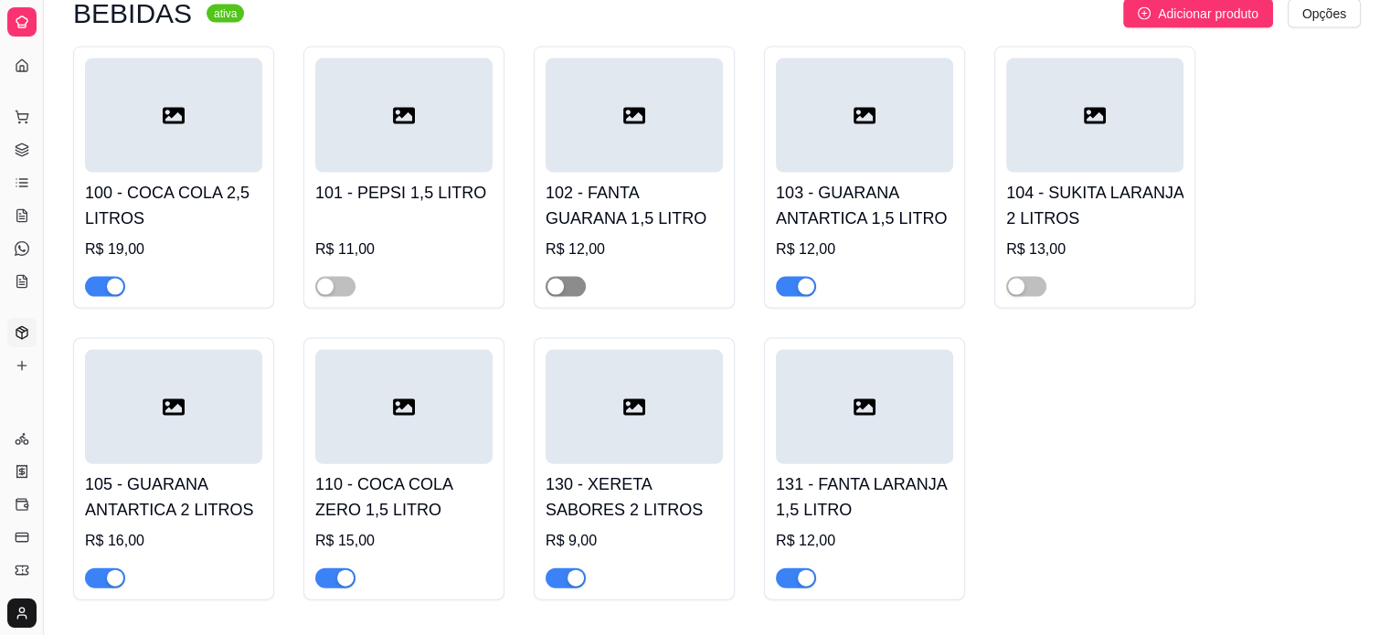
click at [576, 277] on span "button" at bounding box center [565, 287] width 40 height 20
click at [559, 568] on span "button" at bounding box center [565, 578] width 40 height 20
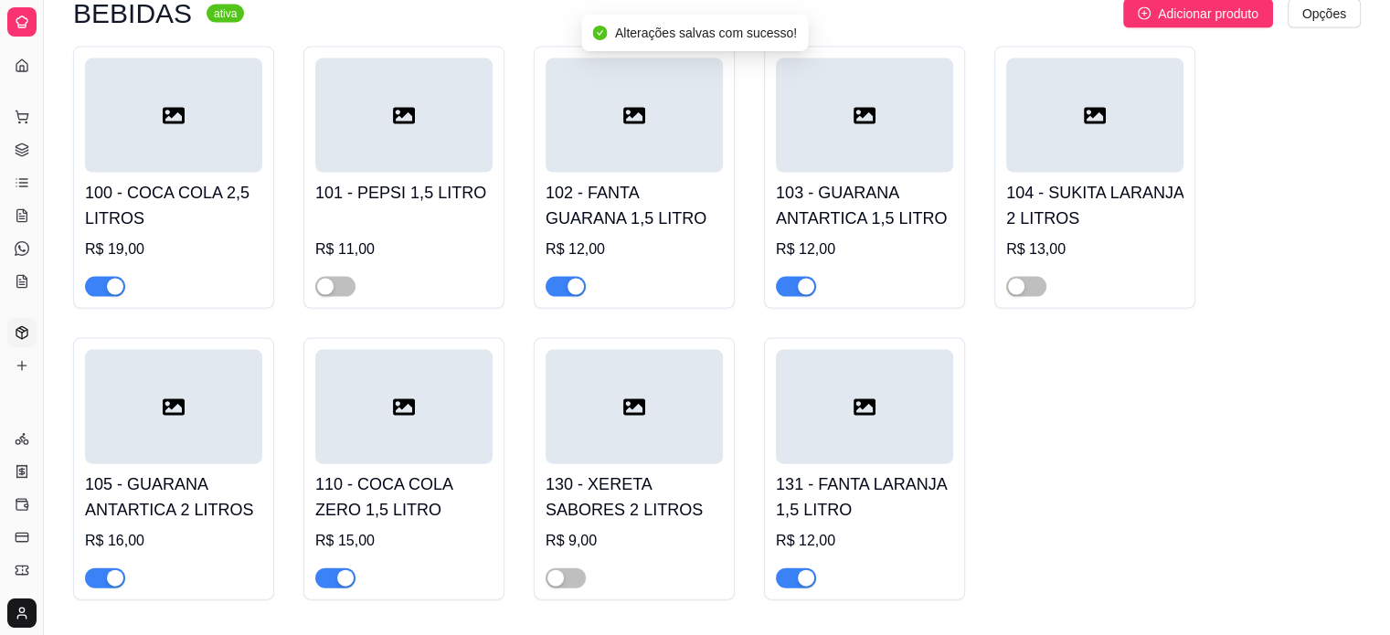
click at [102, 568] on span "button" at bounding box center [105, 578] width 40 height 20
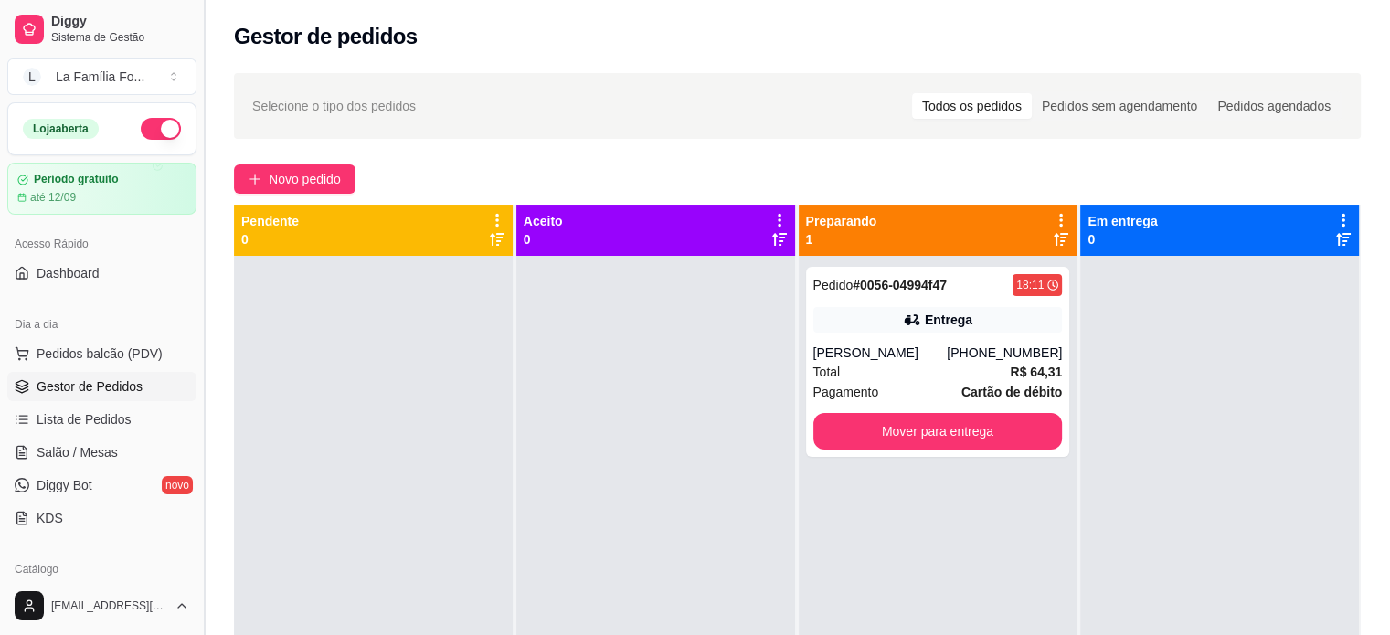
drag, startPoint x: 196, startPoint y: 282, endPoint x: 200, endPoint y: 335, distance: 53.1
click at [200, 335] on button "Toggle Sidebar" at bounding box center [203, 317] width 15 height 635
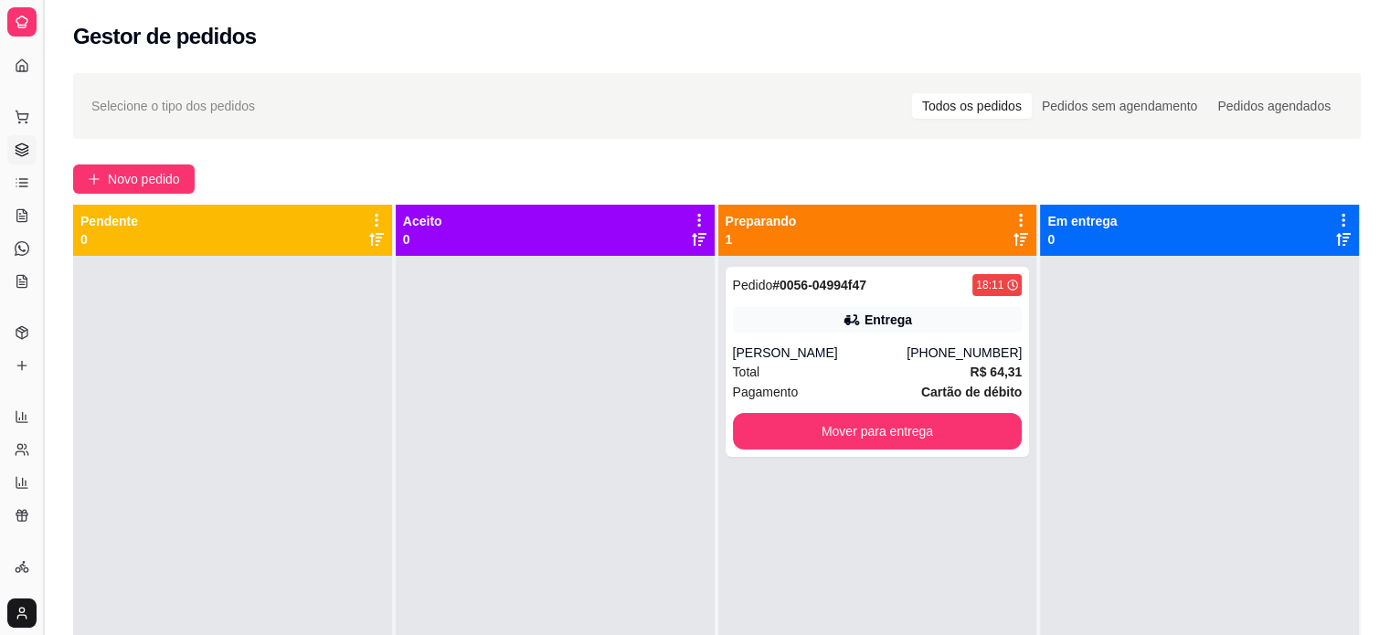
click at [47, 280] on button "Toggle Sidebar" at bounding box center [43, 317] width 15 height 635
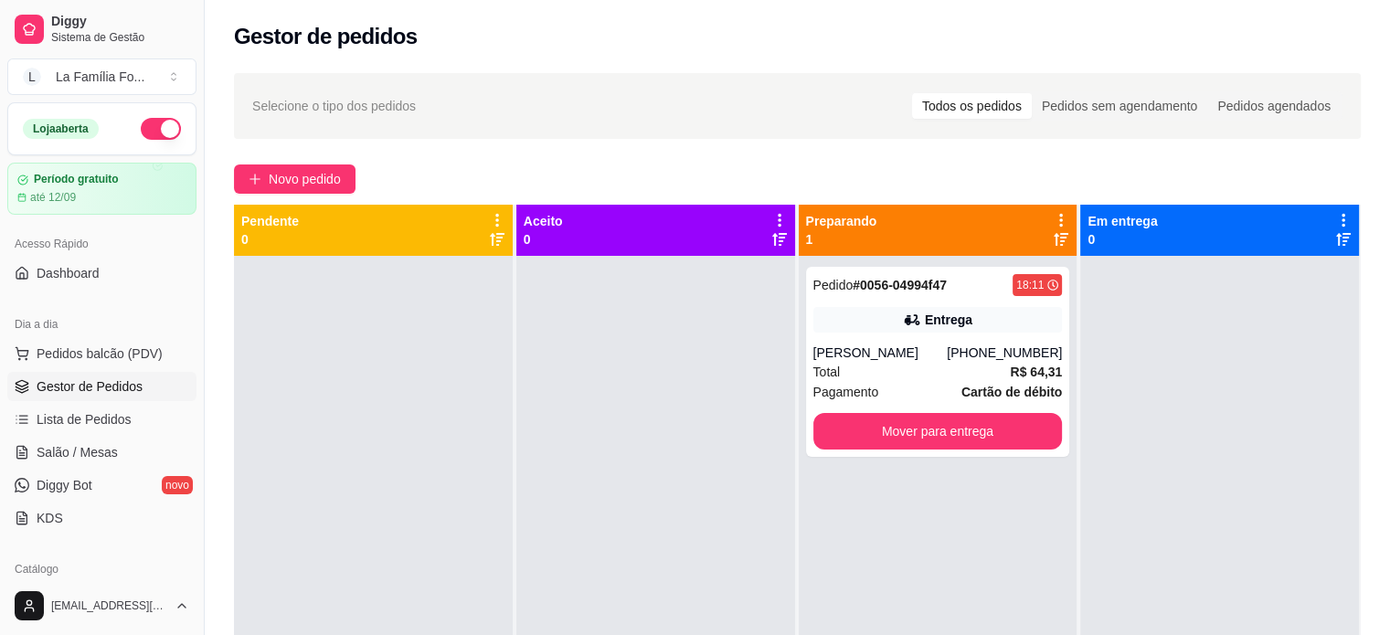
drag, startPoint x: 197, startPoint y: 263, endPoint x: 243, endPoint y: 269, distance: 46.0
click at [243, 269] on div "Diggy Sistema de Gestão L La Família Fo ... Loja aberta Período gratuito até 12…" at bounding box center [695, 457] width 1390 height 914
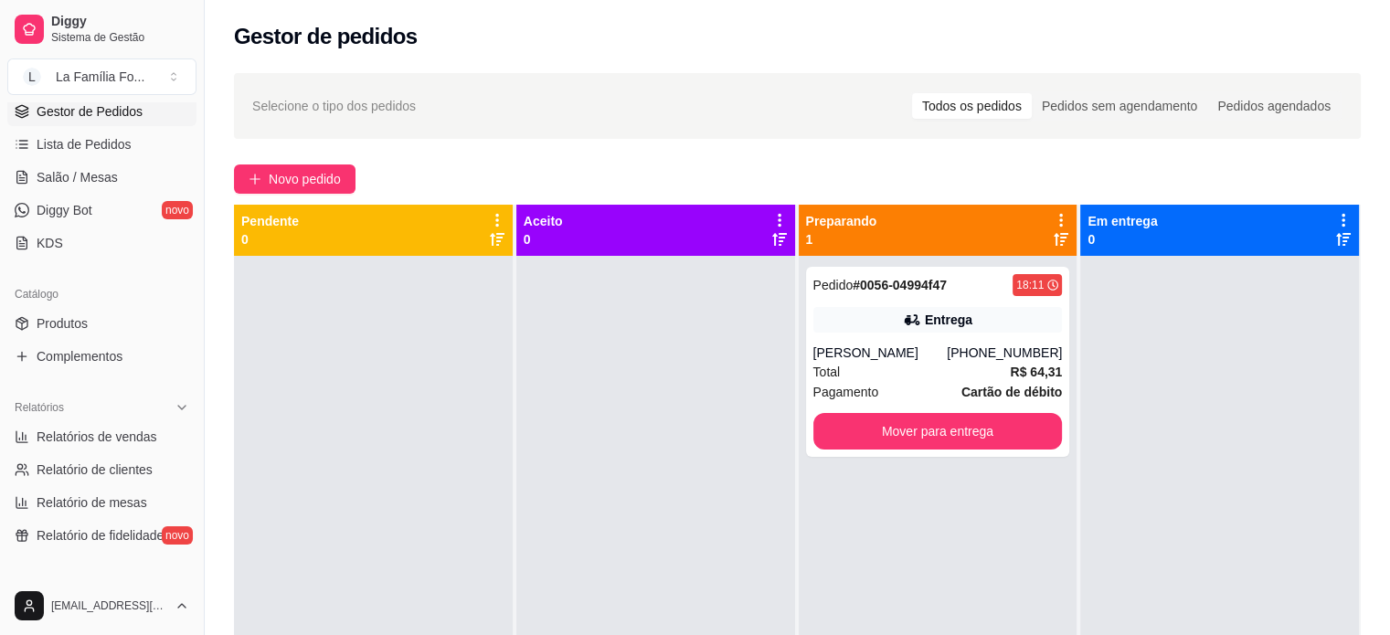
scroll to position [292, 0]
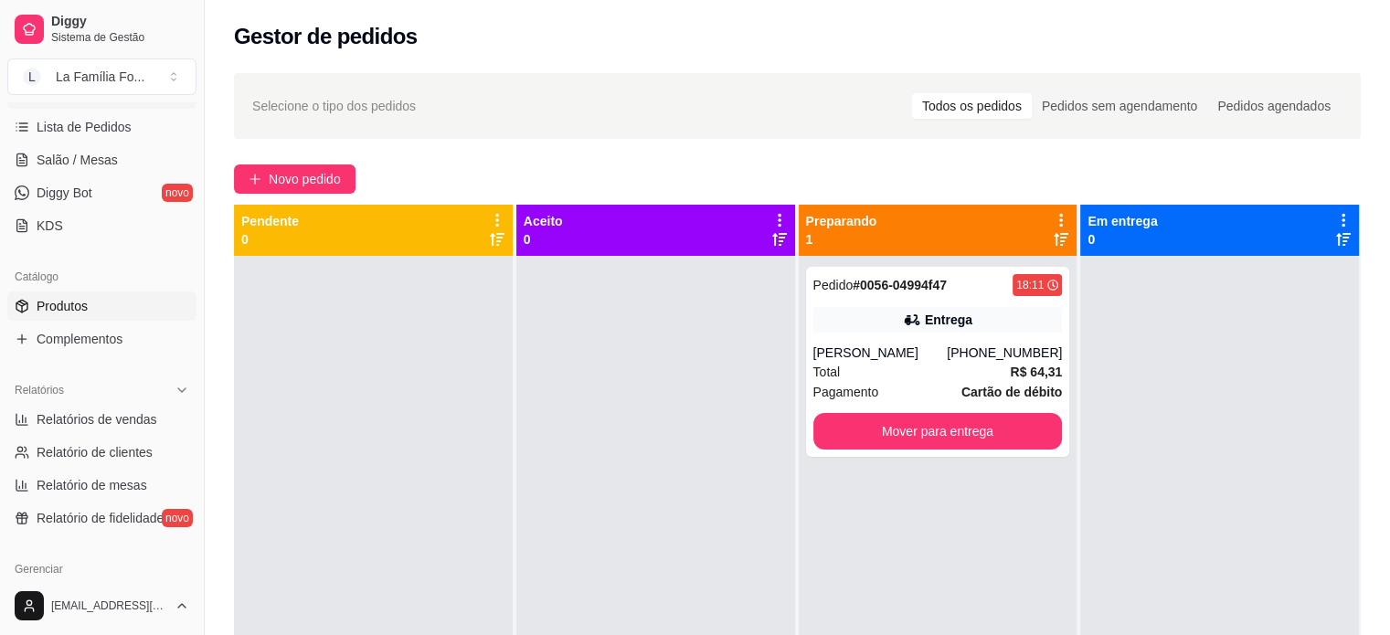
click at [132, 300] on link "Produtos" at bounding box center [101, 305] width 189 height 29
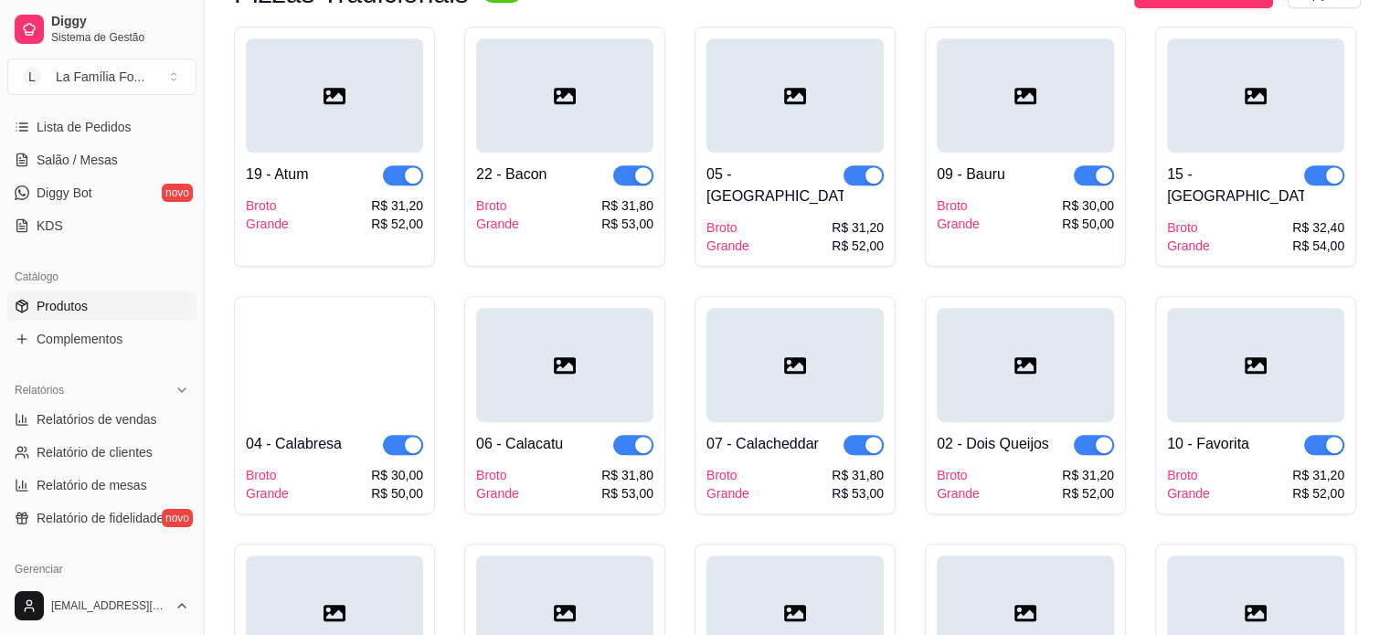
scroll to position [893, 0]
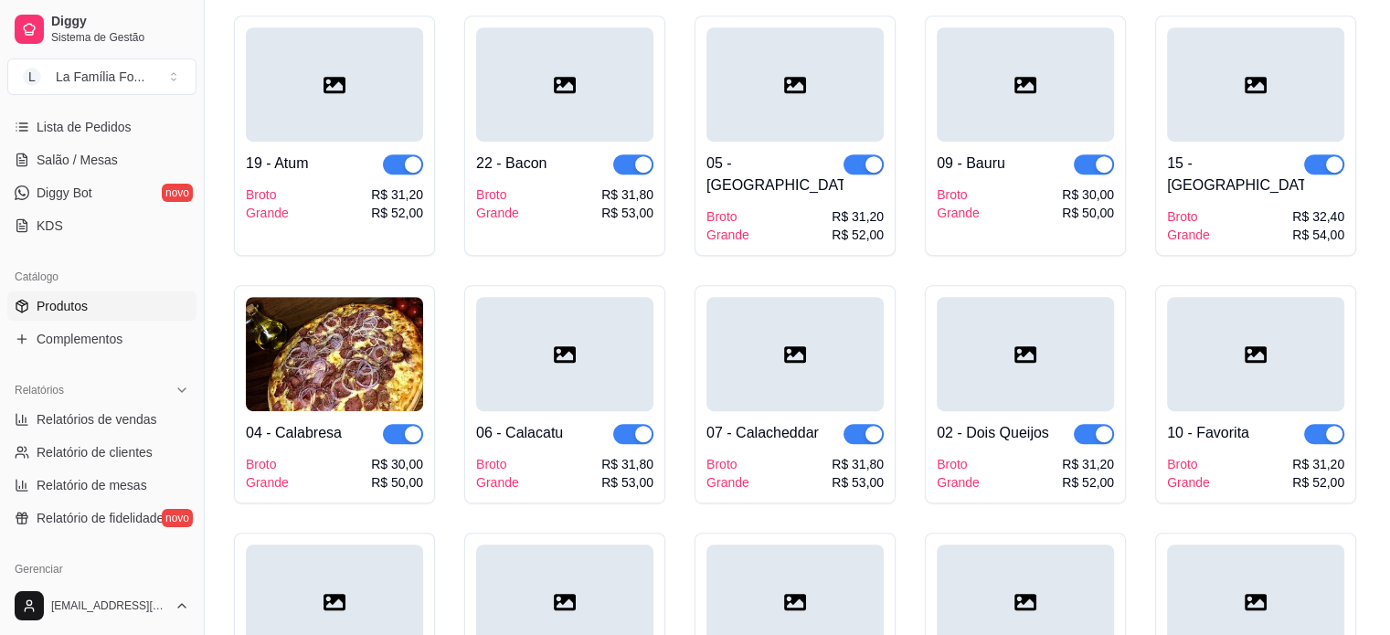
click at [547, 335] on div at bounding box center [564, 354] width 177 height 114
